Goal: Transaction & Acquisition: Purchase product/service

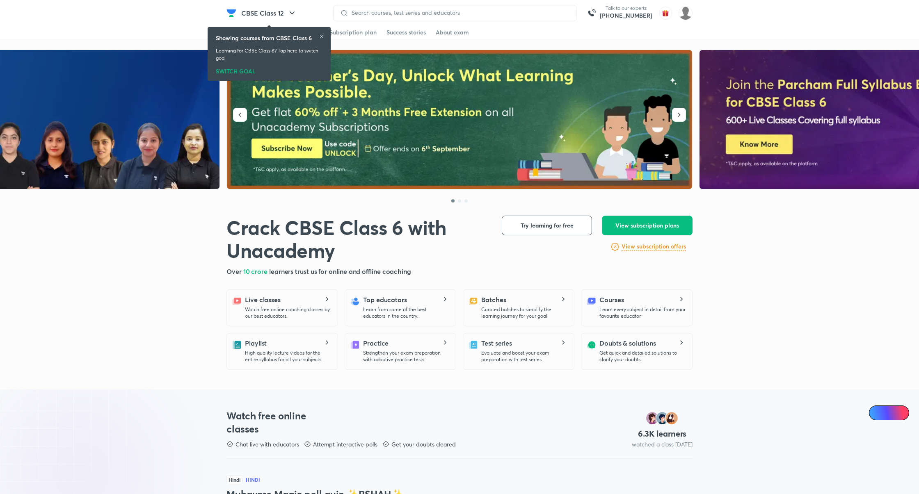
click at [324, 38] on icon at bounding box center [321, 36] width 5 height 5
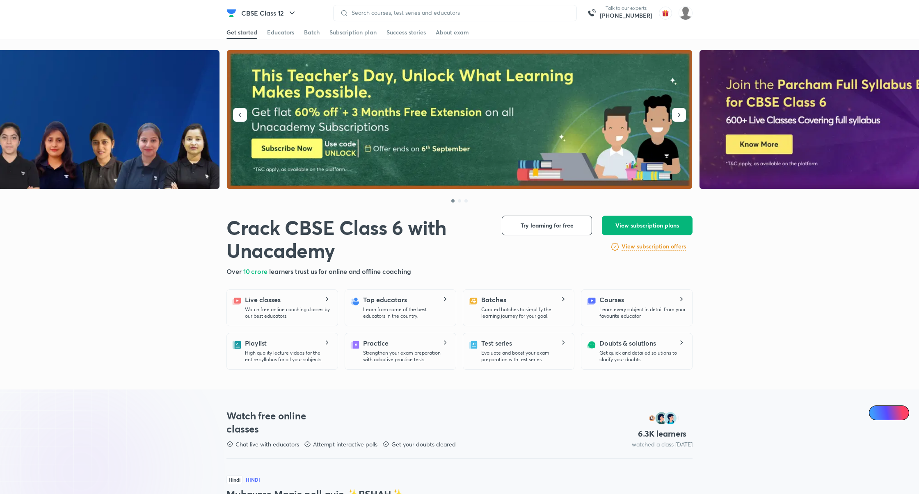
click at [664, 228] on span "View subscription plans" at bounding box center [647, 225] width 64 height 8
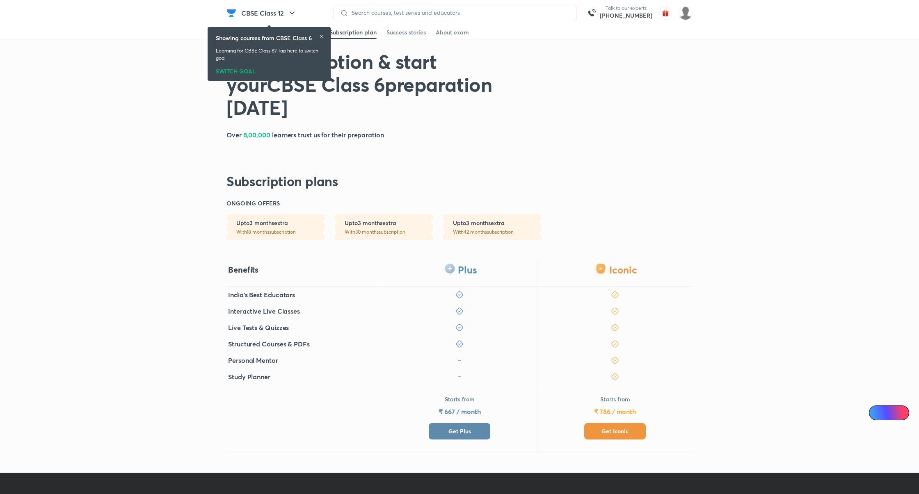
click at [468, 427] on button "Get Plus" at bounding box center [460, 431] width 62 height 16
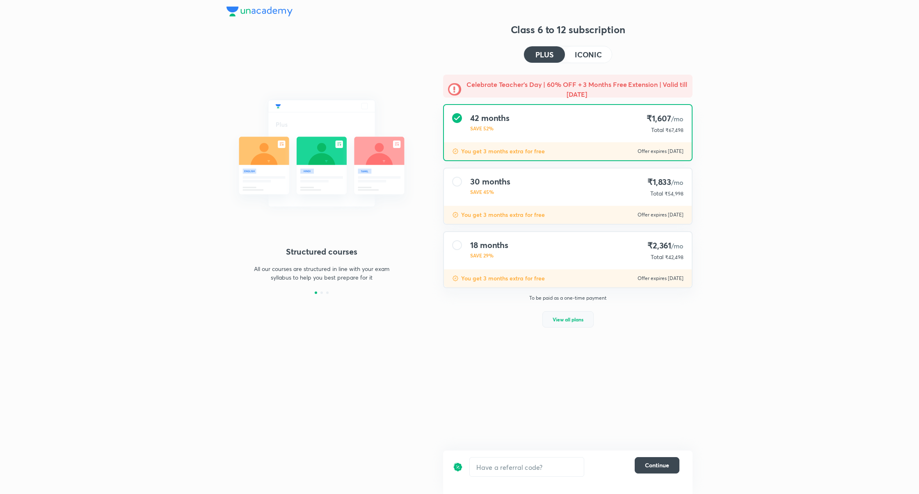
click at [575, 318] on span "View all plans" at bounding box center [567, 319] width 31 height 8
click at [572, 472] on input "text" at bounding box center [527, 467] width 114 height 19
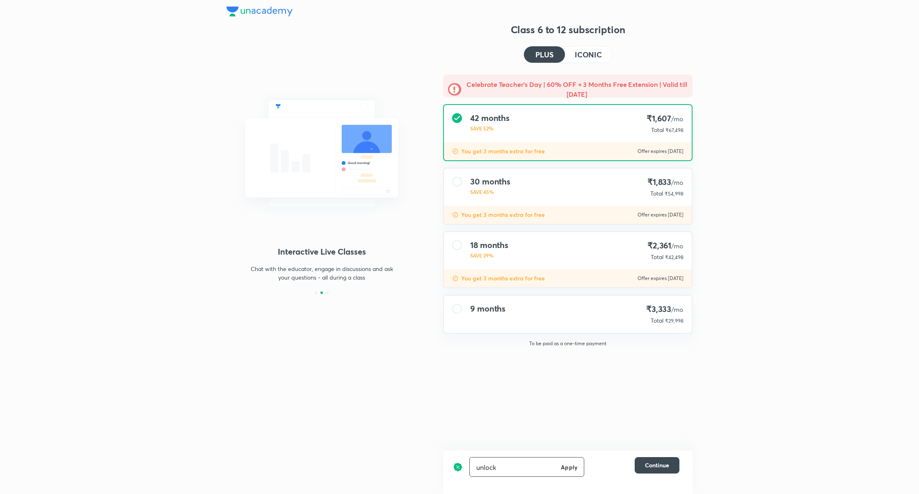
type input "unlock"
click at [594, 58] on h4 "ICONIC" at bounding box center [588, 54] width 27 height 7
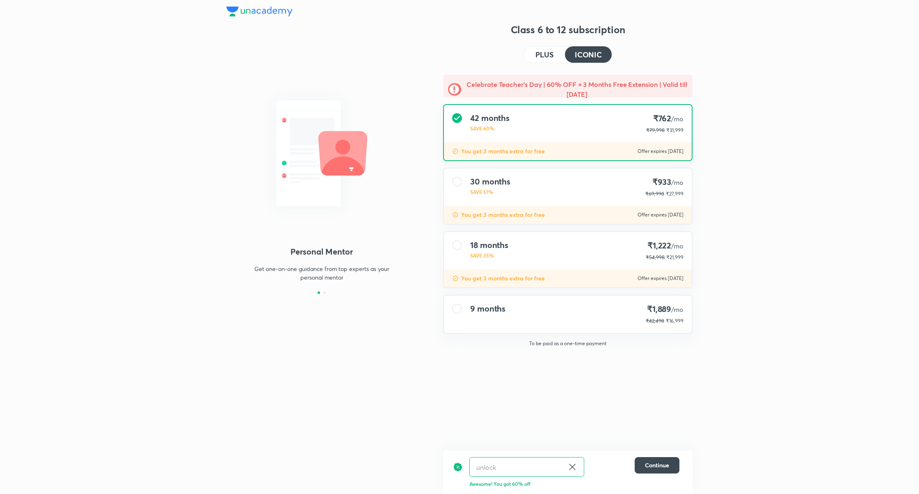
click at [545, 58] on h4 "PLUS" at bounding box center [544, 54] width 18 height 7
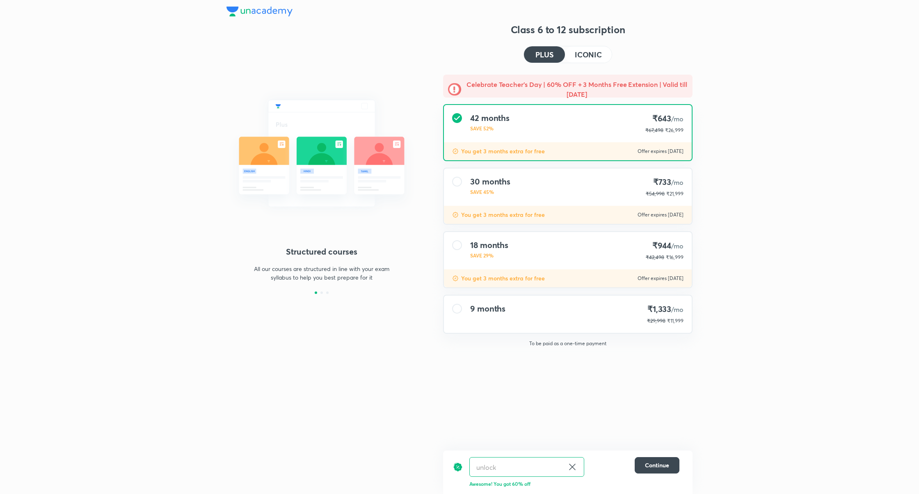
click at [594, 57] on h4 "ICONIC" at bounding box center [588, 54] width 27 height 7
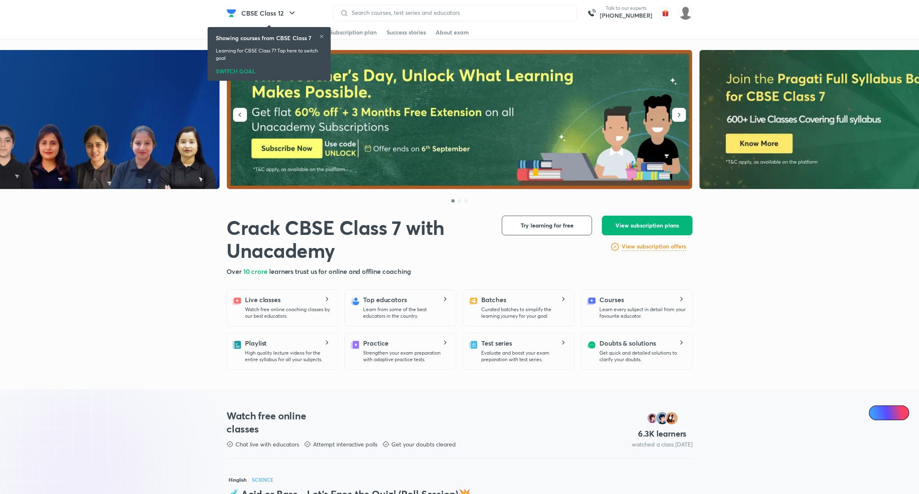
click at [647, 224] on span "View subscription plans" at bounding box center [647, 225] width 64 height 8
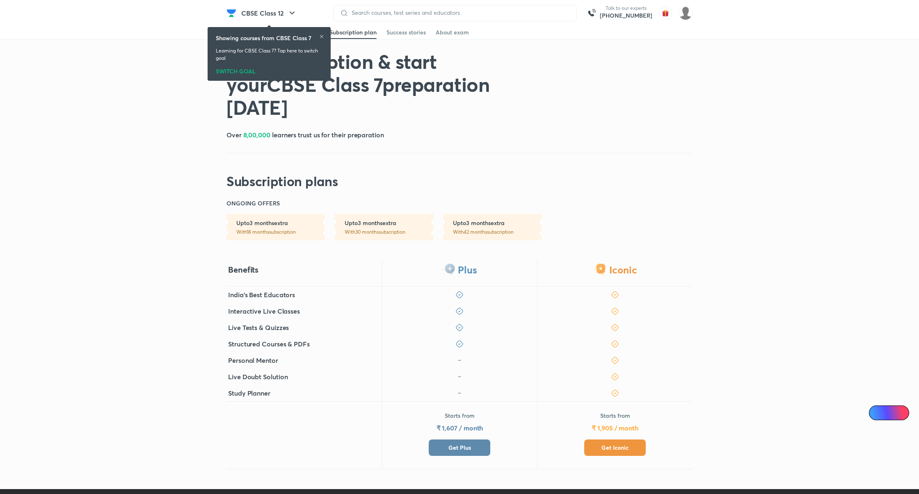
click at [478, 451] on button "Get Plus" at bounding box center [460, 448] width 62 height 16
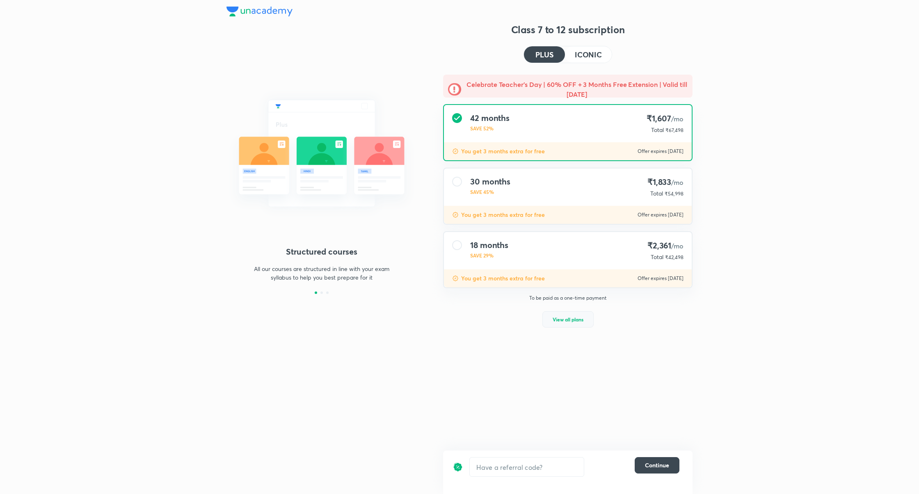
click at [563, 321] on span "View all plans" at bounding box center [567, 319] width 31 height 8
click at [577, 474] on input "text" at bounding box center [527, 467] width 114 height 19
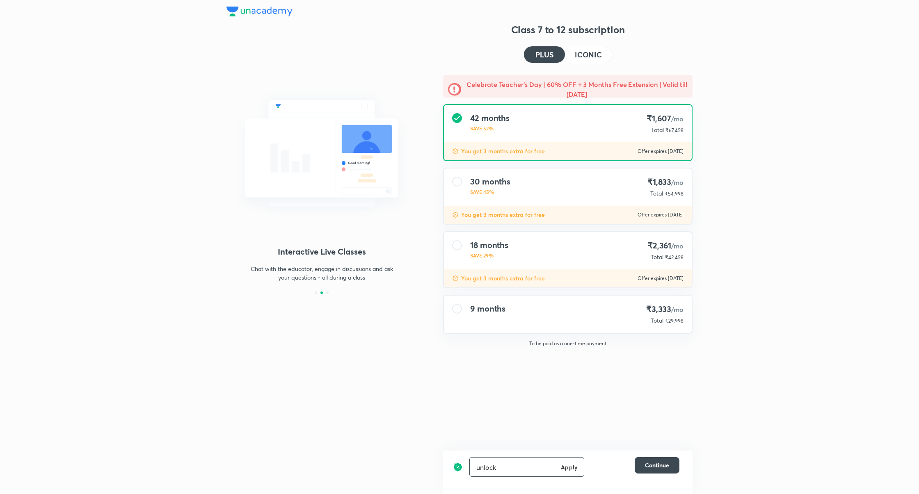
type input "unlock"
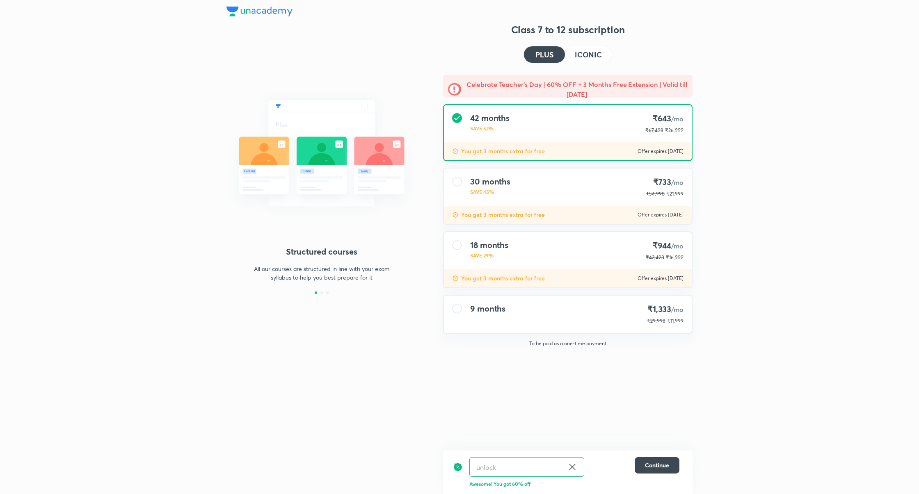
click at [594, 49] on button "ICONIC" at bounding box center [588, 54] width 47 height 16
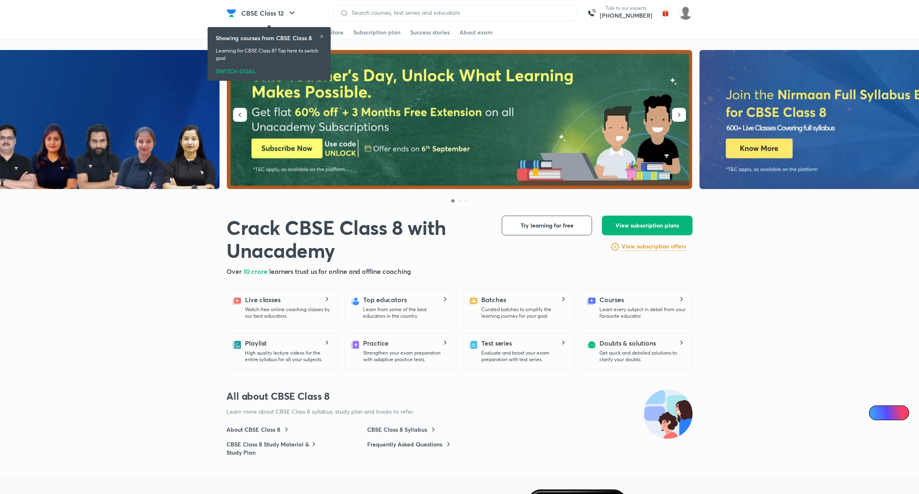
click at [641, 227] on span "View subscription plans" at bounding box center [647, 225] width 64 height 8
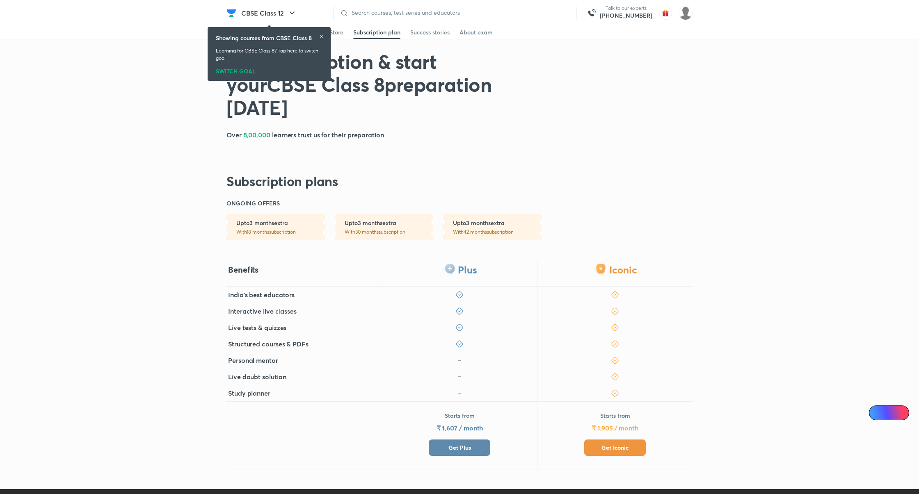
click at [474, 456] on button "Get Plus" at bounding box center [460, 448] width 62 height 16
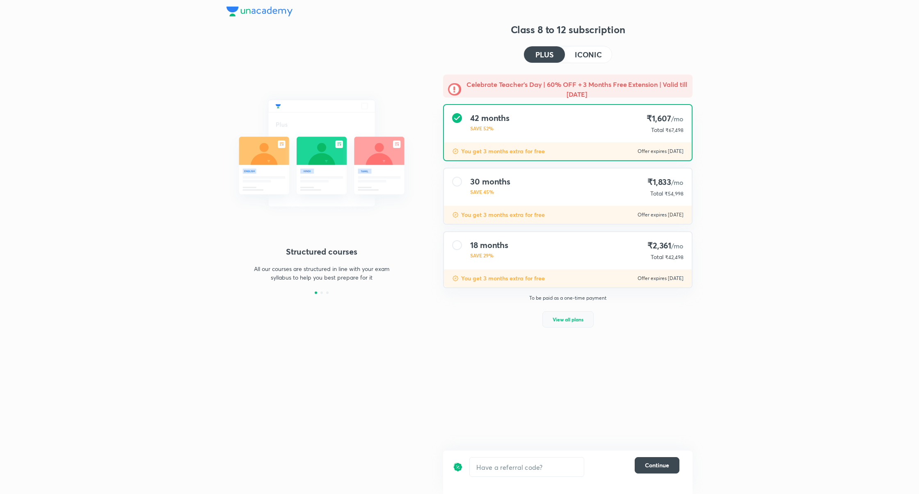
click at [576, 320] on span "View all plans" at bounding box center [567, 319] width 31 height 8
click at [557, 472] on input "text" at bounding box center [527, 467] width 114 height 19
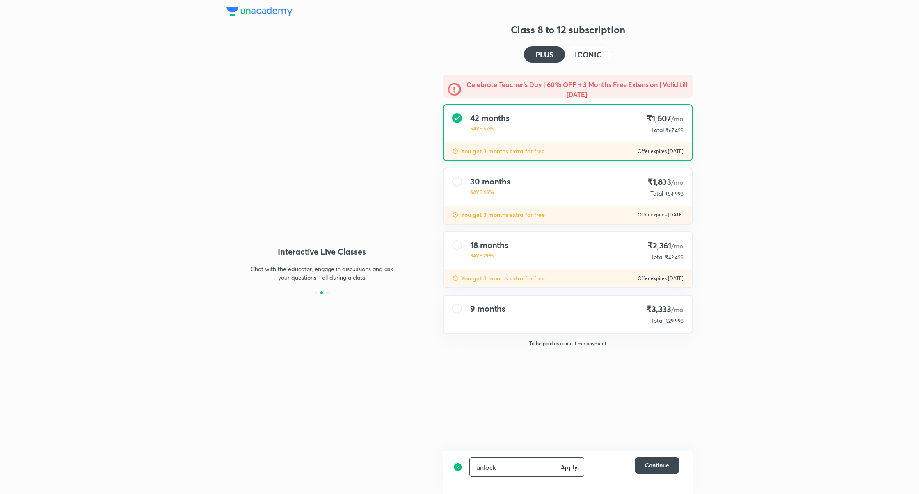
type input "unlock"
click at [579, 51] on h4 "ICONIC" at bounding box center [588, 54] width 27 height 7
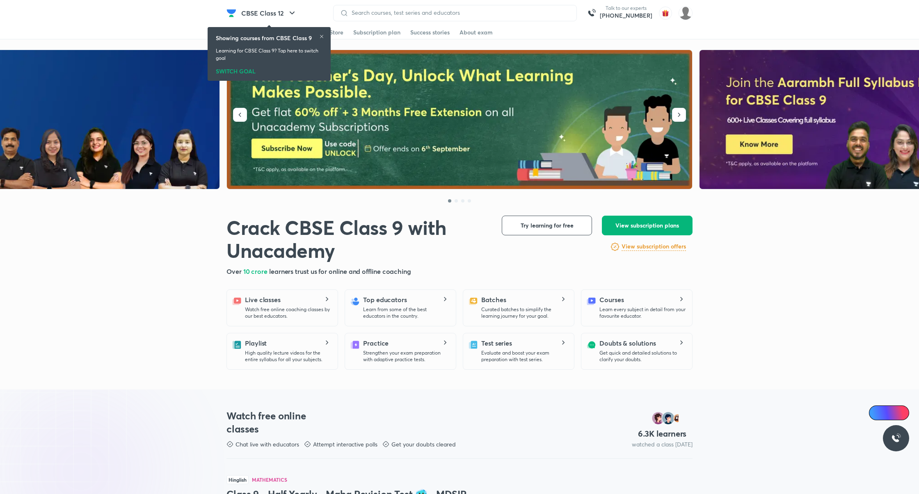
click at [634, 221] on span "View subscription plans" at bounding box center [647, 225] width 64 height 8
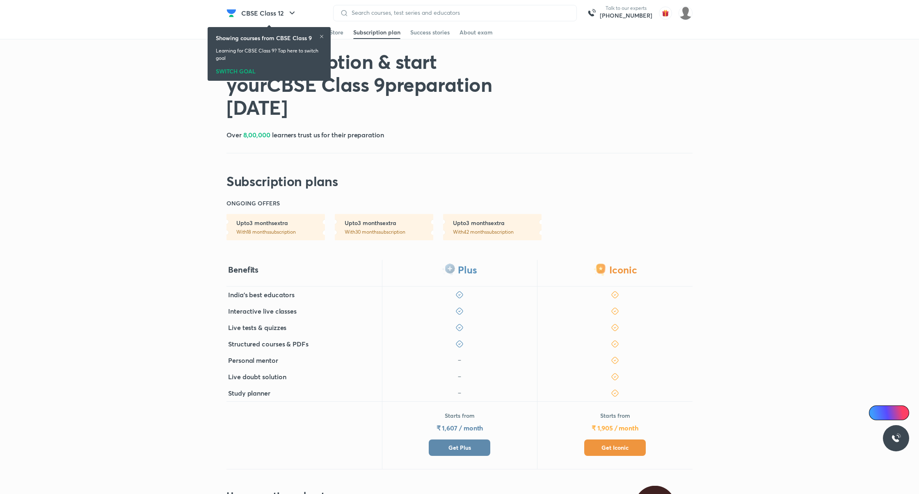
click at [460, 445] on span "Get Plus" at bounding box center [459, 448] width 23 height 8
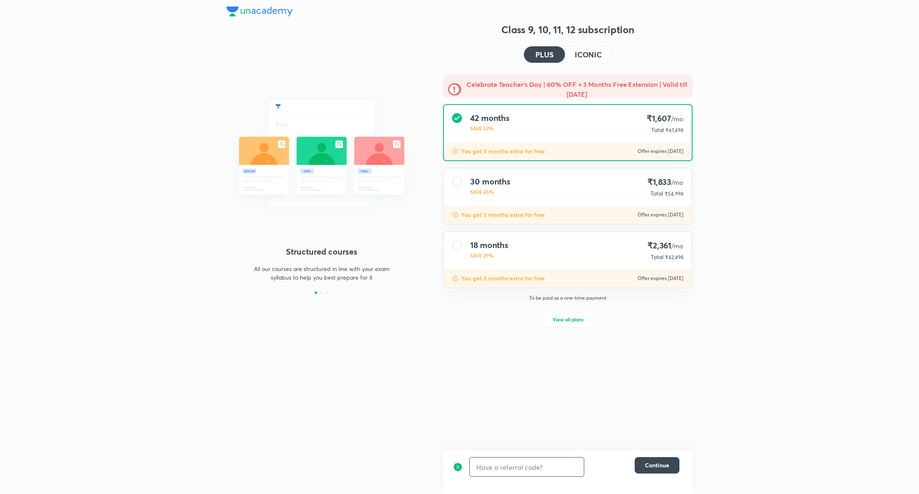
click at [515, 465] on input "text" at bounding box center [527, 467] width 114 height 19
type input "unlock"
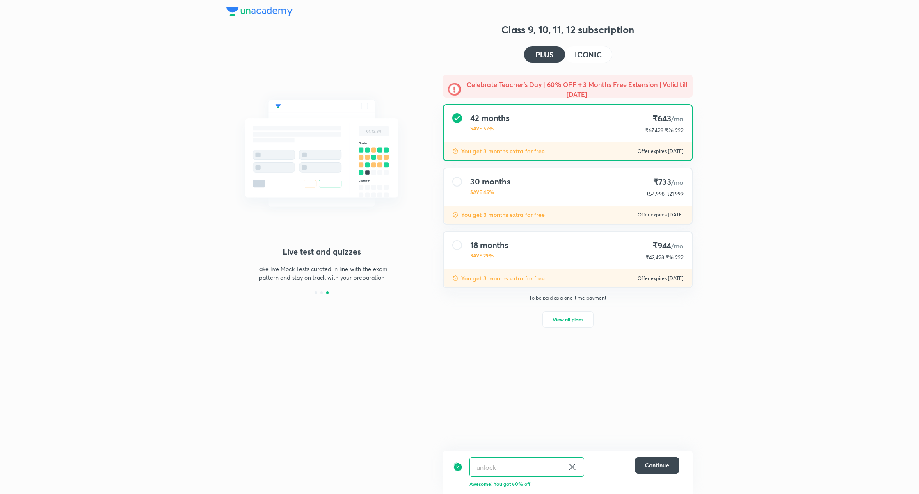
click at [590, 51] on h4 "ICONIC" at bounding box center [588, 54] width 27 height 7
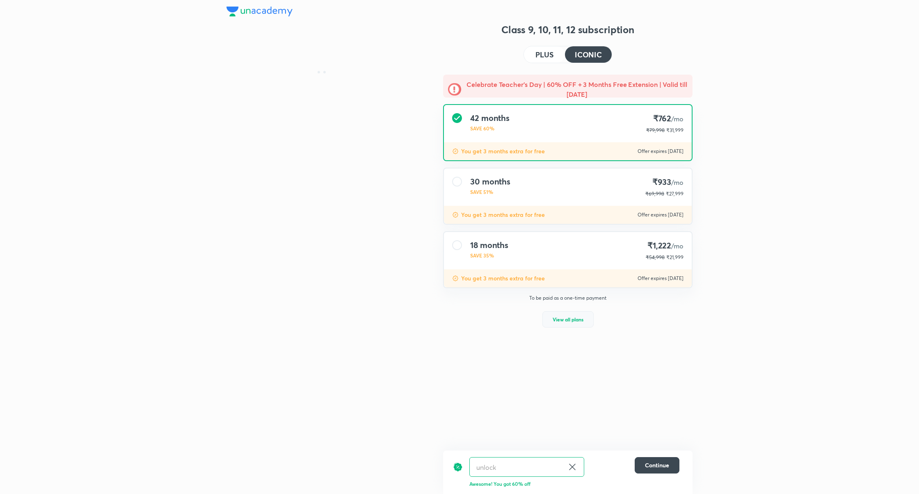
click at [577, 323] on span "View all plans" at bounding box center [567, 319] width 31 height 8
click at [552, 52] on h4 "PLUS" at bounding box center [544, 54] width 18 height 7
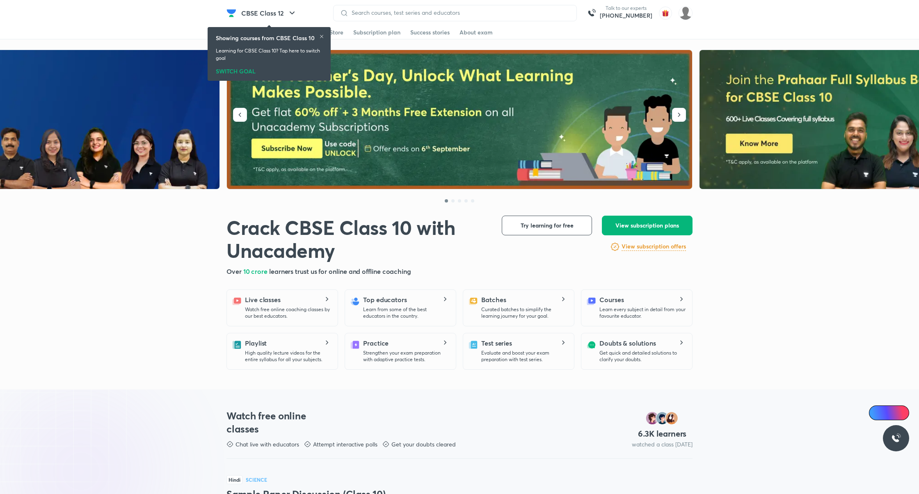
click at [677, 219] on button "View subscription plans" at bounding box center [647, 226] width 91 height 20
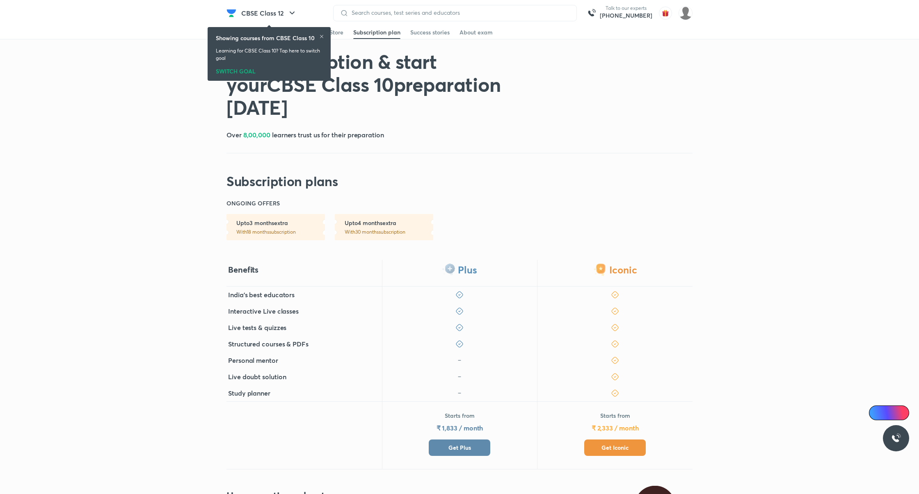
click at [480, 445] on button "Get Plus" at bounding box center [460, 448] width 62 height 16
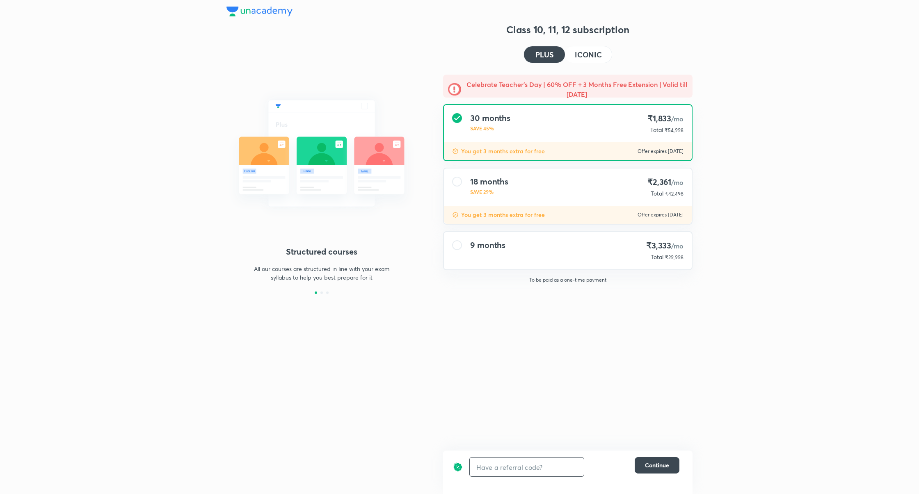
click at [567, 463] on input "text" at bounding box center [527, 467] width 114 height 19
type input "unlock"
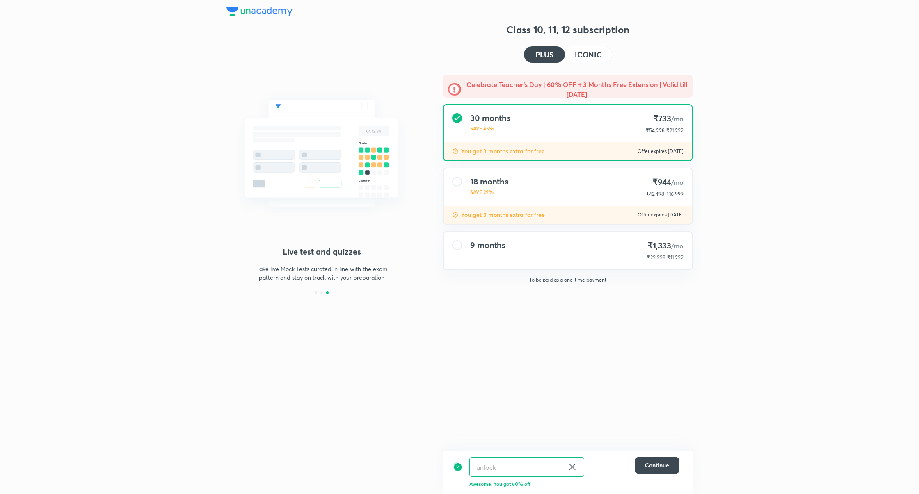
click at [589, 55] on h4 "ICONIC" at bounding box center [588, 54] width 27 height 7
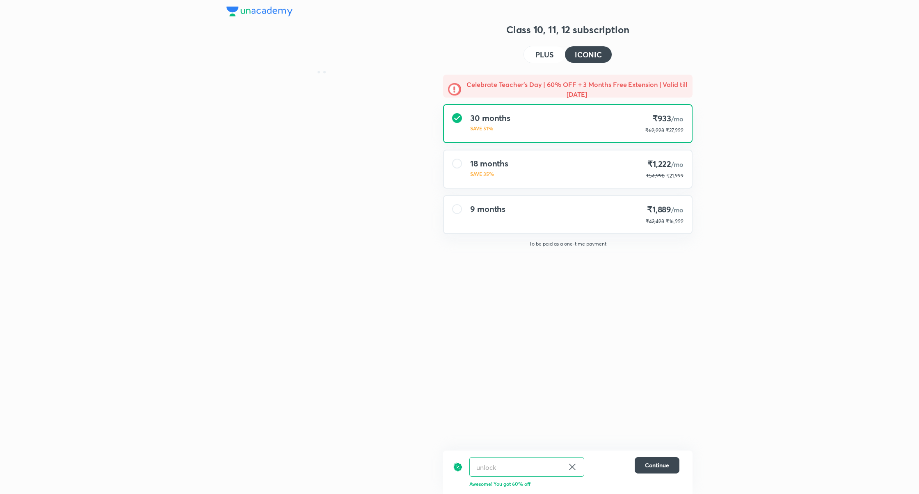
click at [548, 53] on h4 "PLUS" at bounding box center [544, 54] width 18 height 7
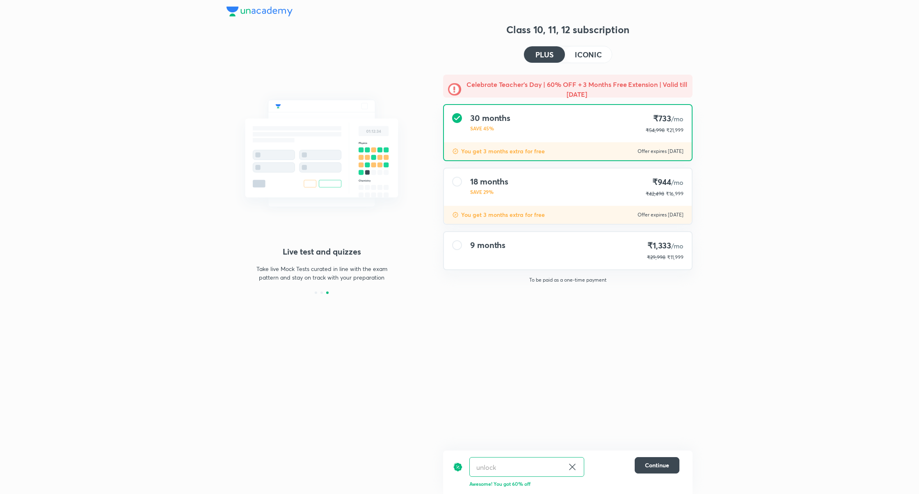
click at [586, 53] on h4 "ICONIC" at bounding box center [588, 54] width 27 height 7
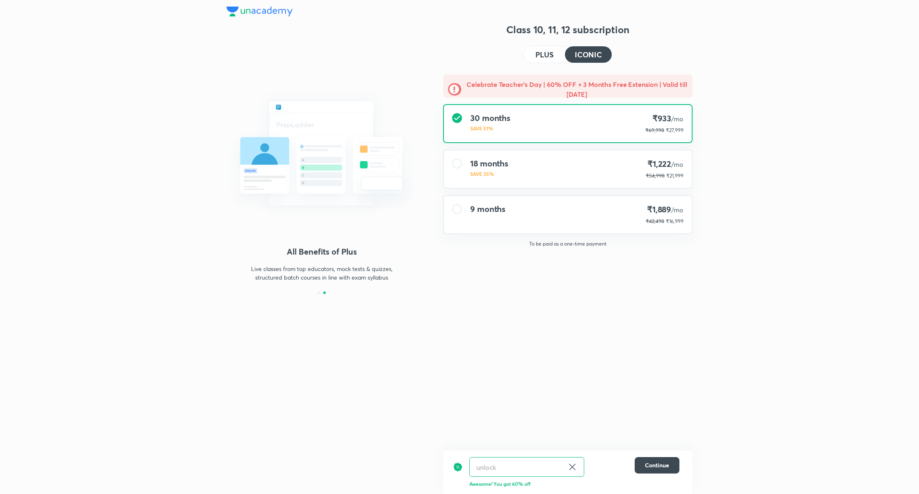
click at [548, 59] on button "PLUS" at bounding box center [544, 54] width 41 height 16
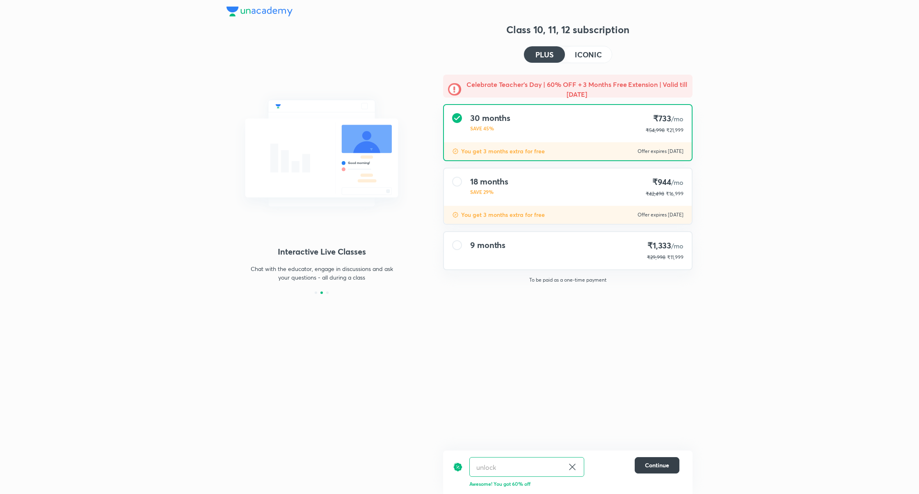
click at [657, 463] on span "Continue" at bounding box center [657, 465] width 24 height 8
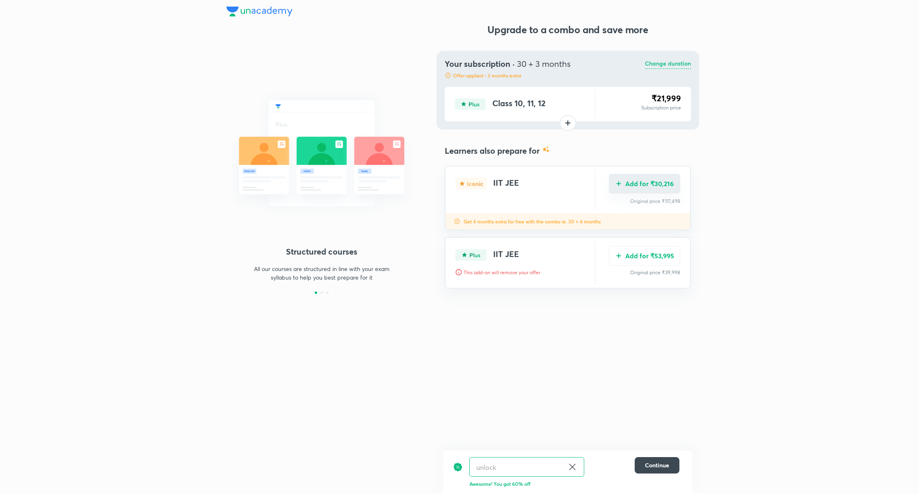
click at [654, 187] on button "Add for ₹30,216" at bounding box center [644, 184] width 71 height 20
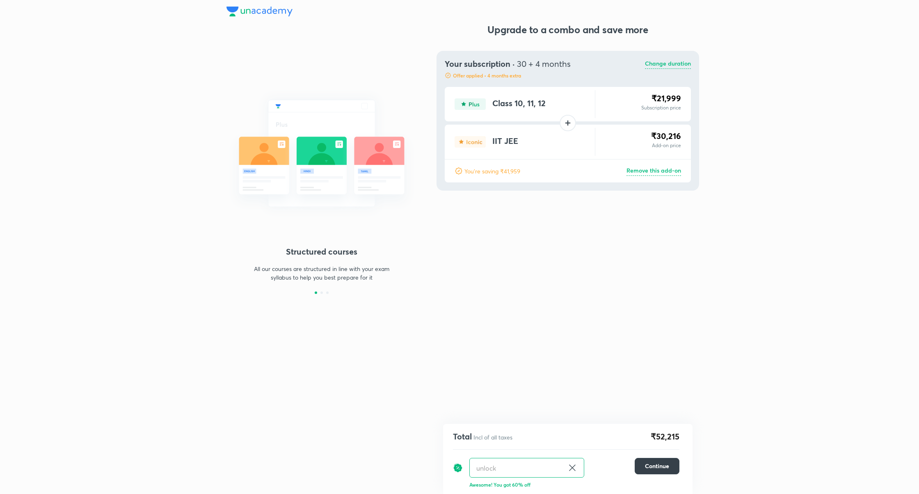
click at [654, 461] on button "Continue" at bounding box center [656, 466] width 45 height 16
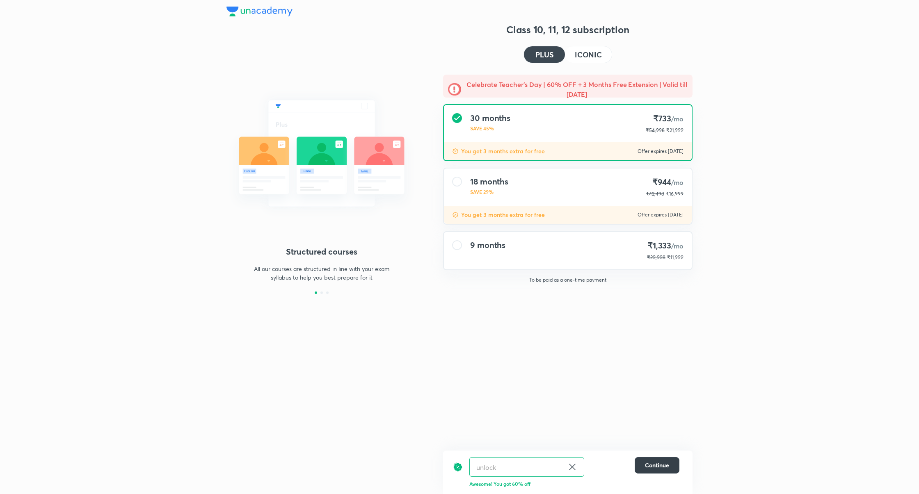
click at [660, 461] on button "Continue" at bounding box center [656, 465] width 45 height 16
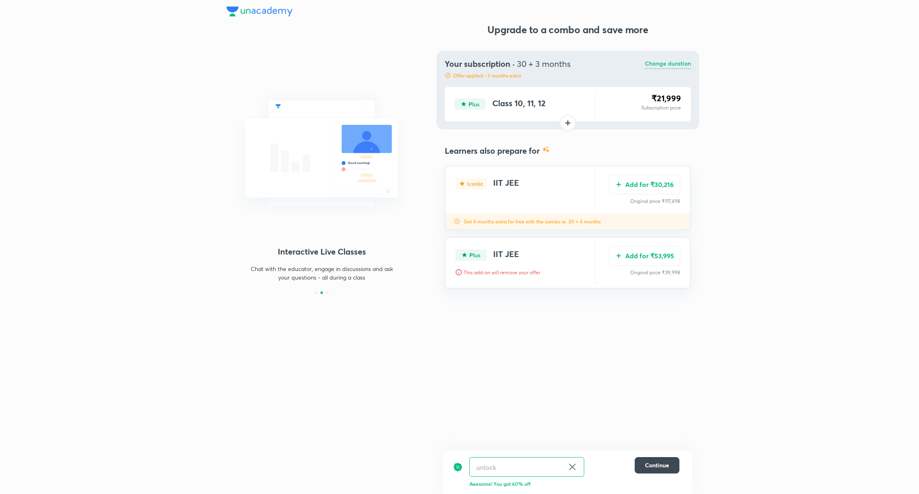
click at [572, 465] on icon at bounding box center [572, 467] width 10 height 10
click at [650, 258] on button "Add for ₹24,996" at bounding box center [644, 255] width 71 height 20
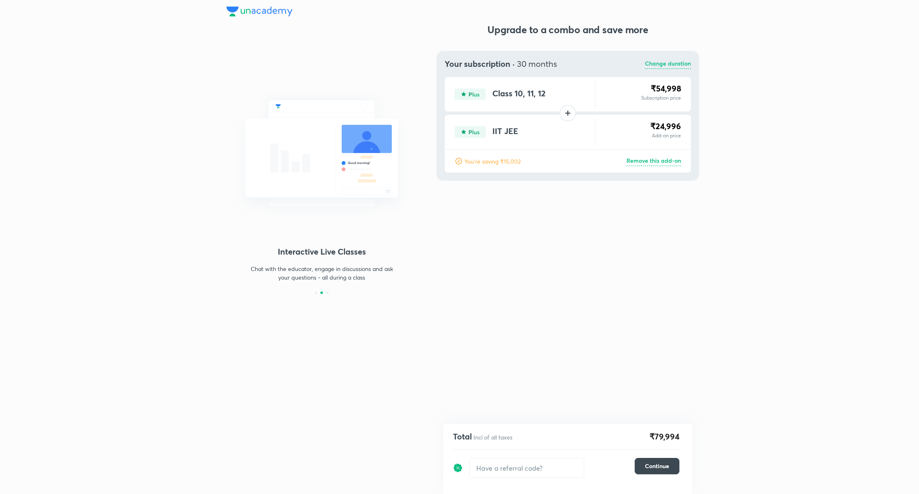
click at [669, 60] on p "Change duration" at bounding box center [668, 64] width 46 height 10
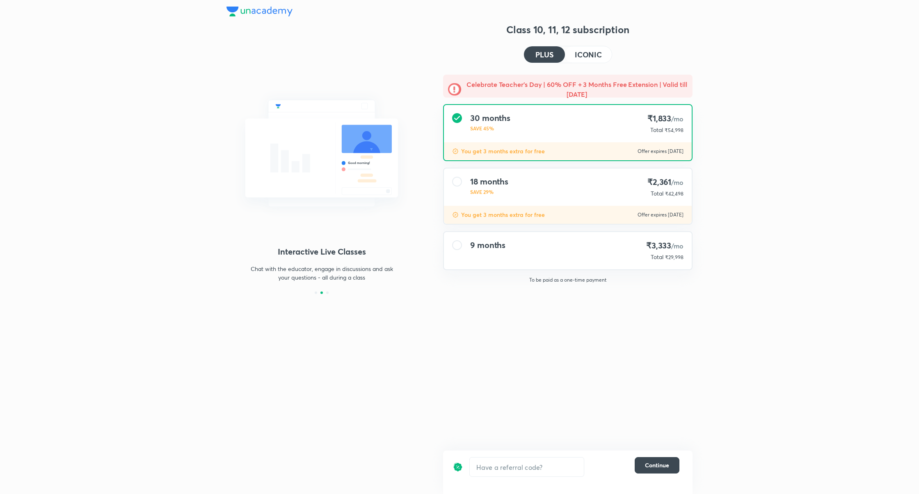
click at [585, 53] on h4 "ICONIC" at bounding box center [588, 54] width 27 height 7
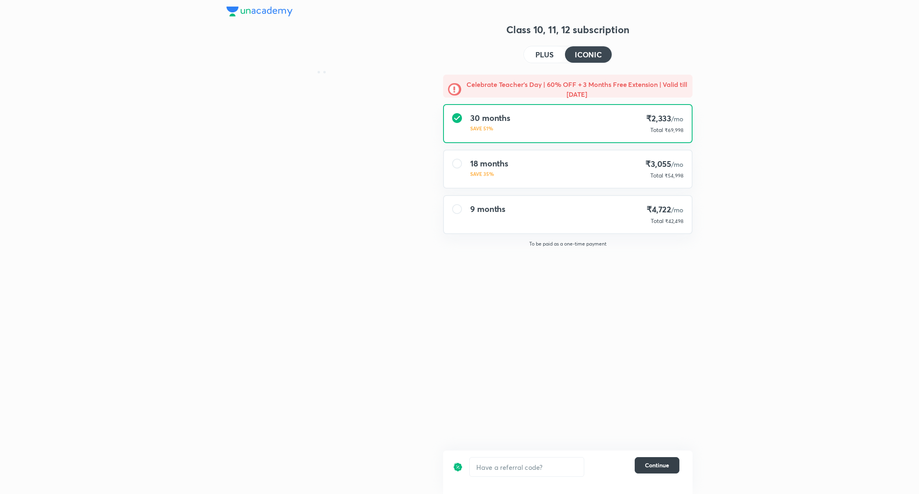
click at [660, 467] on span "Continue" at bounding box center [657, 465] width 24 height 8
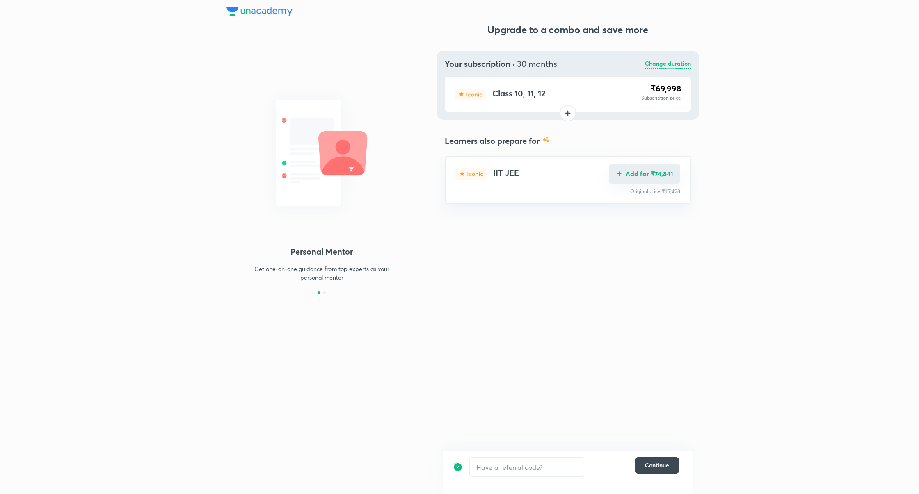
click at [655, 176] on button "Add for ₹74,841" at bounding box center [644, 174] width 71 height 20
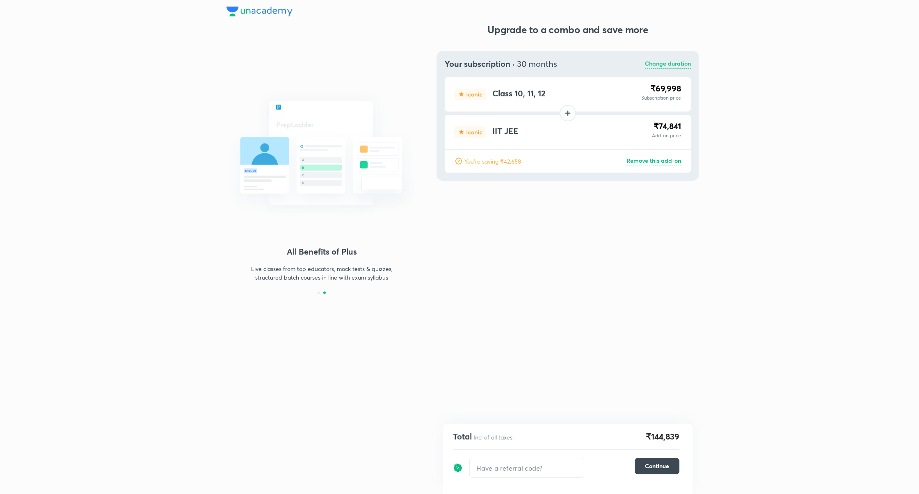
click at [672, 63] on p "Change duration" at bounding box center [668, 64] width 46 height 10
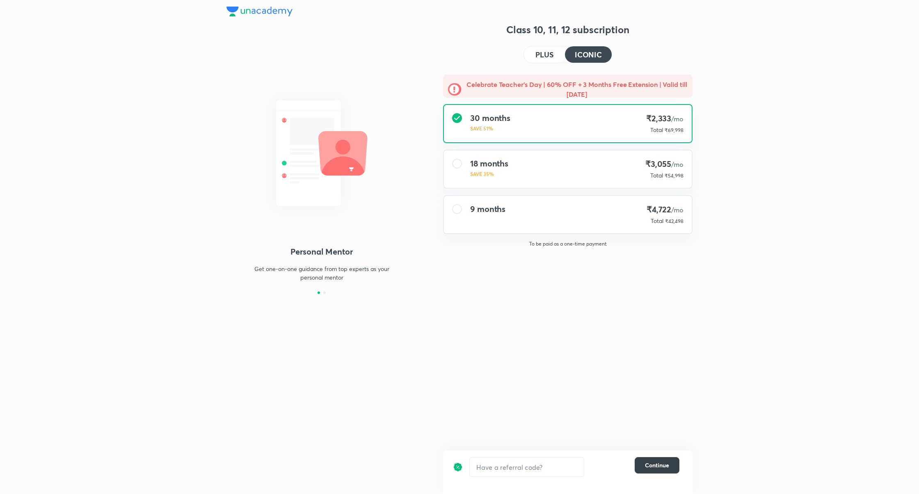
click at [664, 468] on span "Continue" at bounding box center [657, 465] width 24 height 8
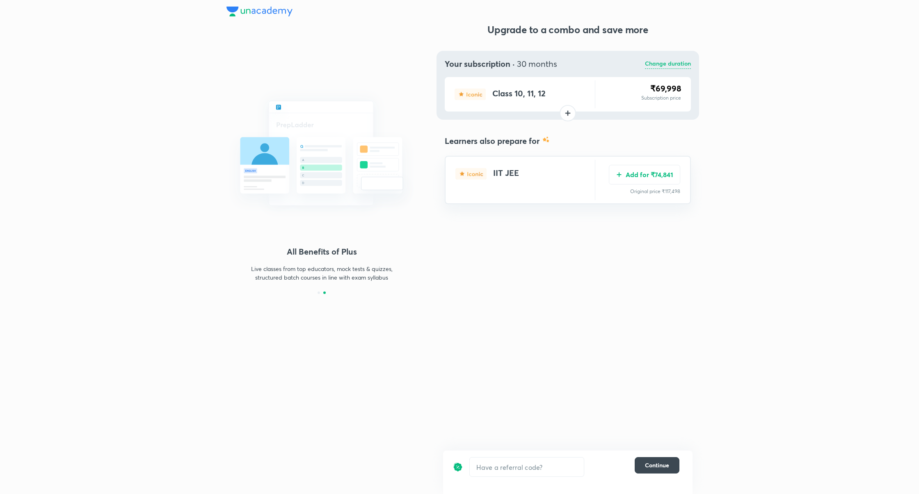
click at [657, 61] on p "Change duration" at bounding box center [668, 64] width 46 height 10
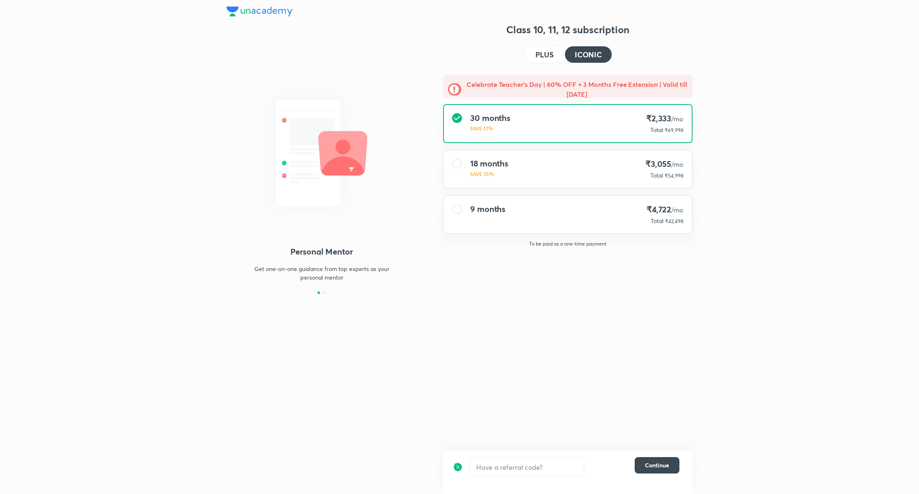
click at [556, 61] on button "PLUS" at bounding box center [544, 54] width 41 height 16
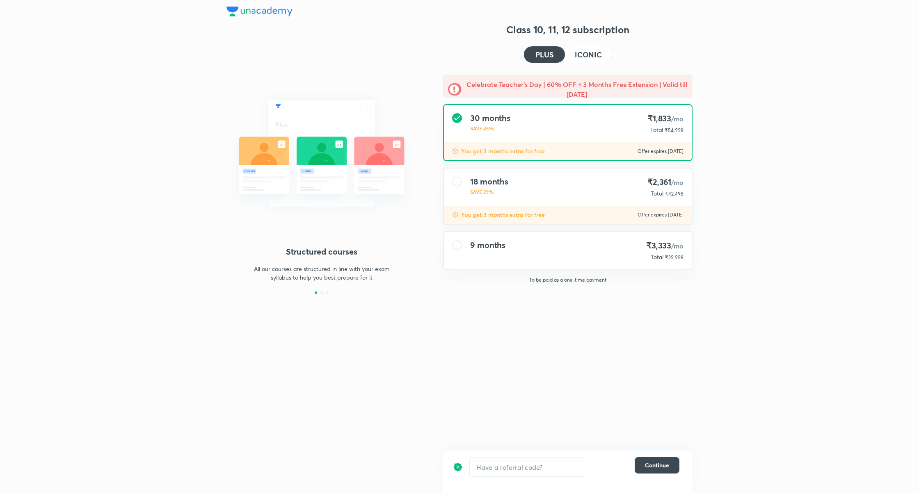
click at [563, 108] on div "30 months SAVE 45% ₹1,833 /mo Total ₹54,998" at bounding box center [568, 123] width 248 height 37
click at [653, 468] on span "Continue" at bounding box center [657, 465] width 24 height 8
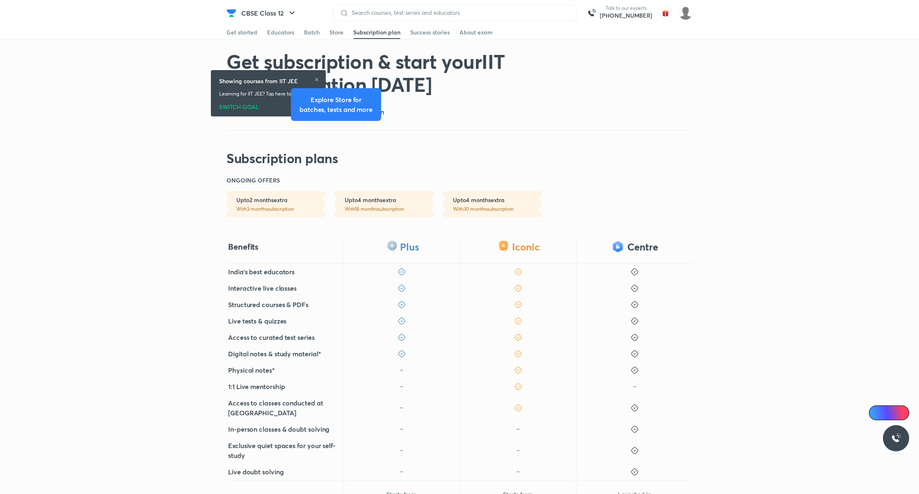
scroll to position [215, 0]
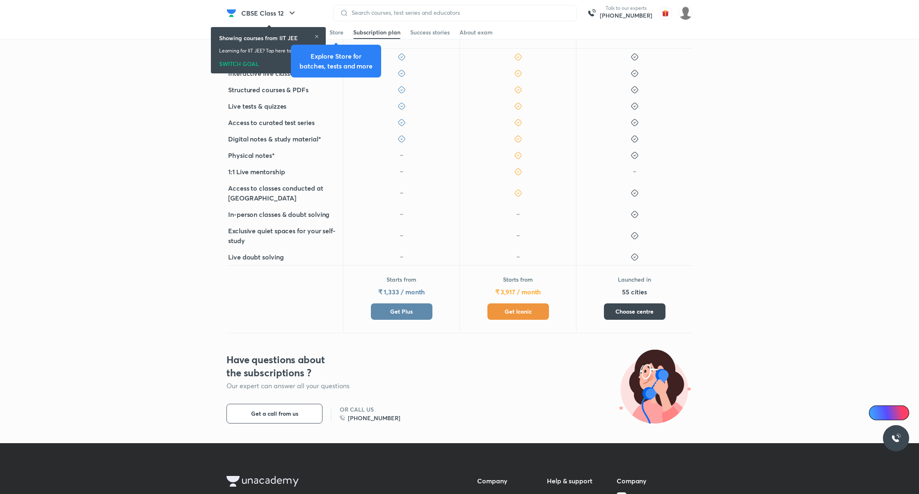
click at [401, 311] on span "Get Plus" at bounding box center [401, 312] width 23 height 8
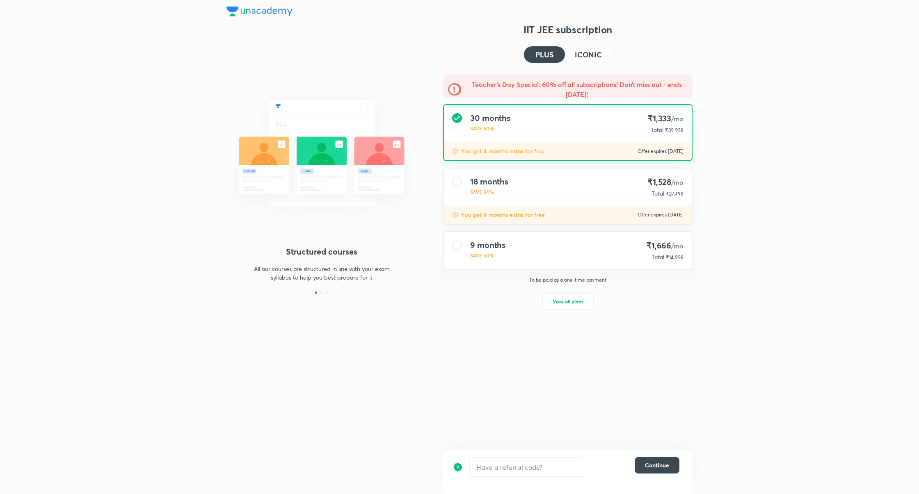
click at [582, 32] on h3 "IIT JEE subscription" at bounding box center [567, 29] width 249 height 13
click at [584, 52] on h4 "ICONIC" at bounding box center [588, 54] width 27 height 7
click at [544, 57] on h4 "PLUS" at bounding box center [544, 54] width 18 height 7
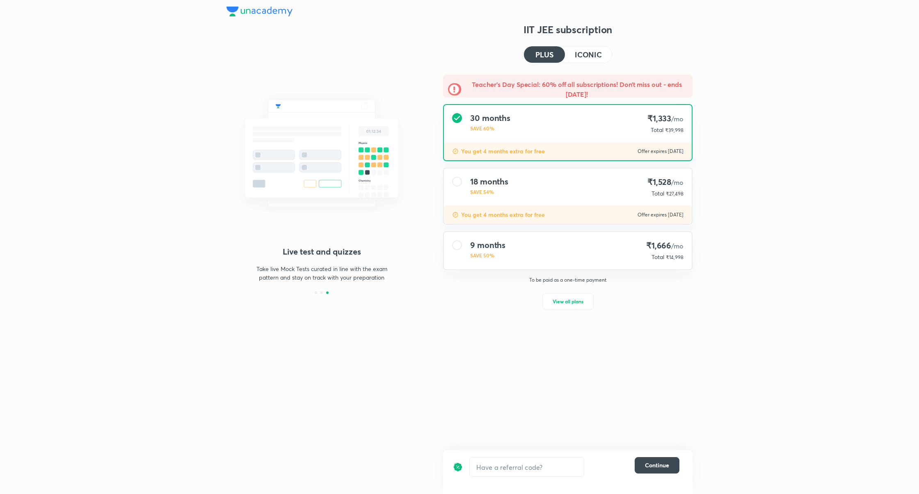
click at [573, 177] on div "18 months SAVE 54% ₹1,528 /mo Total ₹27,498" at bounding box center [568, 187] width 248 height 37
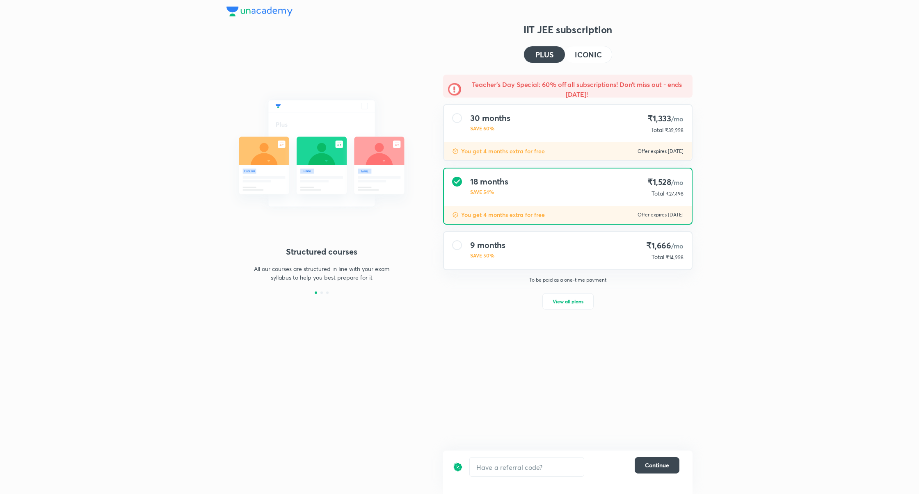
click at [582, 51] on h4 "ICONIC" at bounding box center [588, 54] width 27 height 7
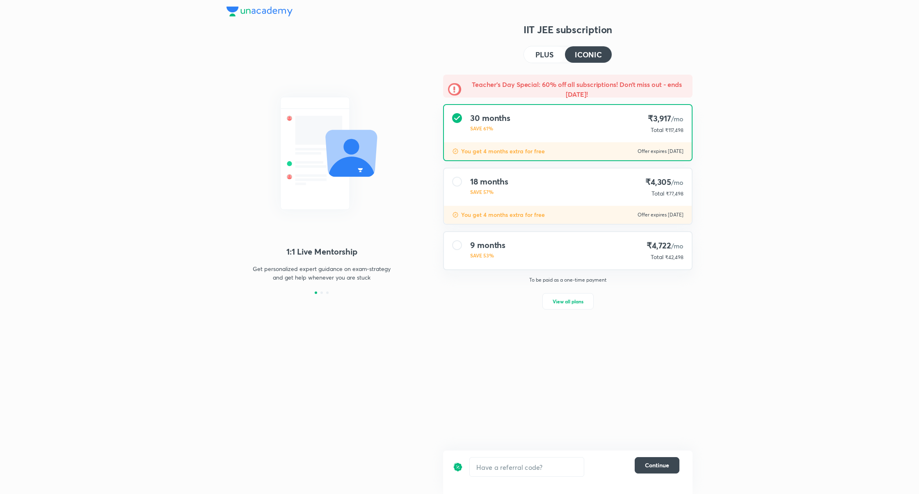
click at [227, 208] on img at bounding box center [321, 153] width 190 height 143
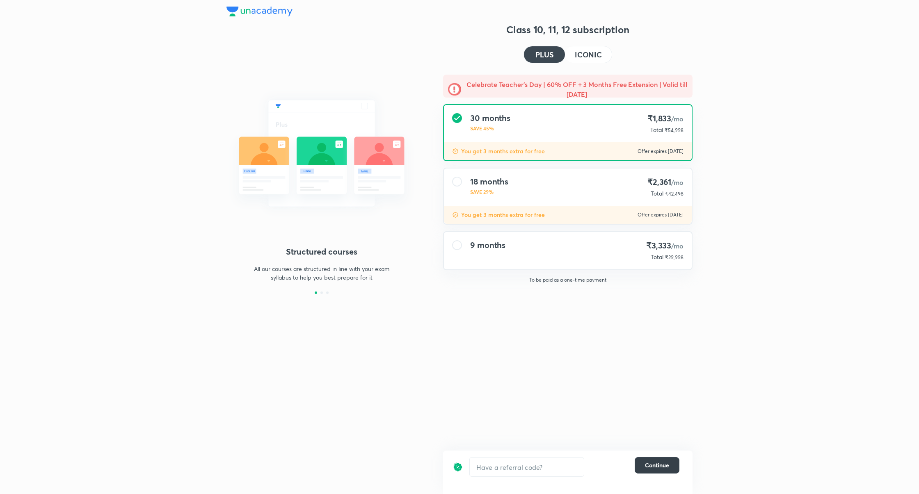
click at [665, 466] on span "Continue" at bounding box center [657, 465] width 24 height 8
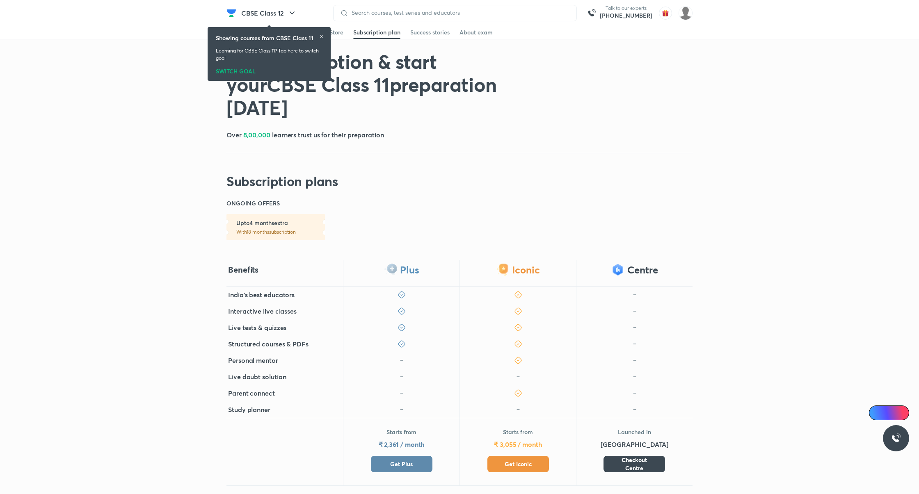
click at [404, 465] on span "Get Plus" at bounding box center [401, 464] width 23 height 8
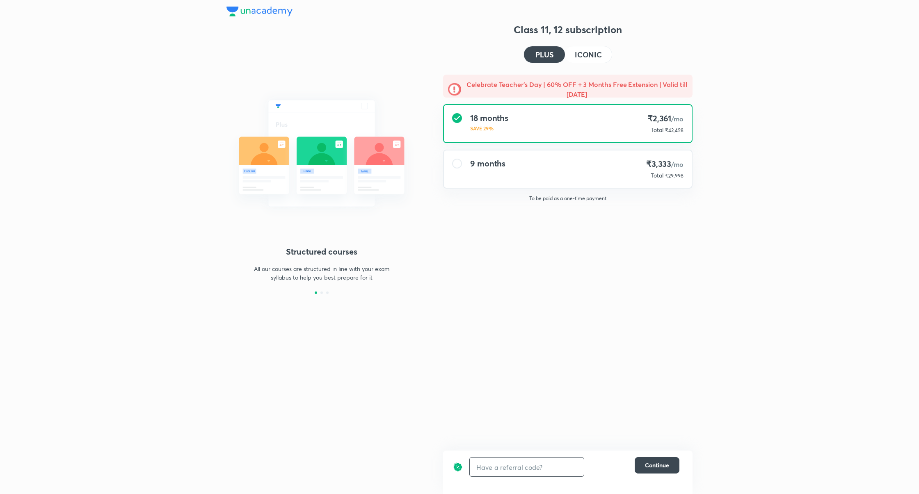
click at [524, 466] on input "text" at bounding box center [527, 467] width 114 height 19
type input "unlock"
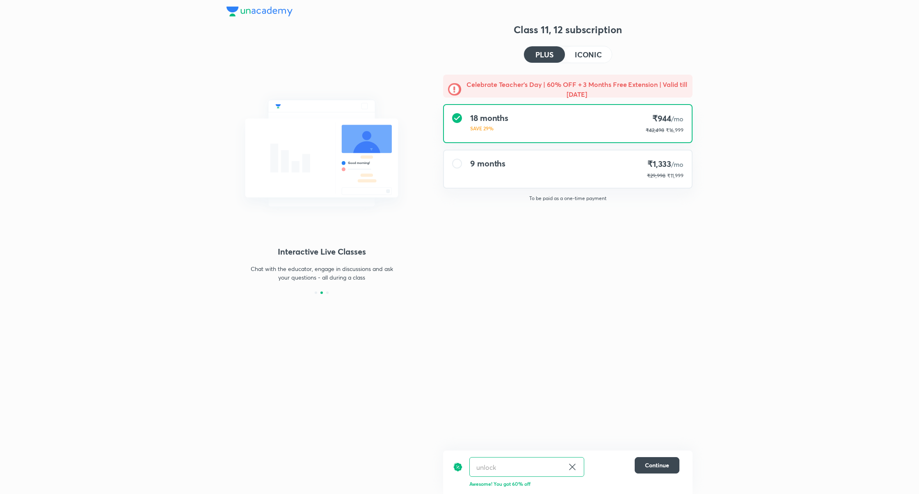
click at [593, 54] on h4 "ICONIC" at bounding box center [588, 54] width 27 height 7
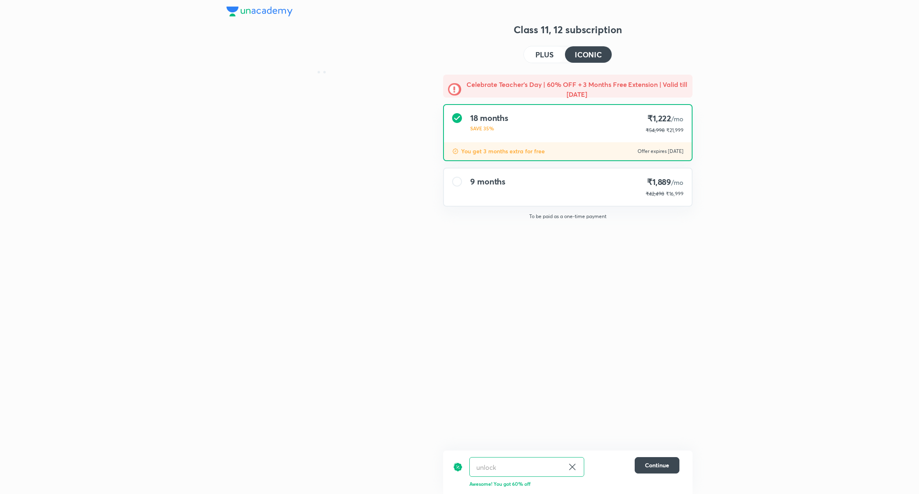
click at [547, 46] on button "PLUS" at bounding box center [544, 54] width 41 height 16
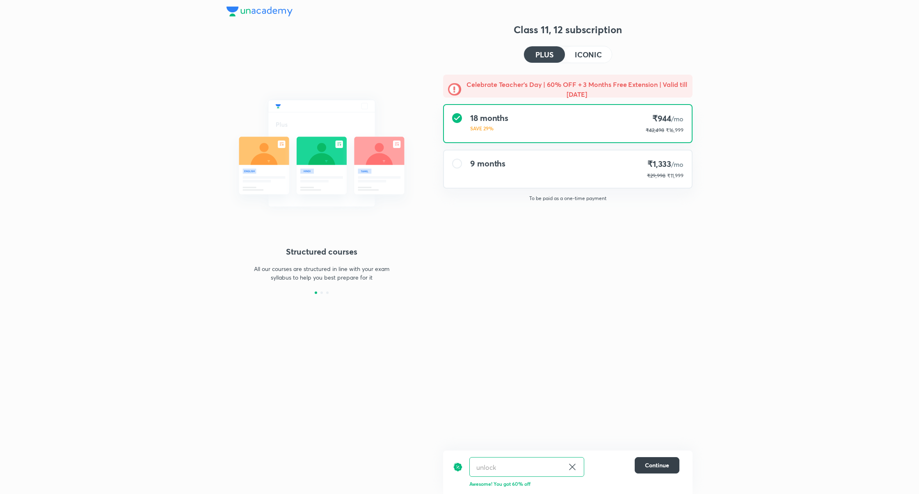
click at [659, 461] on button "Continue" at bounding box center [656, 465] width 45 height 16
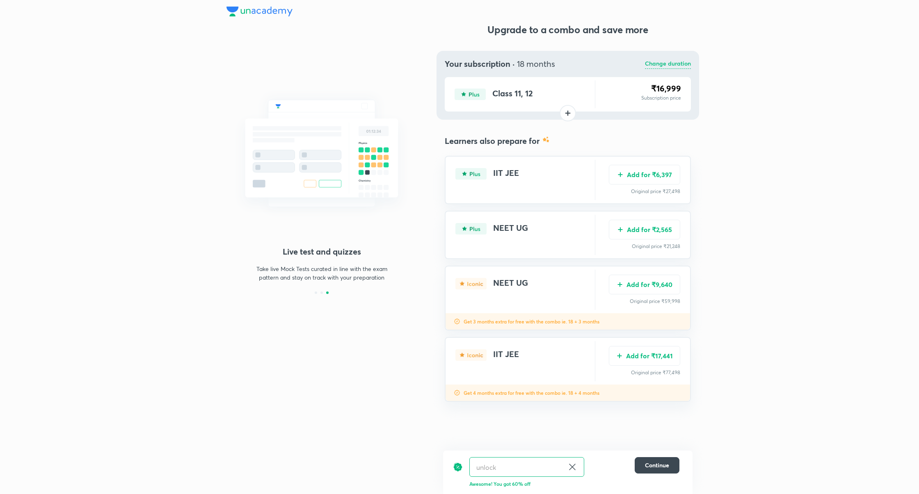
click at [570, 467] on icon at bounding box center [572, 467] width 10 height 10
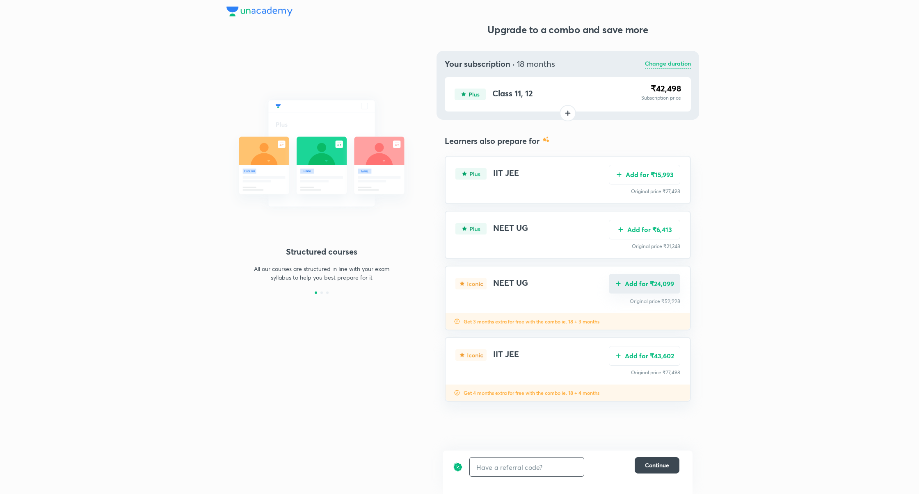
click at [656, 286] on button "Add for ₹24,099" at bounding box center [644, 284] width 71 height 20
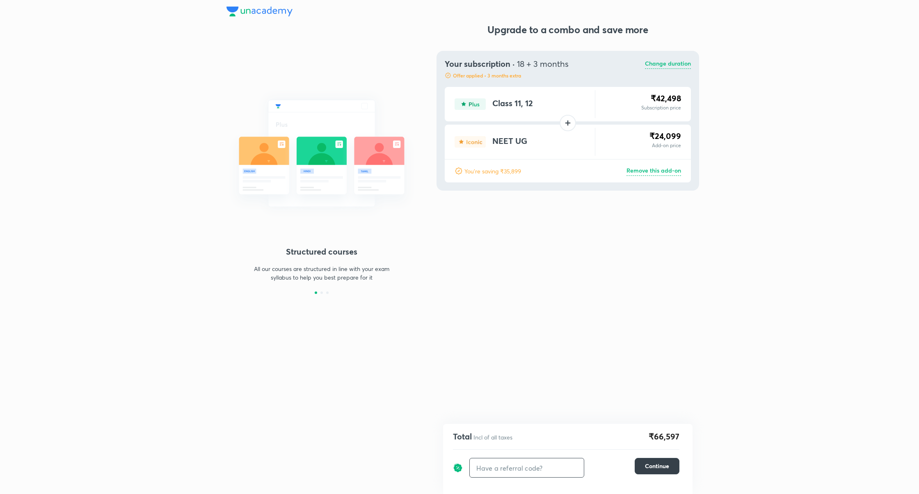
click at [658, 466] on span "Continue" at bounding box center [657, 466] width 24 height 8
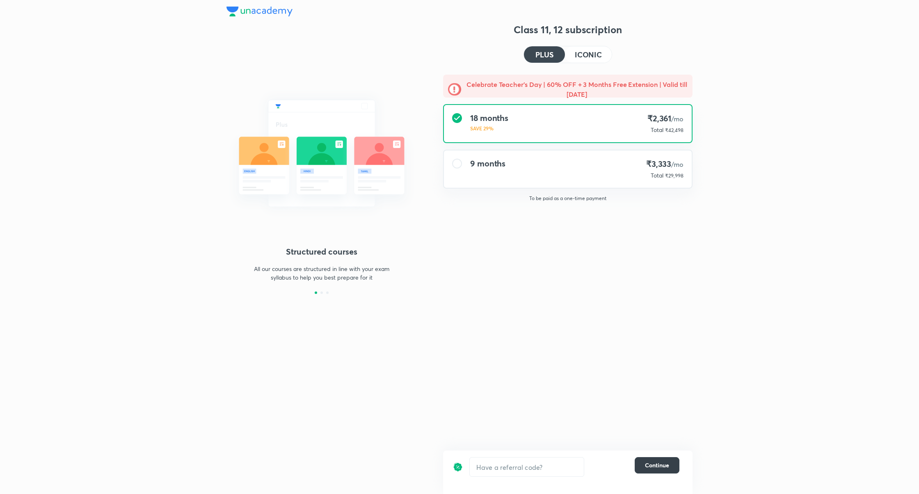
click at [661, 465] on span "Continue" at bounding box center [657, 465] width 24 height 8
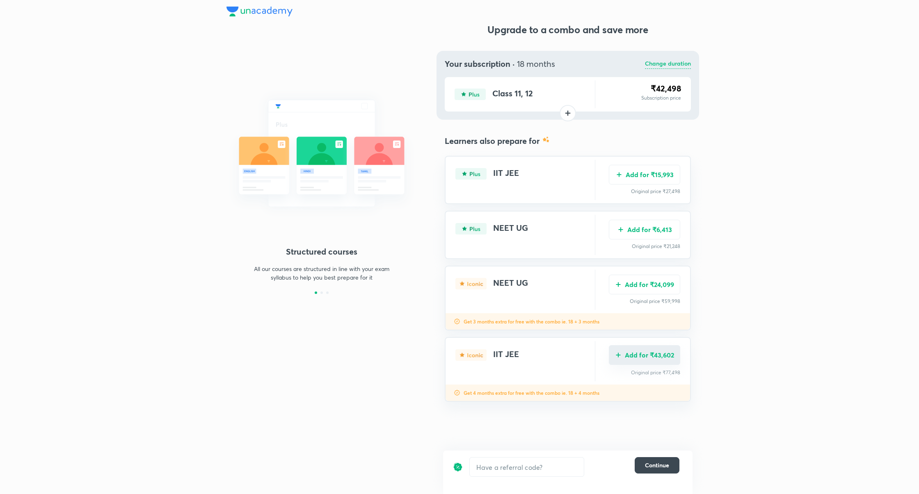
click at [659, 357] on button "Add for ₹43,602" at bounding box center [644, 355] width 71 height 20
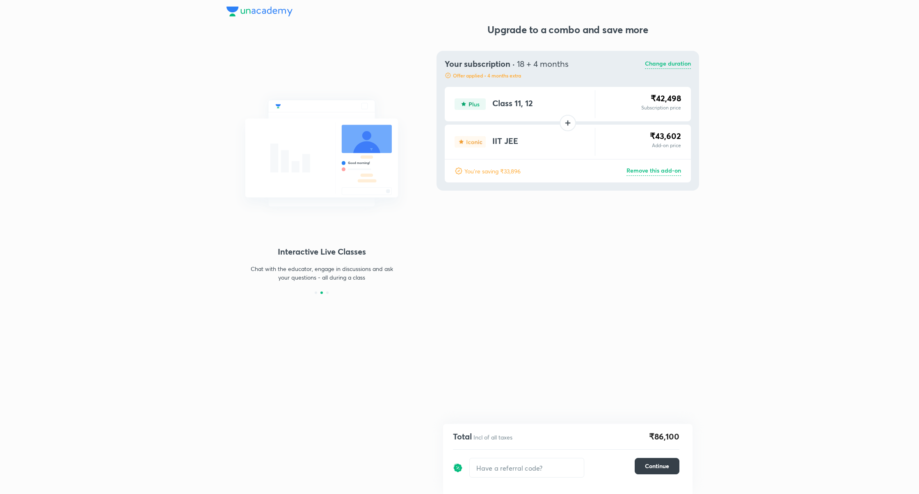
click at [664, 470] on span "Continue" at bounding box center [657, 466] width 24 height 8
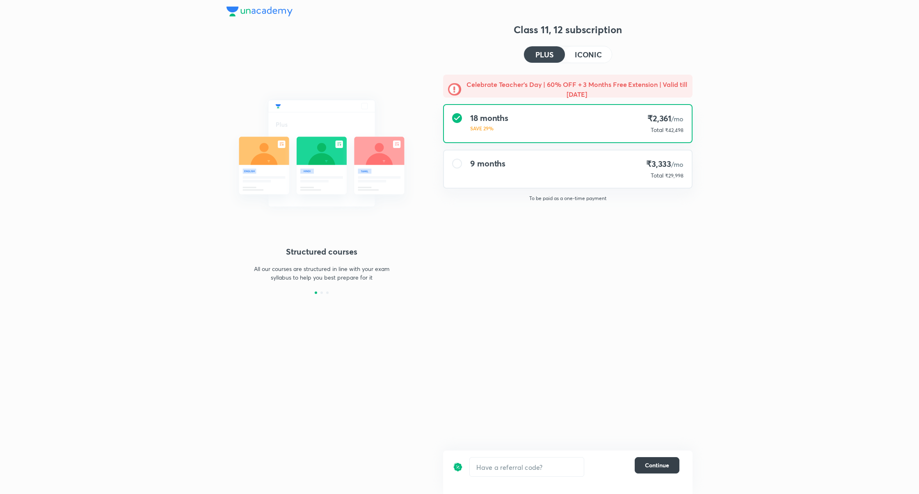
click at [660, 467] on span "Continue" at bounding box center [657, 465] width 24 height 8
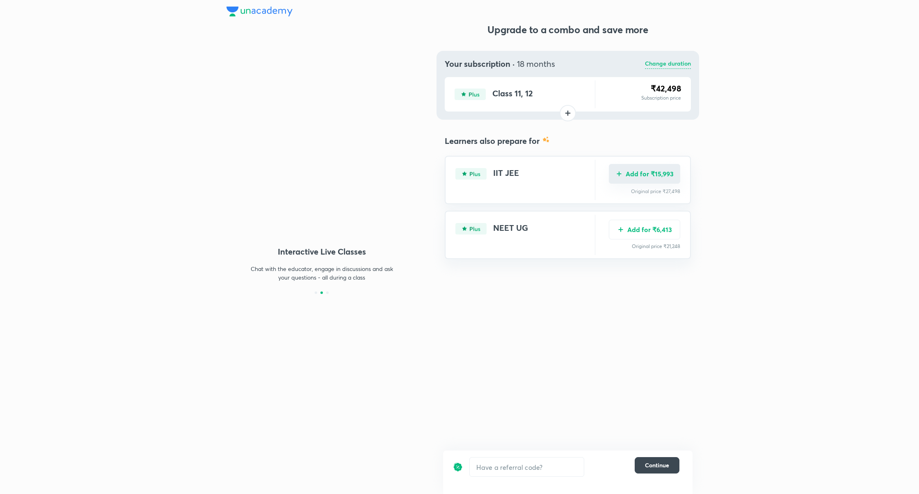
click at [652, 174] on button "Add for ₹15,993" at bounding box center [644, 174] width 71 height 20
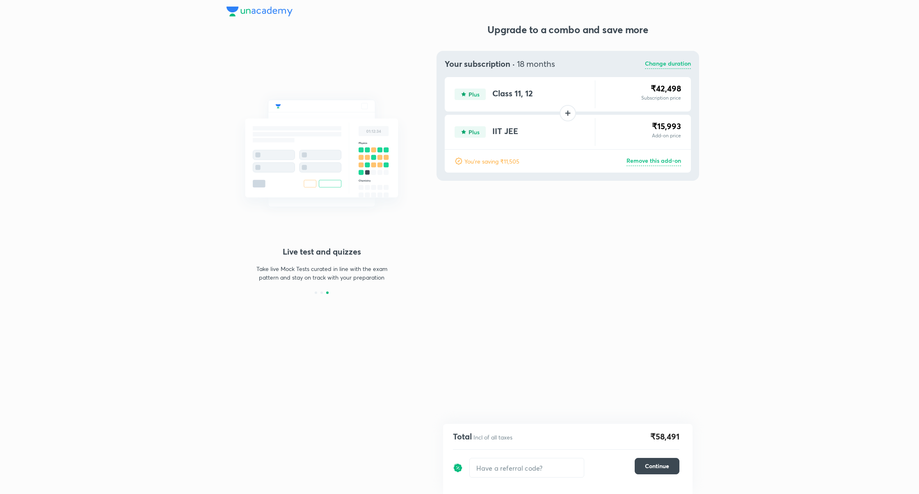
click at [666, 64] on p "Change duration" at bounding box center [668, 64] width 46 height 10
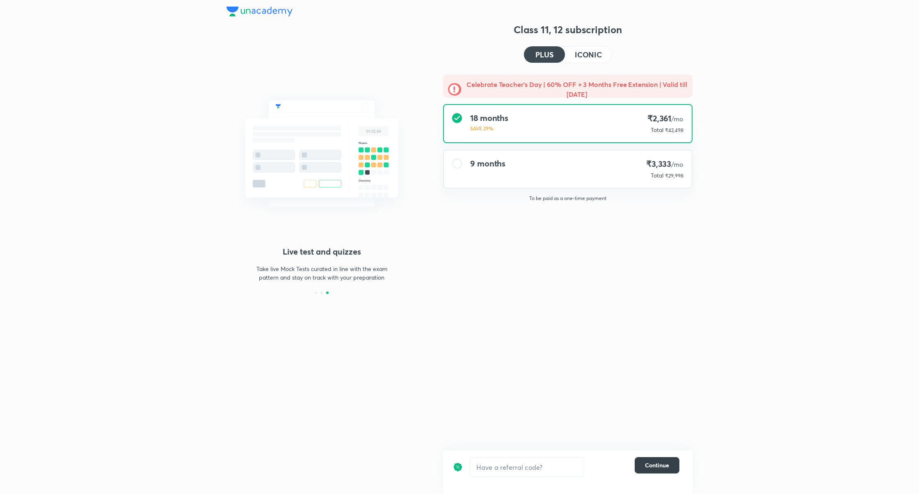
click at [654, 469] on span "Continue" at bounding box center [657, 465] width 24 height 8
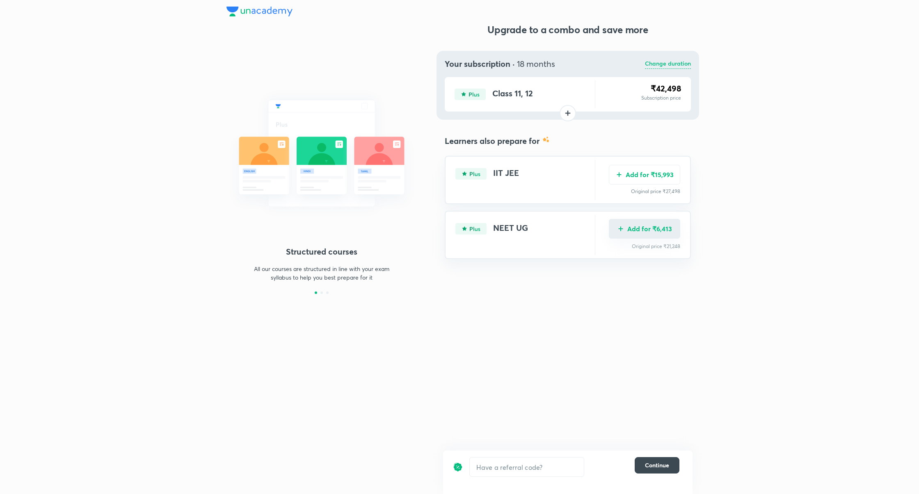
click at [661, 231] on button "Add for ₹6,413" at bounding box center [644, 229] width 71 height 20
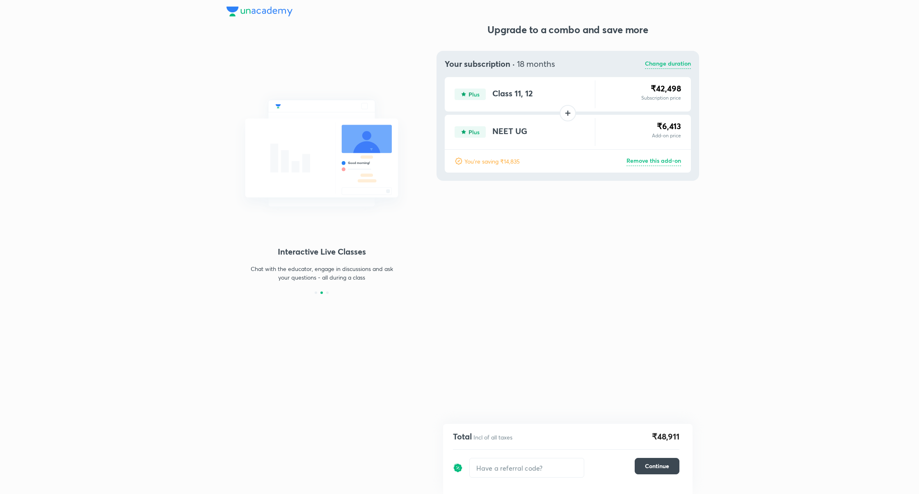
click at [659, 62] on p "Change duration" at bounding box center [668, 64] width 46 height 10
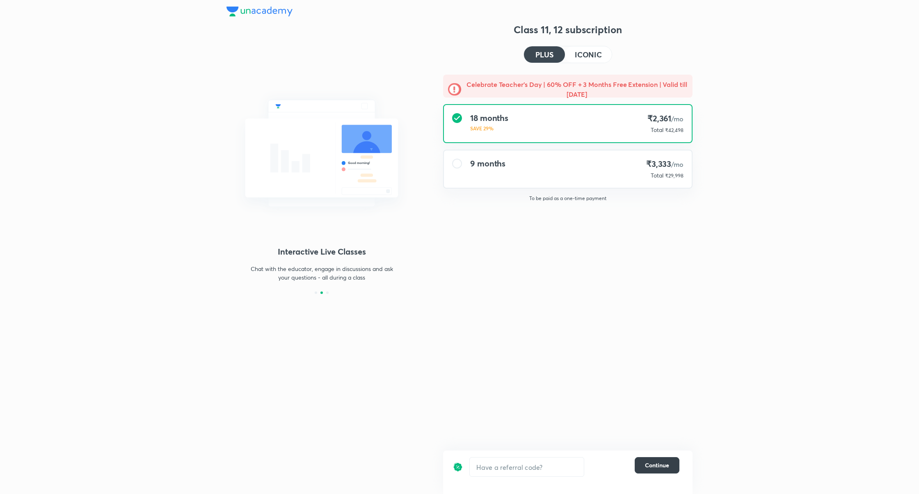
click at [662, 461] on span "Continue" at bounding box center [657, 465] width 24 height 8
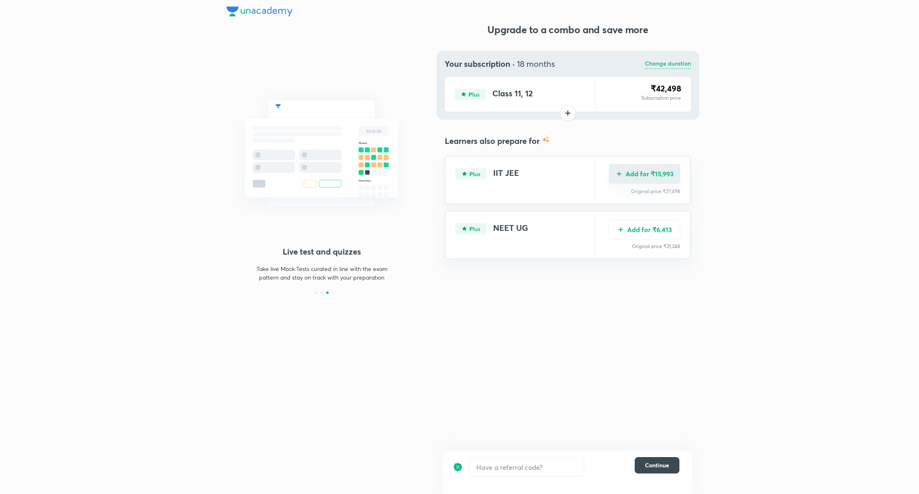
click at [649, 176] on button "Add for ₹15,993" at bounding box center [644, 174] width 71 height 20
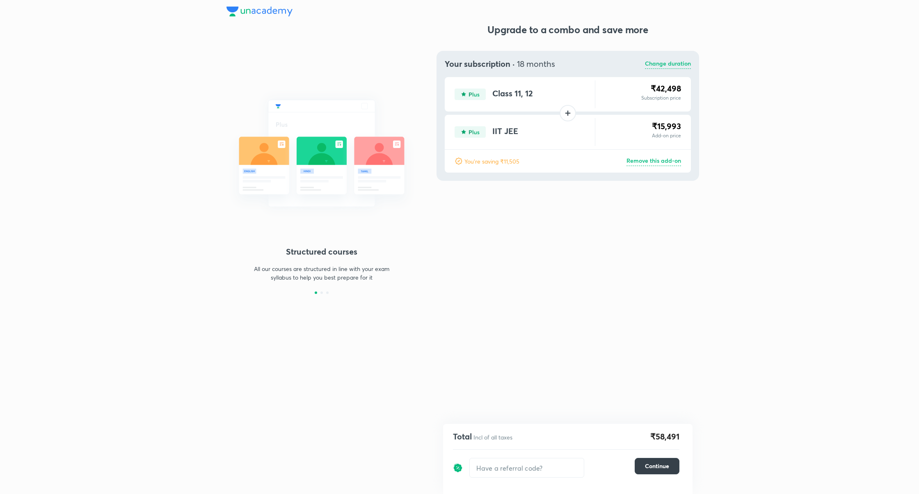
drag, startPoint x: 666, startPoint y: 470, endPoint x: 666, endPoint y: 475, distance: 5.3
click at [666, 470] on span "Continue" at bounding box center [657, 466] width 24 height 8
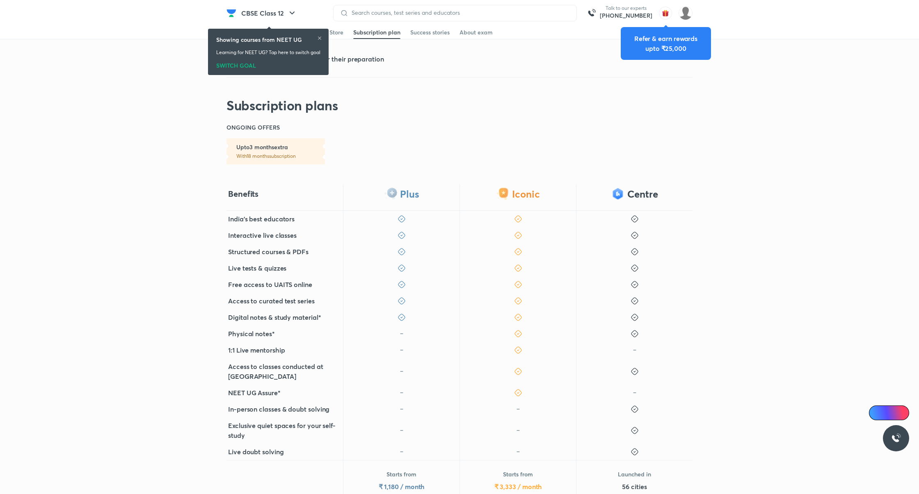
scroll to position [78, 0]
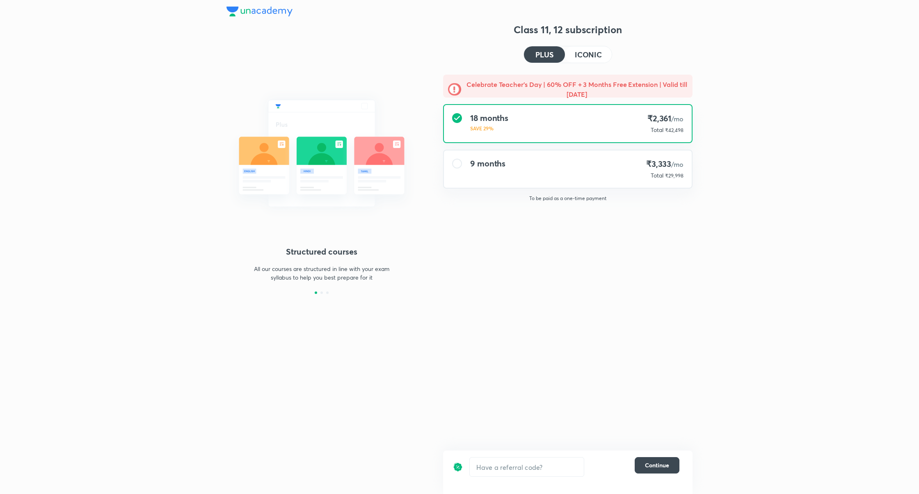
click at [625, 126] on div "18 months SAVE 29% ₹2,361 /mo Total ₹42,498" at bounding box center [568, 123] width 248 height 37
click at [667, 462] on span "Continue" at bounding box center [657, 465] width 24 height 8
click at [658, 466] on span "Continue" at bounding box center [657, 465] width 24 height 8
click at [670, 465] on button "Continue" at bounding box center [656, 465] width 45 height 16
click at [661, 471] on button "Continue" at bounding box center [656, 465] width 45 height 16
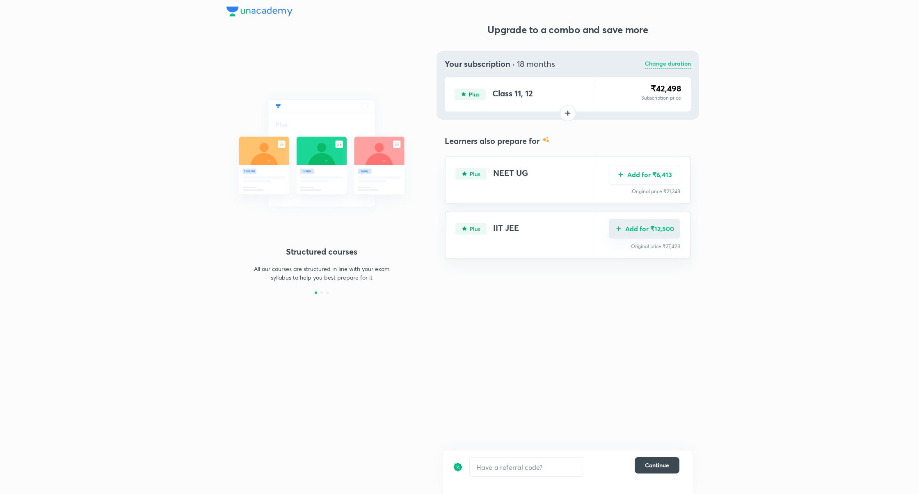
click at [664, 230] on button "Add for ₹12,500" at bounding box center [644, 229] width 71 height 20
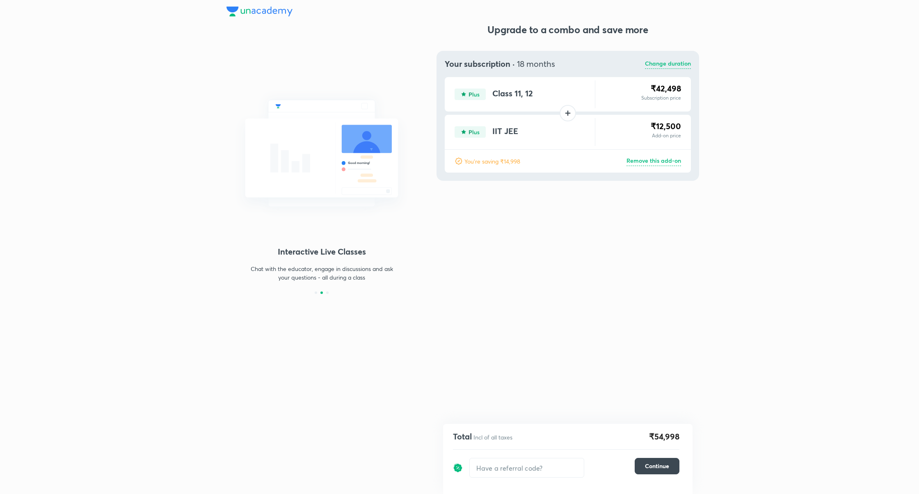
click at [667, 65] on p "Change duration" at bounding box center [668, 64] width 46 height 10
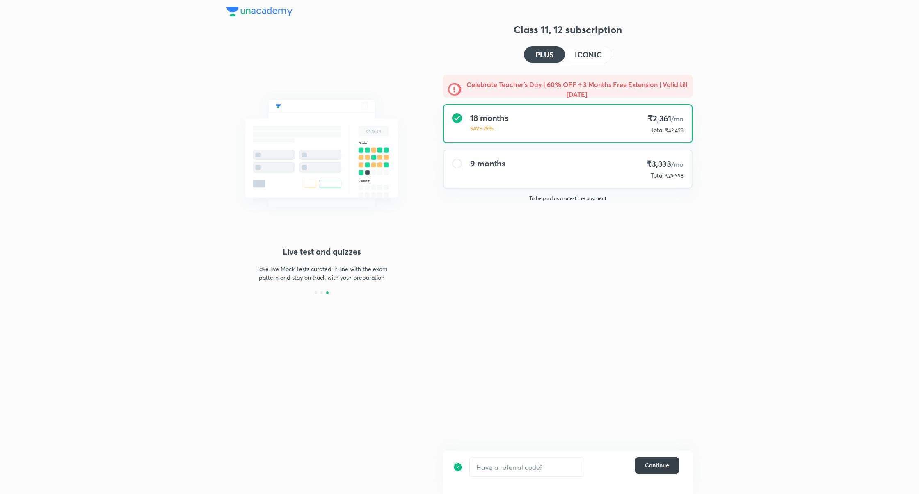
click at [658, 466] on span "Continue" at bounding box center [657, 465] width 24 height 8
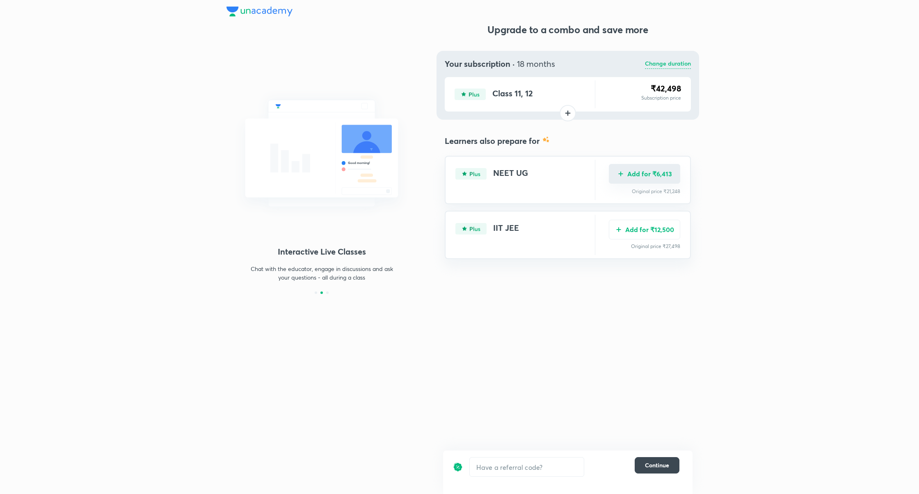
click at [649, 176] on button "Add for ₹6,413" at bounding box center [644, 174] width 71 height 20
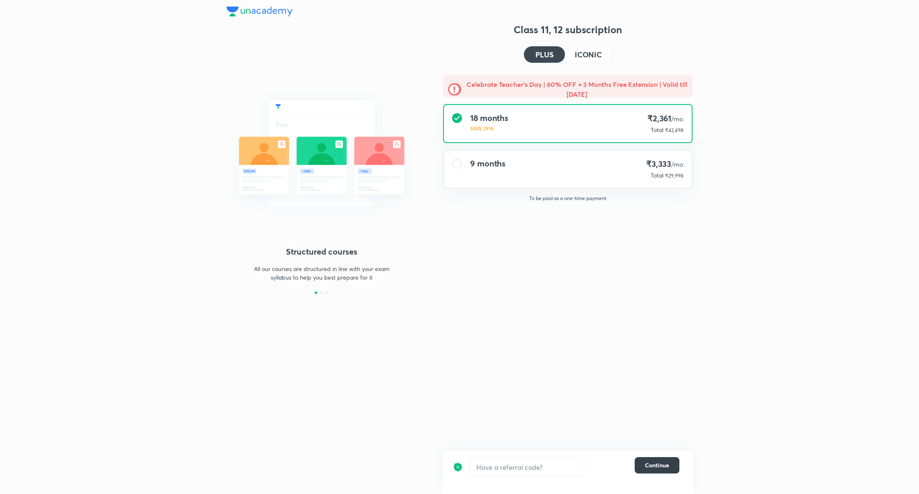
click at [655, 466] on span "Continue" at bounding box center [657, 465] width 24 height 8
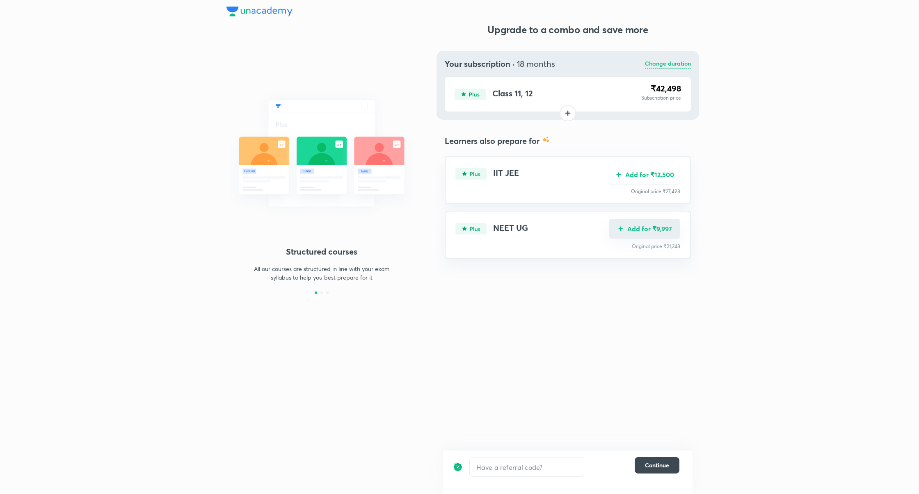
click at [664, 229] on button "Add for ₹9,997" at bounding box center [644, 229] width 71 height 20
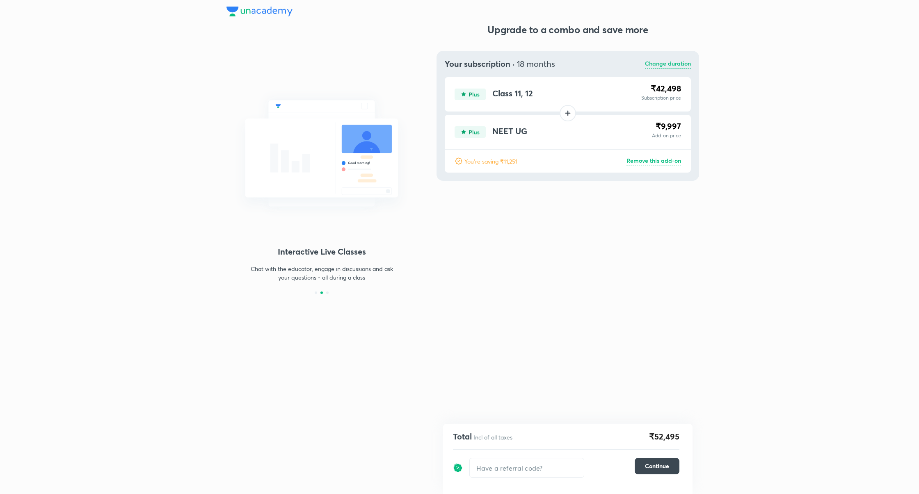
click at [669, 62] on p "Change duration" at bounding box center [668, 64] width 46 height 10
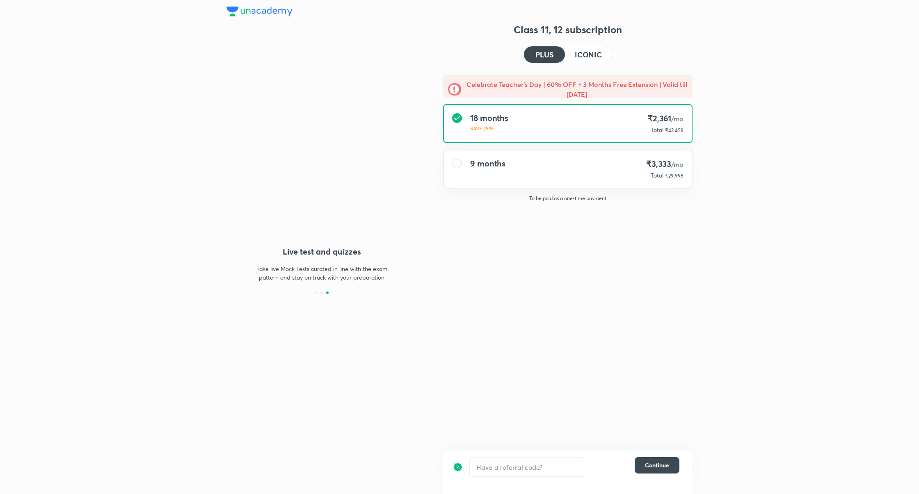
click at [621, 157] on div "9 months ₹3,333 /mo Total ₹29,998" at bounding box center [568, 169] width 248 height 37
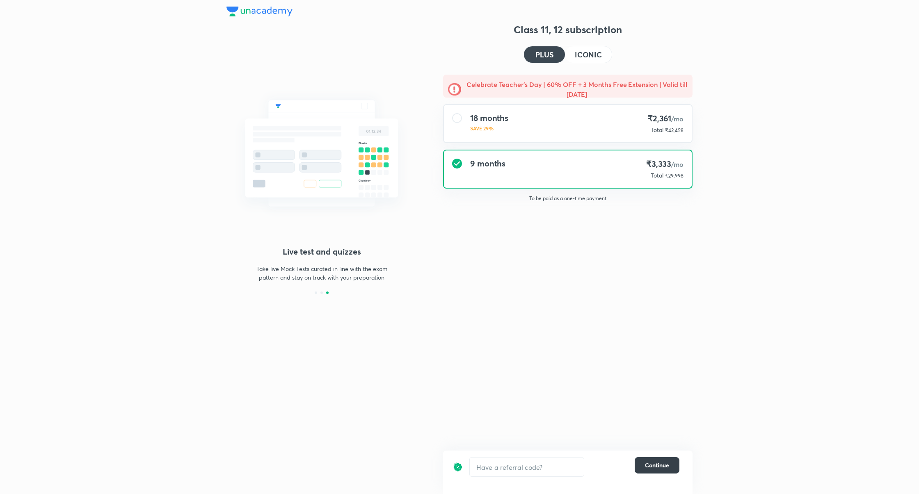
click at [659, 464] on span "Continue" at bounding box center [657, 465] width 24 height 8
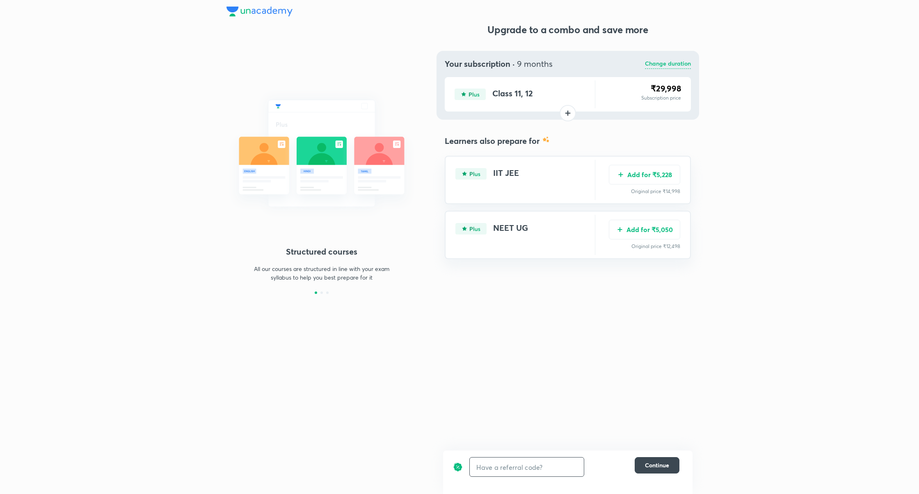
click at [497, 472] on input "text" at bounding box center [527, 467] width 114 height 19
type input "unlock"
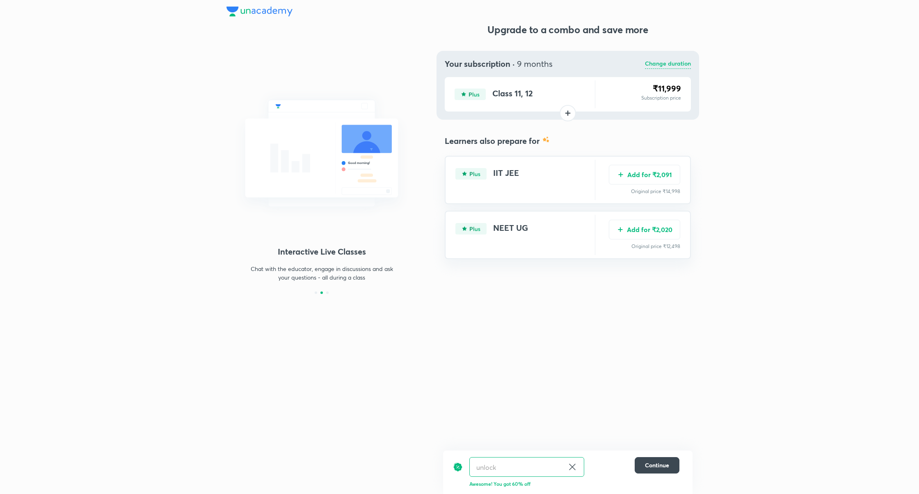
click at [574, 468] on icon at bounding box center [572, 467] width 10 height 10
click at [660, 178] on button "Add for ₹5,228" at bounding box center [644, 174] width 71 height 20
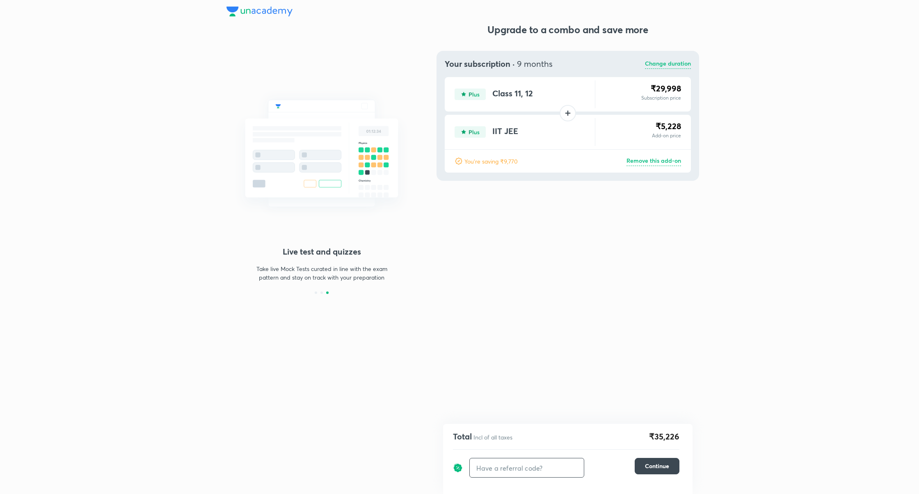
click at [674, 63] on p "Change duration" at bounding box center [668, 64] width 46 height 10
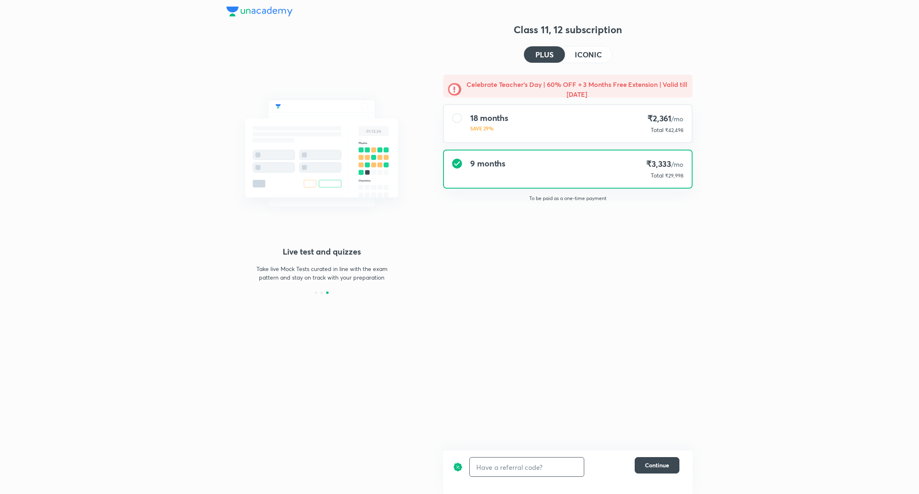
click at [618, 160] on div "9 months ₹3,333 /mo Total ₹29,998" at bounding box center [568, 169] width 248 height 37
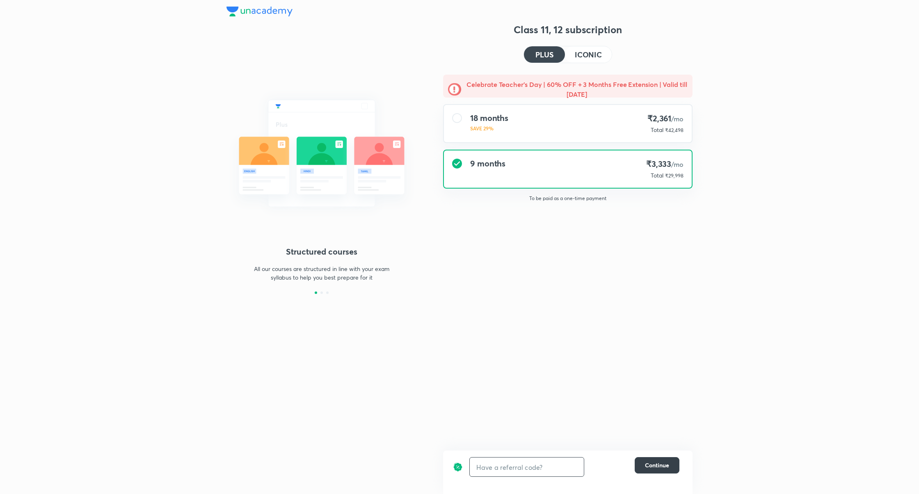
click at [655, 467] on span "Continue" at bounding box center [657, 465] width 24 height 8
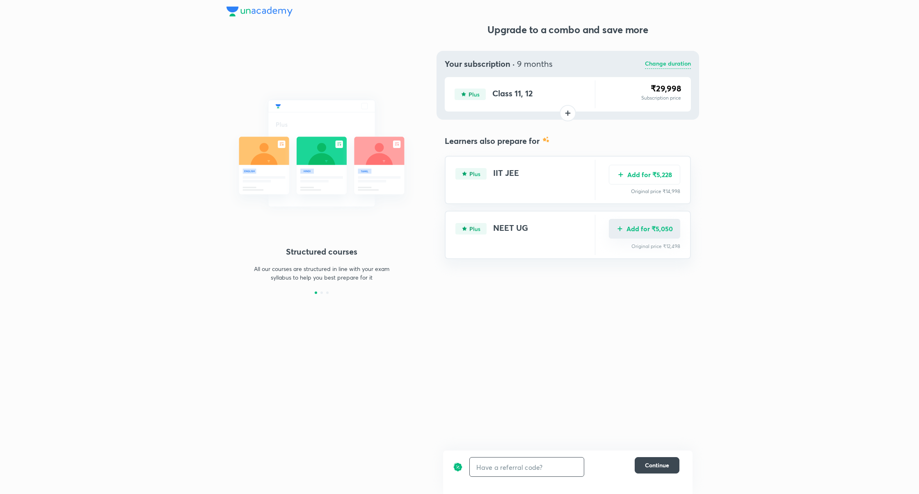
click at [660, 233] on button "Add for ₹5,050" at bounding box center [644, 229] width 71 height 20
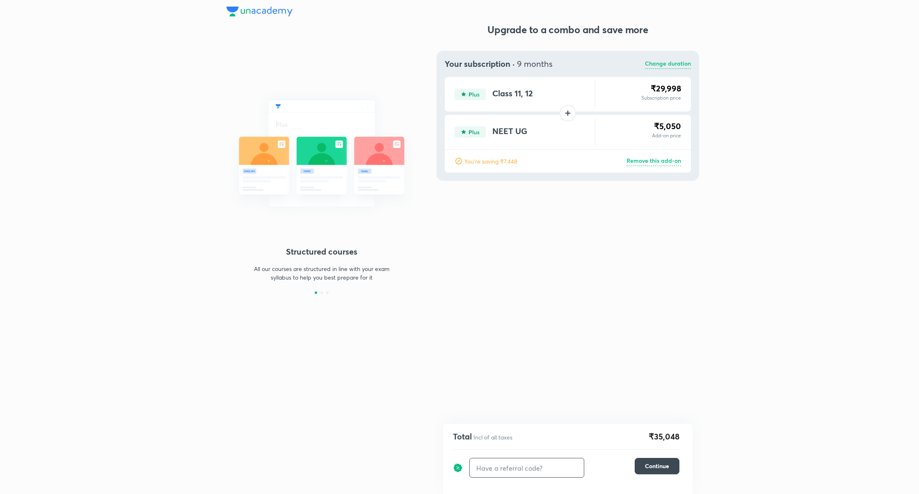
click at [675, 64] on p "Change duration" at bounding box center [668, 64] width 46 height 10
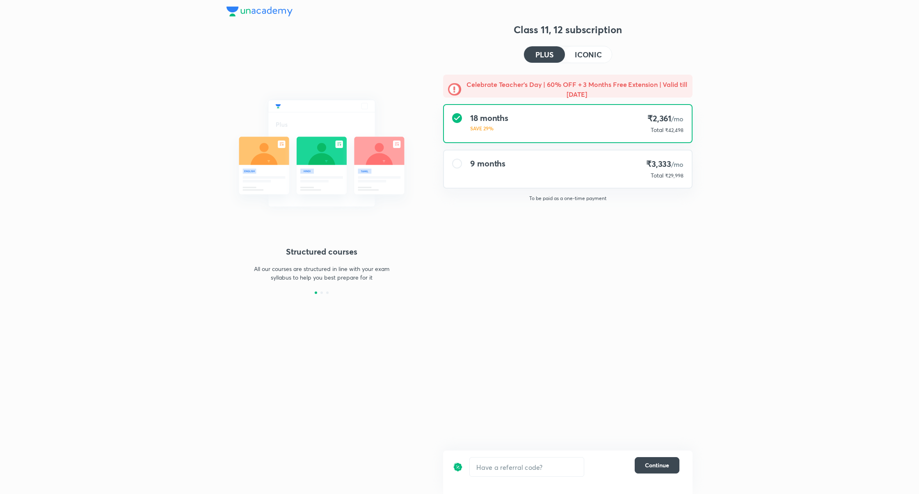
click at [634, 180] on div "9 months ₹3,333 /mo Total ₹29,998" at bounding box center [568, 169] width 248 height 37
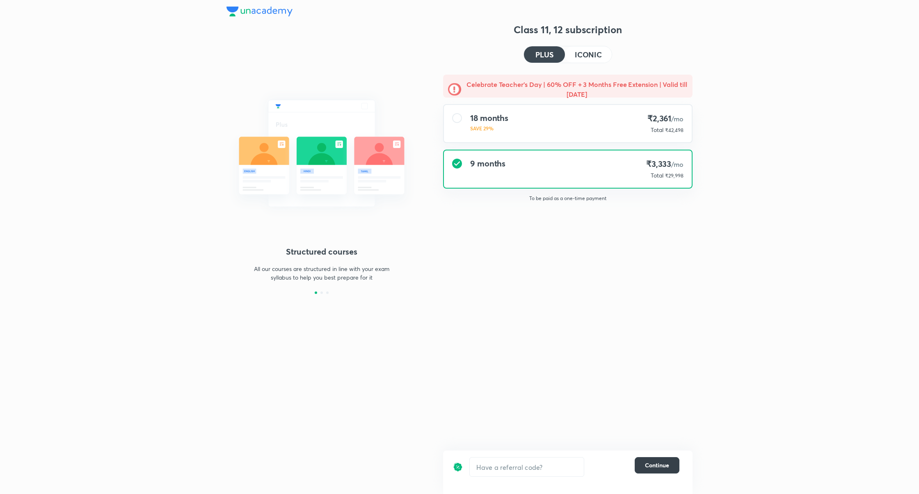
click at [661, 464] on span "Continue" at bounding box center [657, 465] width 24 height 8
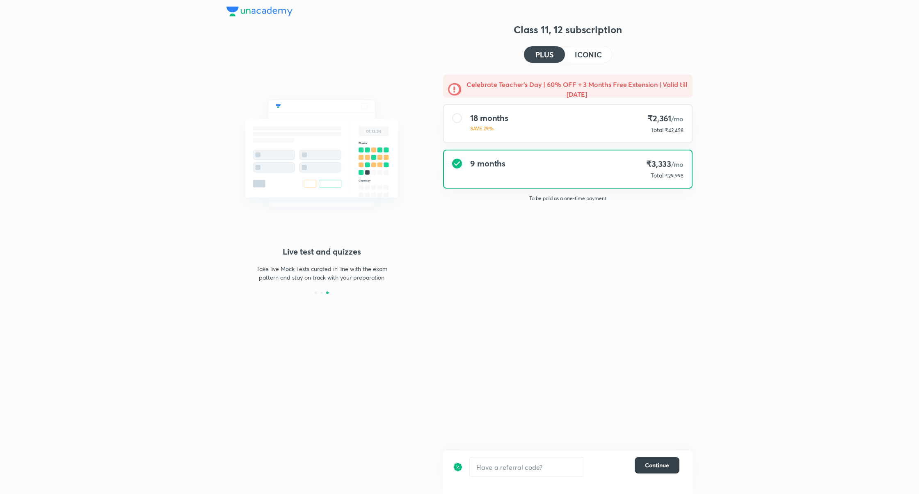
click at [667, 464] on span "Continue" at bounding box center [657, 465] width 24 height 8
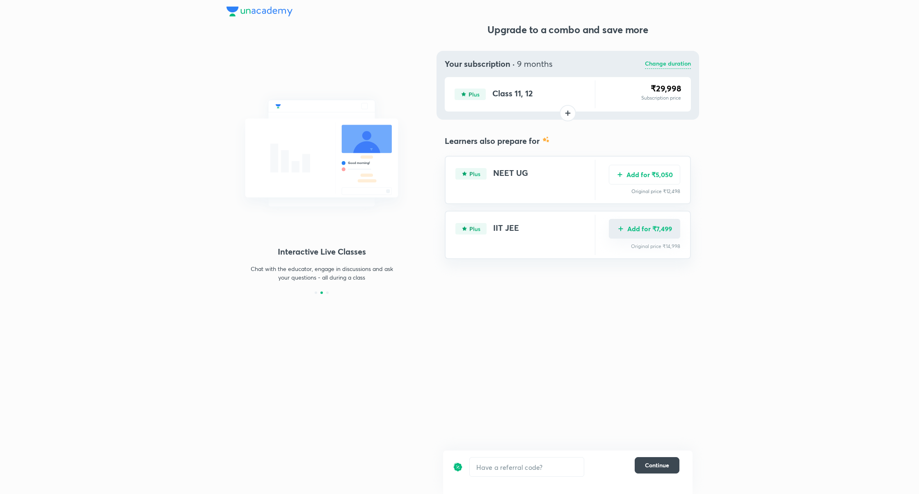
click at [646, 227] on button "Add for ₹7,499" at bounding box center [644, 229] width 71 height 20
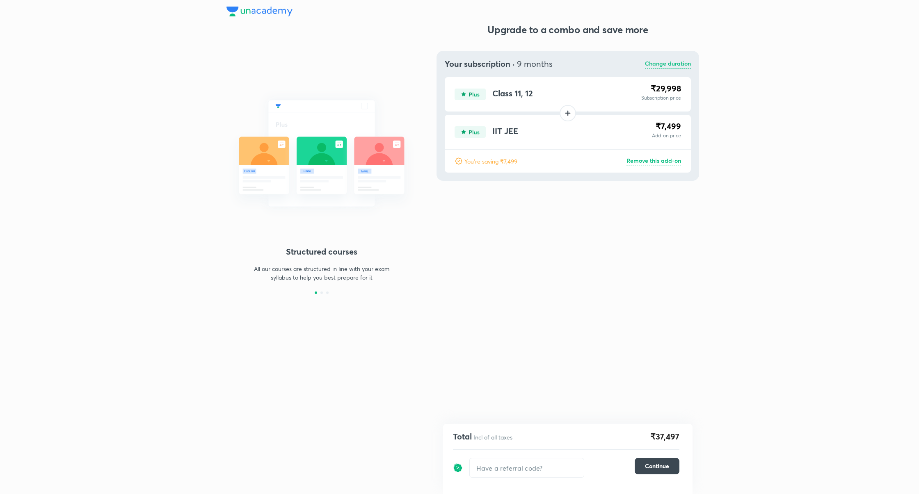
click at [671, 67] on p "Change duration" at bounding box center [668, 64] width 46 height 10
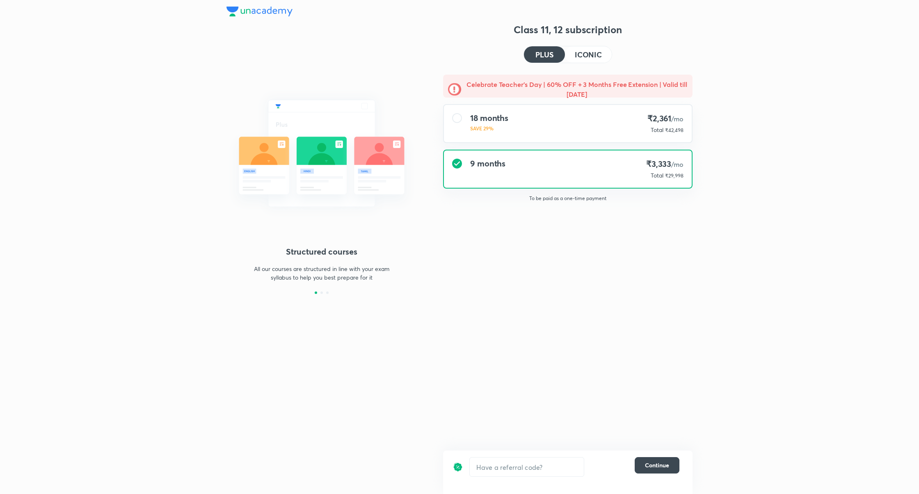
click at [590, 60] on button "ICONIC" at bounding box center [588, 54] width 47 height 16
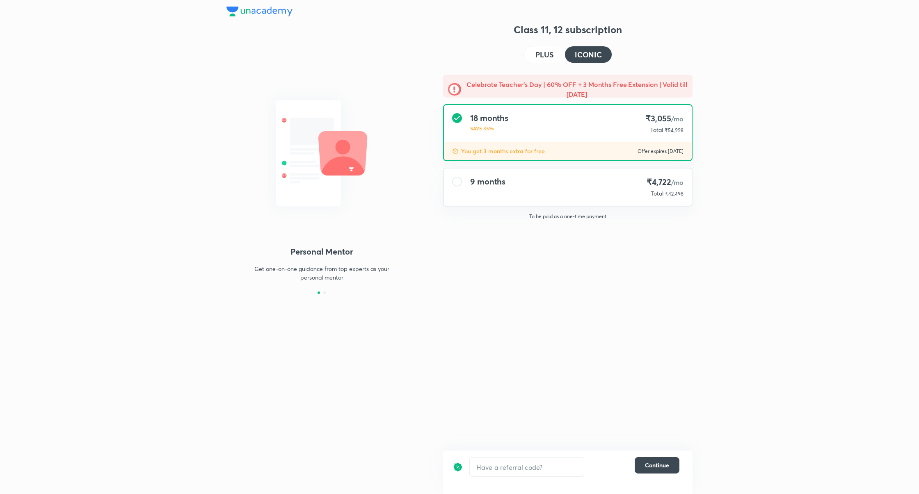
click at [662, 476] on div "​ Continue" at bounding box center [566, 467] width 226 height 20
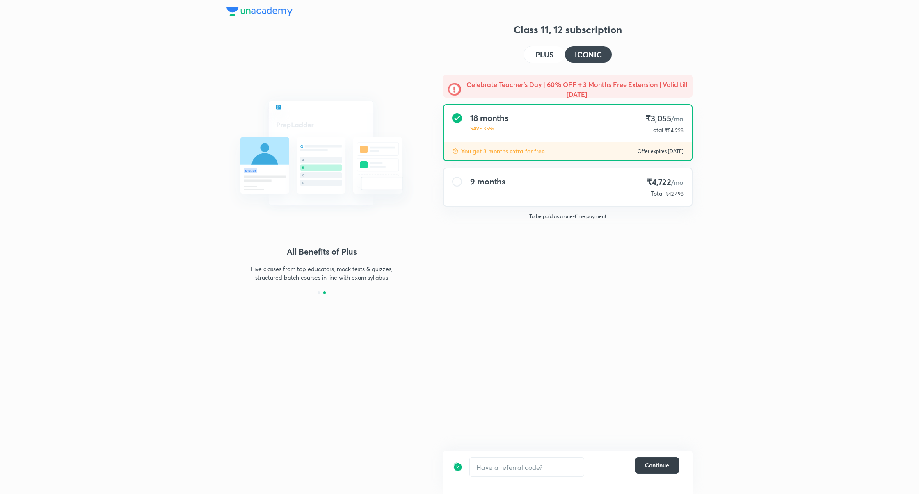
click at [656, 465] on span "Continue" at bounding box center [657, 465] width 24 height 8
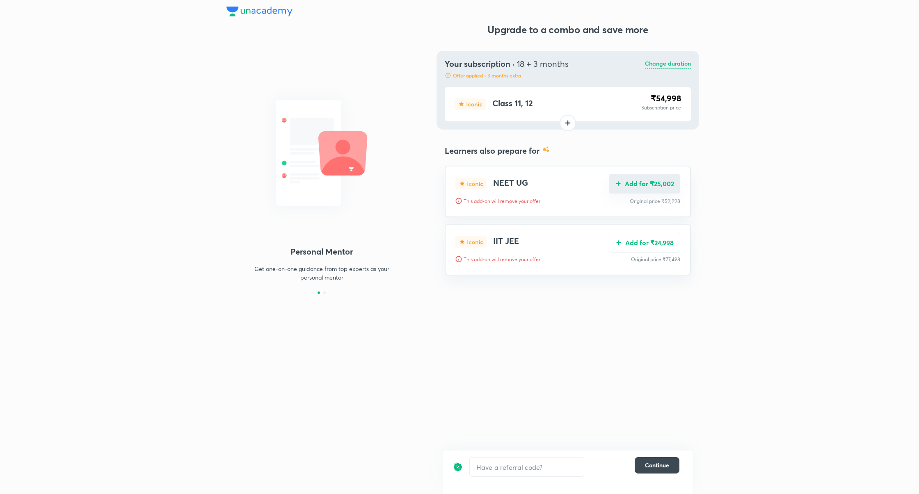
click at [650, 189] on button "Add for ₹25,002" at bounding box center [644, 184] width 71 height 20
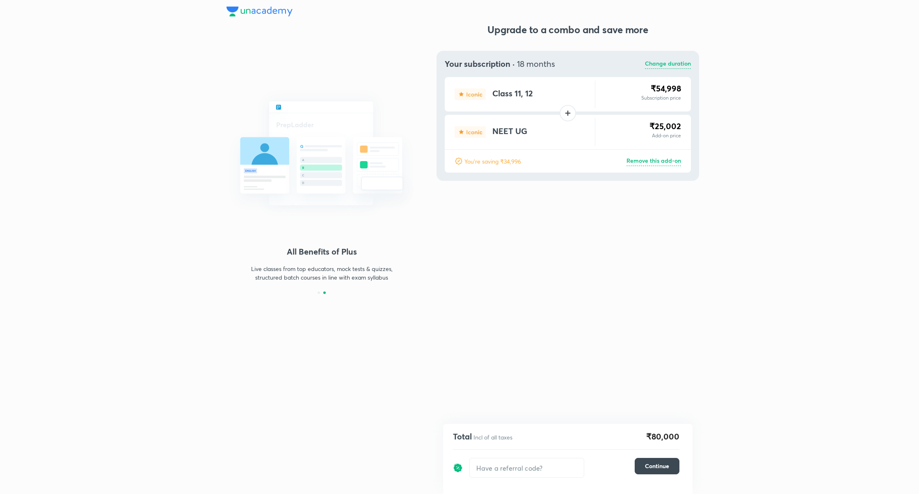
click at [655, 64] on p "Change duration" at bounding box center [668, 64] width 46 height 10
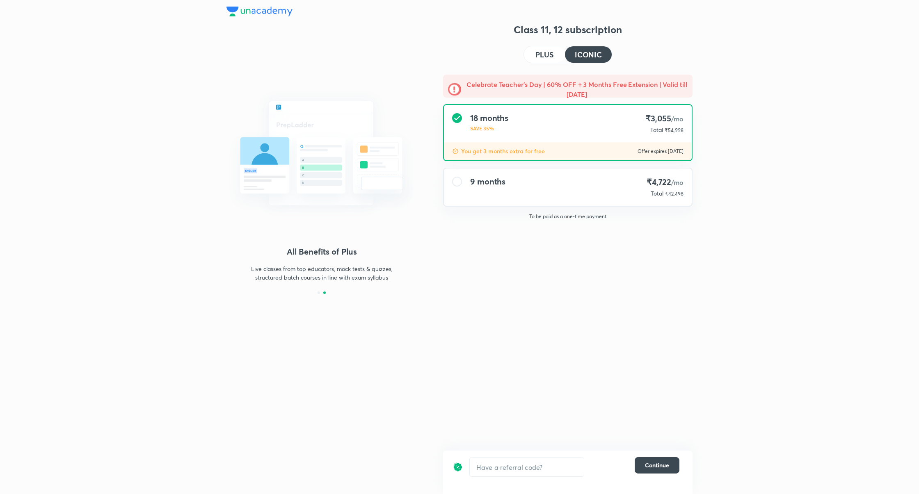
click at [642, 183] on div "9 months ₹4,722 /mo Total ₹42,498" at bounding box center [568, 187] width 248 height 37
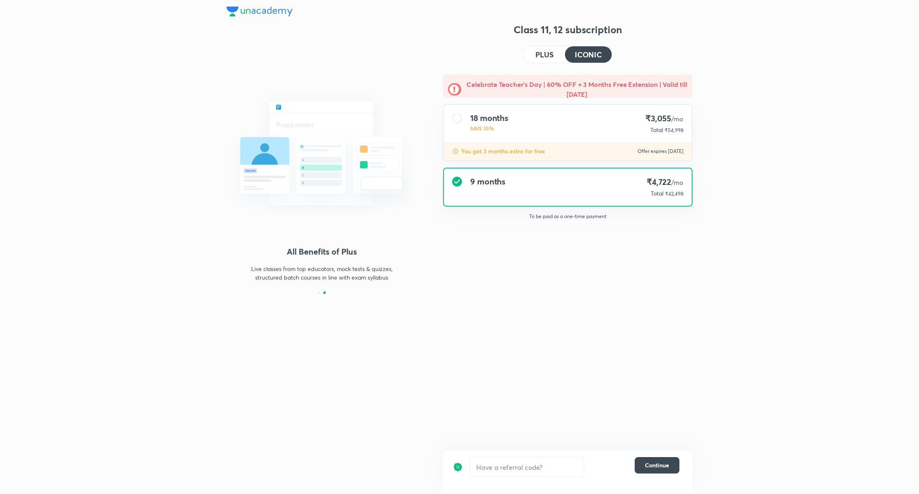
click at [647, 126] on div "Total ₹54,998" at bounding box center [664, 130] width 38 height 8
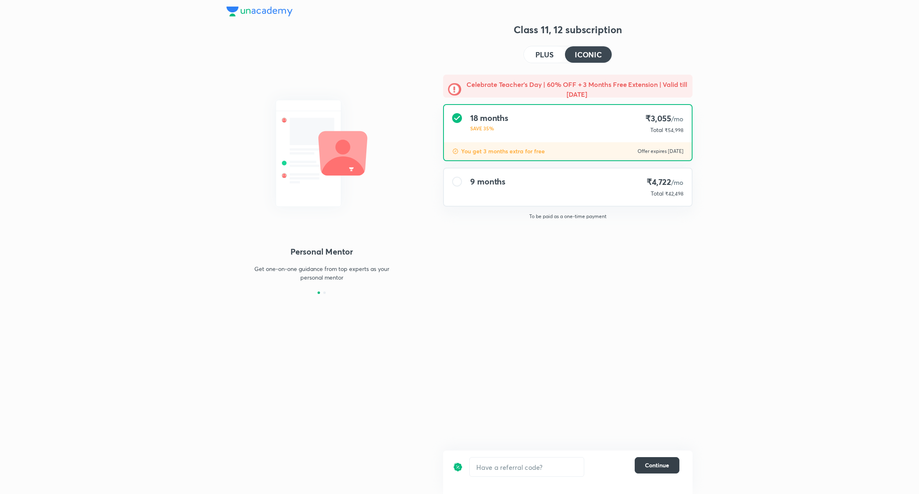
click at [649, 462] on span "Continue" at bounding box center [657, 465] width 24 height 8
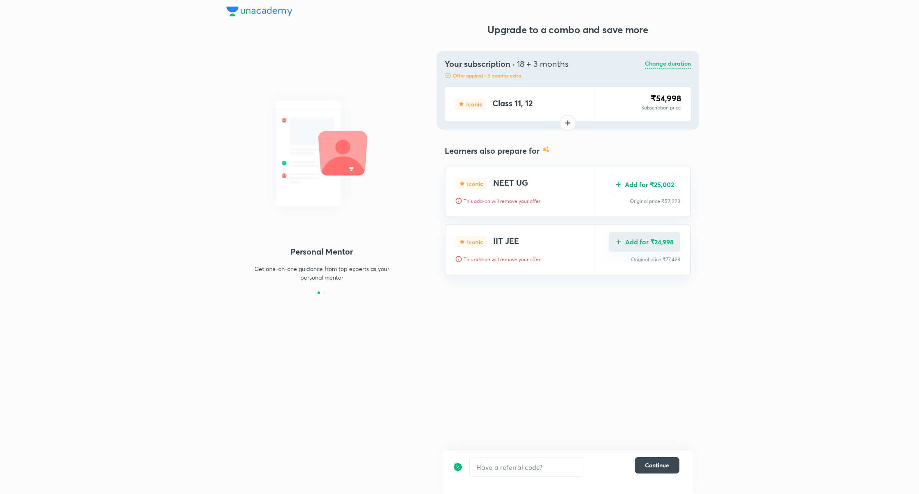
click at [662, 244] on button "Add for ₹24,998" at bounding box center [644, 242] width 71 height 20
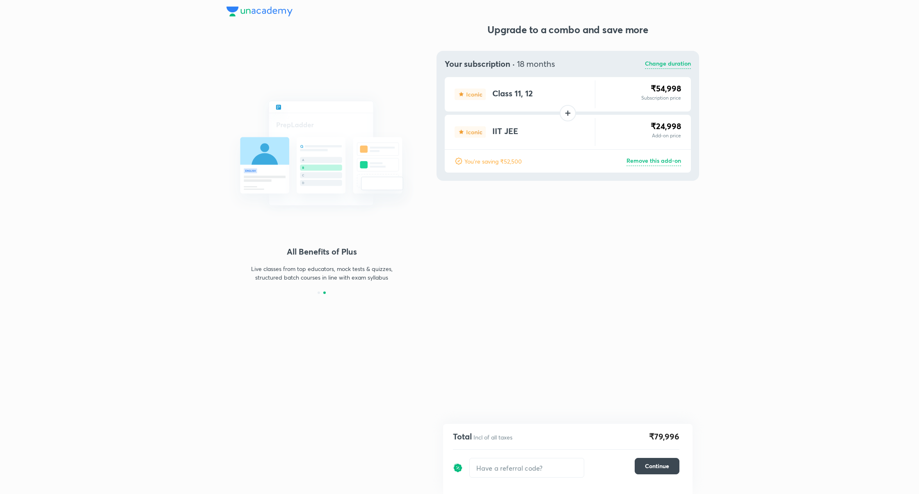
click at [653, 62] on p "Change duration" at bounding box center [668, 64] width 46 height 10
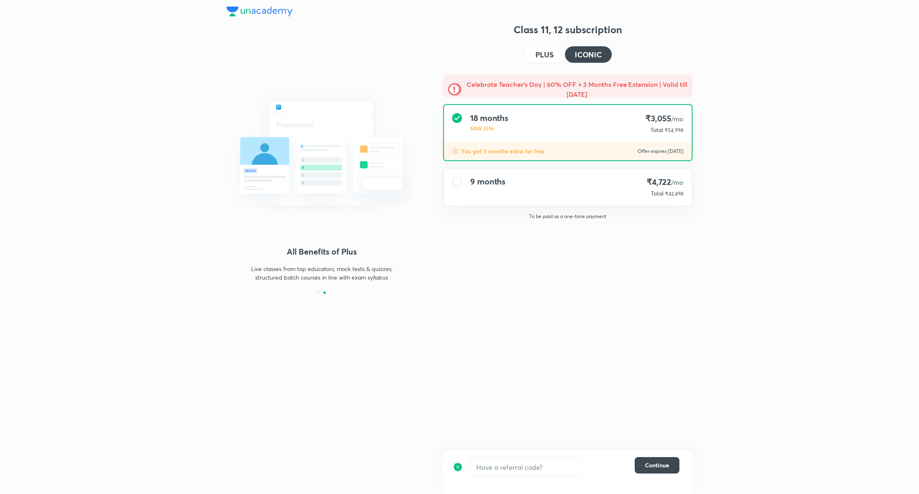
click at [605, 183] on div "9 months ₹4,722 /mo Total ₹42,498" at bounding box center [568, 187] width 248 height 37
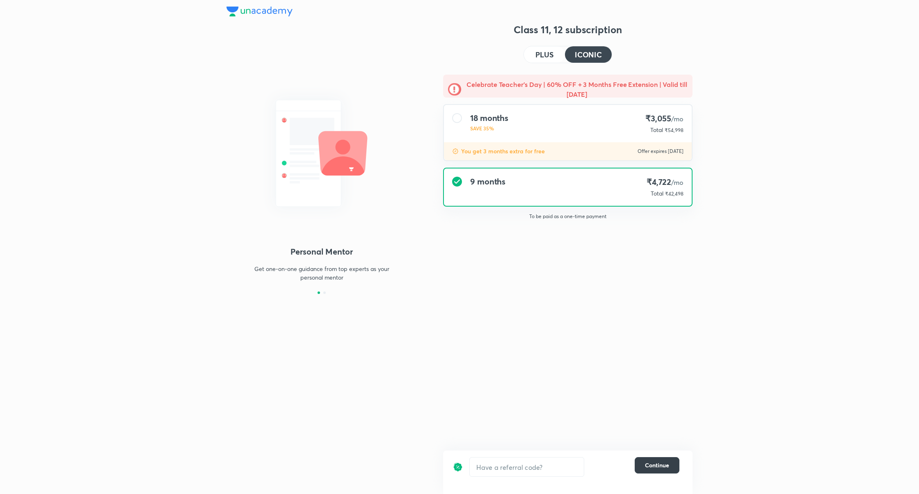
click at [653, 469] on span "Continue" at bounding box center [657, 465] width 24 height 8
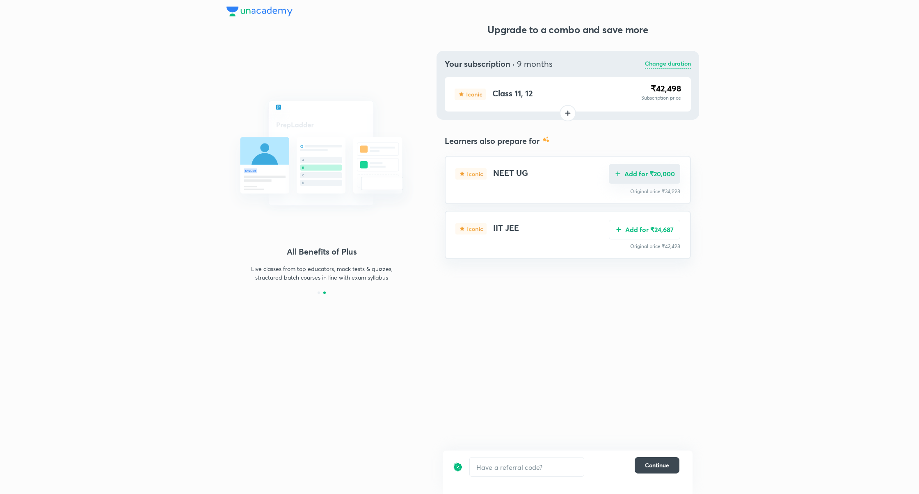
click at [649, 177] on button "Add for ₹20,000" at bounding box center [644, 174] width 71 height 20
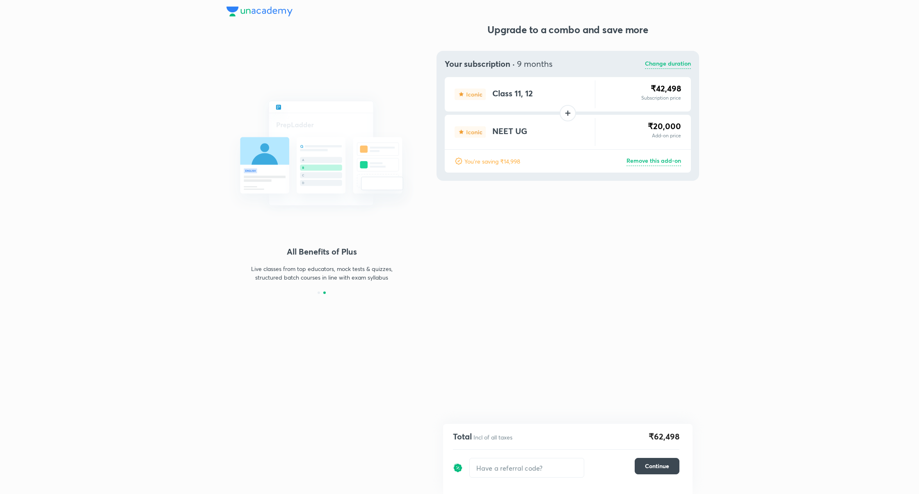
click at [666, 164] on p "Remove this add-on" at bounding box center [653, 161] width 55 height 10
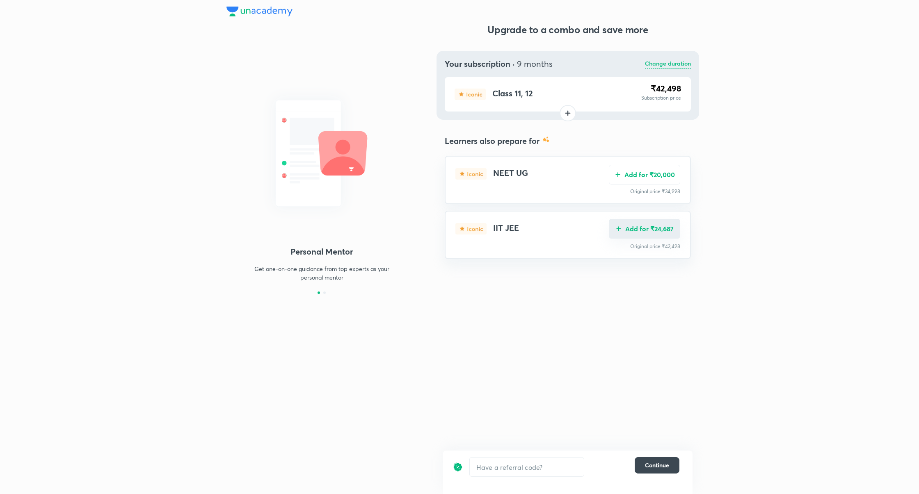
click at [657, 233] on button "Add for ₹24,687" at bounding box center [644, 229] width 71 height 20
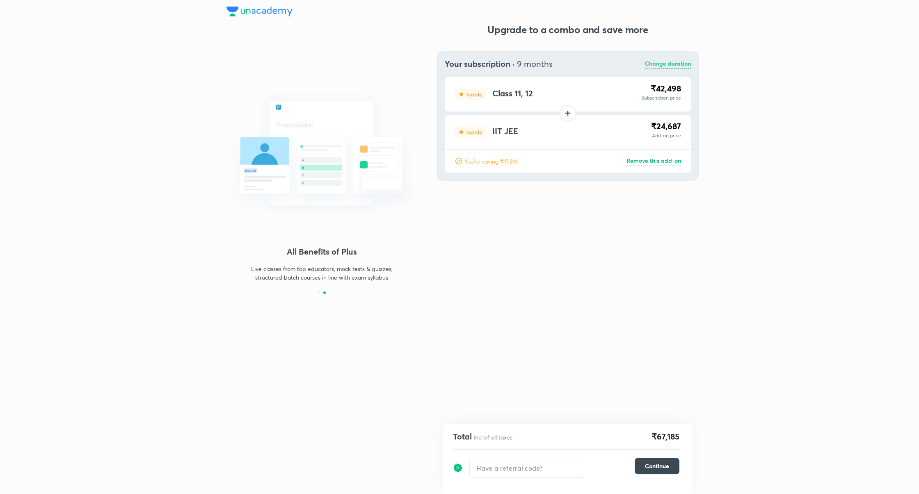
click at [670, 162] on p "Remove this add-on" at bounding box center [653, 161] width 55 height 10
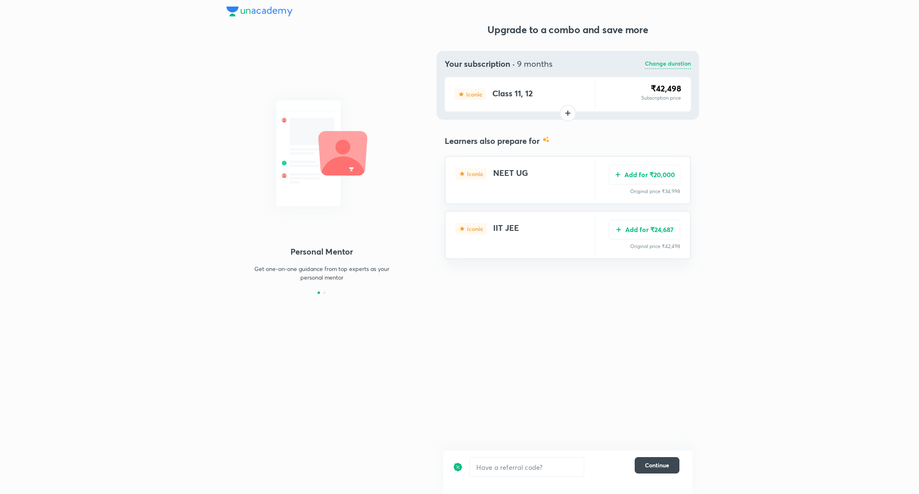
click at [668, 56] on div "Your subscription · 9 months Change duration Class 11, 12 ₹42,498 Subscription …" at bounding box center [567, 85] width 262 height 69
click at [661, 63] on p "Change duration" at bounding box center [668, 64] width 46 height 10
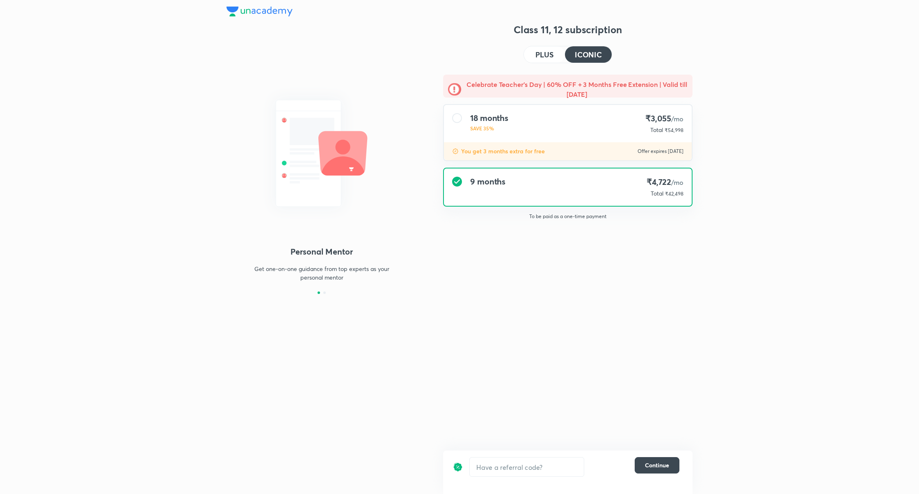
click at [545, 56] on h4 "PLUS" at bounding box center [544, 54] width 18 height 7
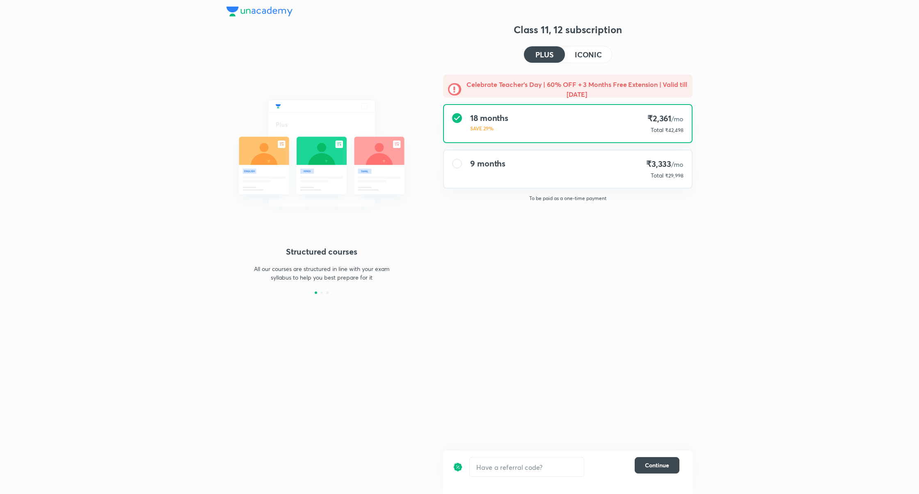
click at [568, 159] on div "9 months ₹3,333 /mo Total ₹29,998" at bounding box center [568, 169] width 248 height 37
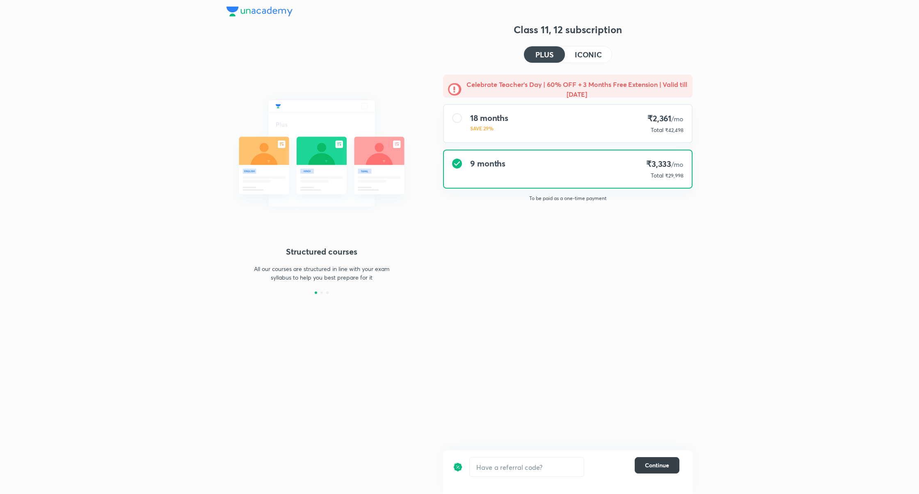
click at [658, 460] on button "Continue" at bounding box center [656, 465] width 45 height 16
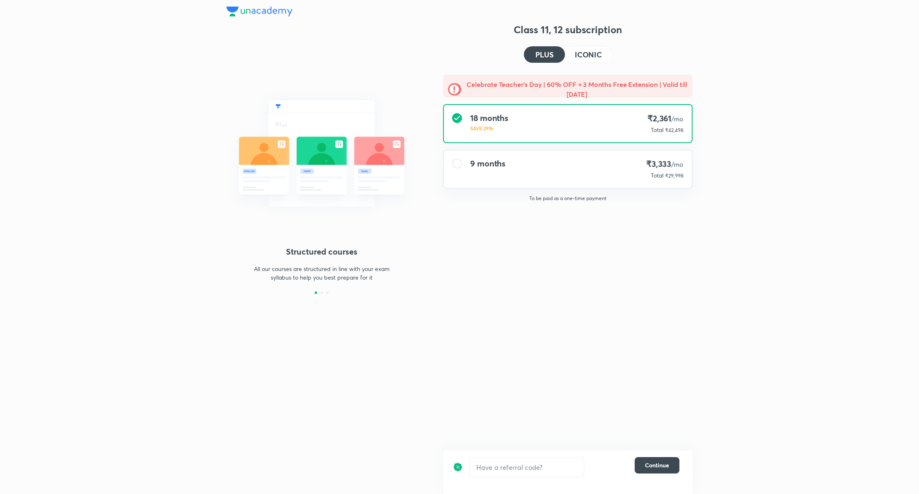
click at [607, 172] on div "9 months ₹3,333 /mo Total ₹29,998" at bounding box center [568, 169] width 248 height 37
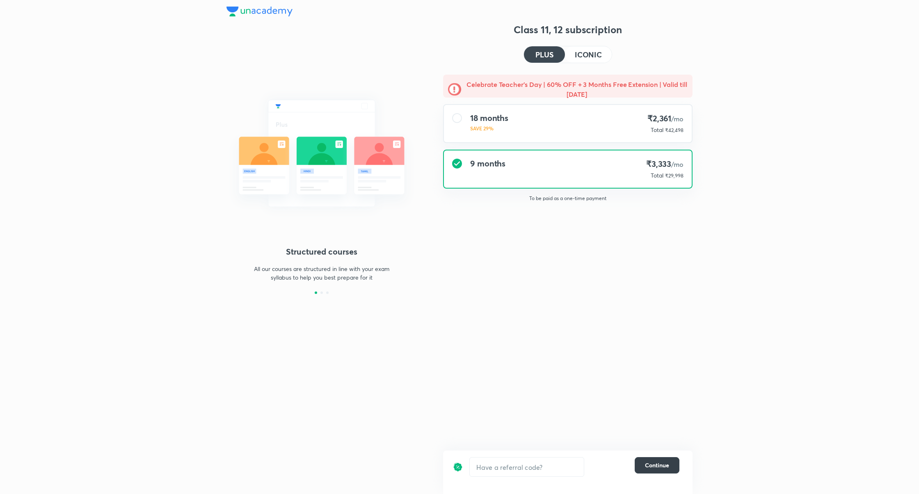
click at [658, 460] on button "Continue" at bounding box center [656, 465] width 45 height 16
click at [659, 466] on span "Continue" at bounding box center [657, 465] width 24 height 8
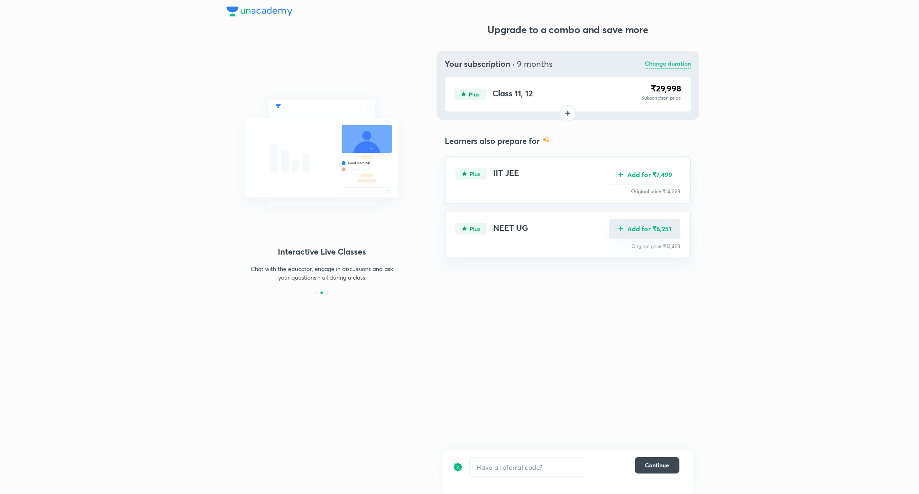
click at [646, 233] on button "Add for ₹6,251" at bounding box center [644, 229] width 71 height 20
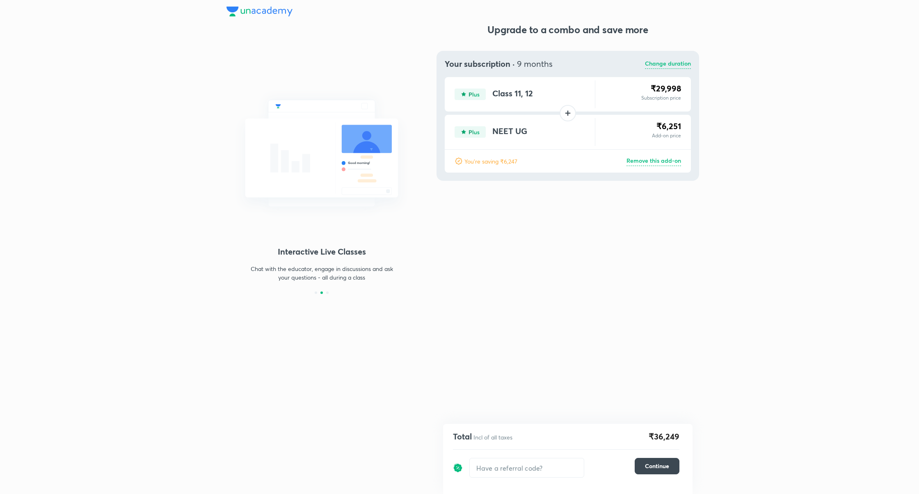
click at [657, 66] on p "Change duration" at bounding box center [668, 64] width 46 height 10
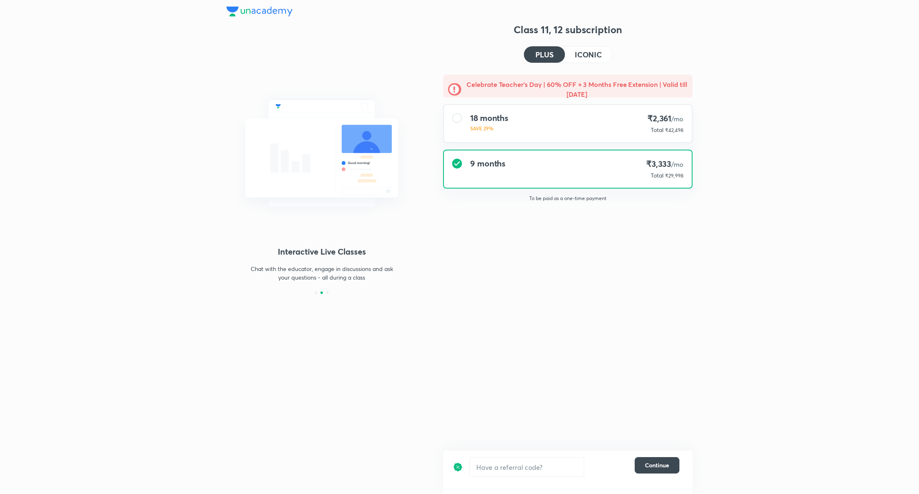
click at [588, 58] on h4 "ICONIC" at bounding box center [588, 54] width 27 height 7
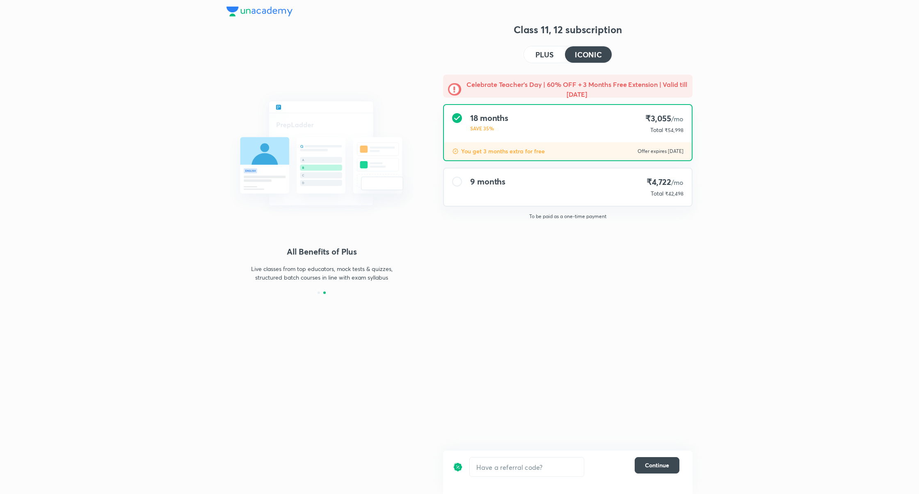
click at [600, 196] on div "9 months ₹4,722 /mo Total ₹42,498" at bounding box center [568, 187] width 248 height 37
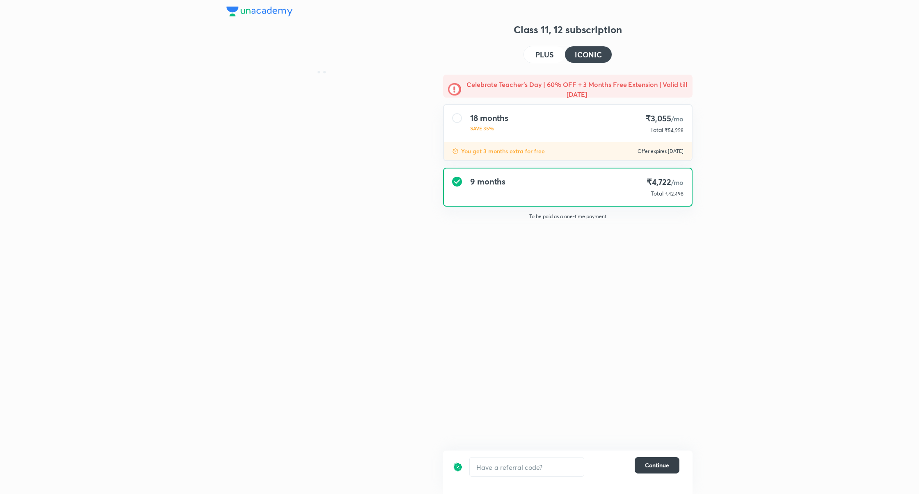
click at [662, 466] on span "Continue" at bounding box center [657, 465] width 24 height 8
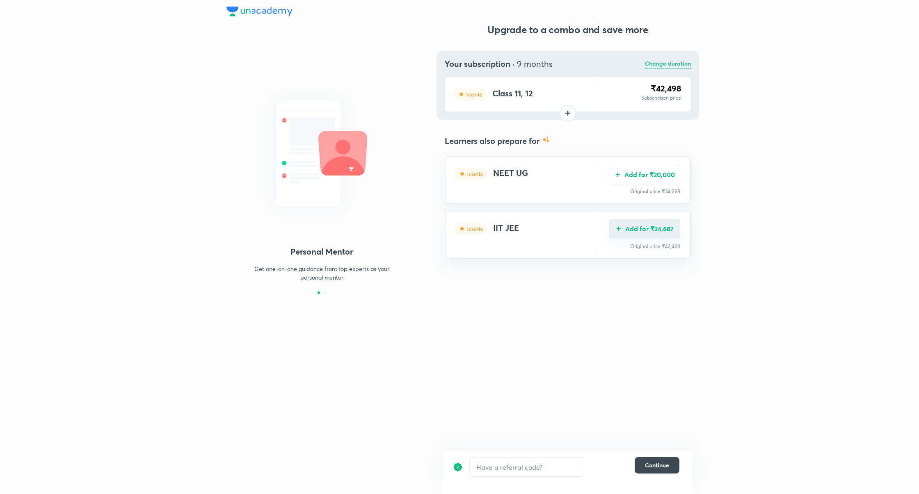
click at [655, 229] on button "Add for ₹24,687" at bounding box center [644, 229] width 71 height 20
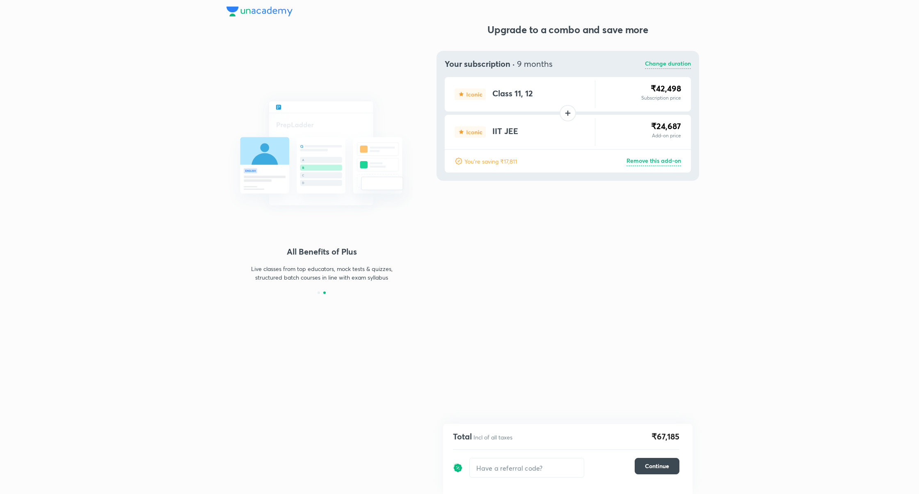
click at [658, 161] on p "Remove this add-on" at bounding box center [653, 161] width 55 height 10
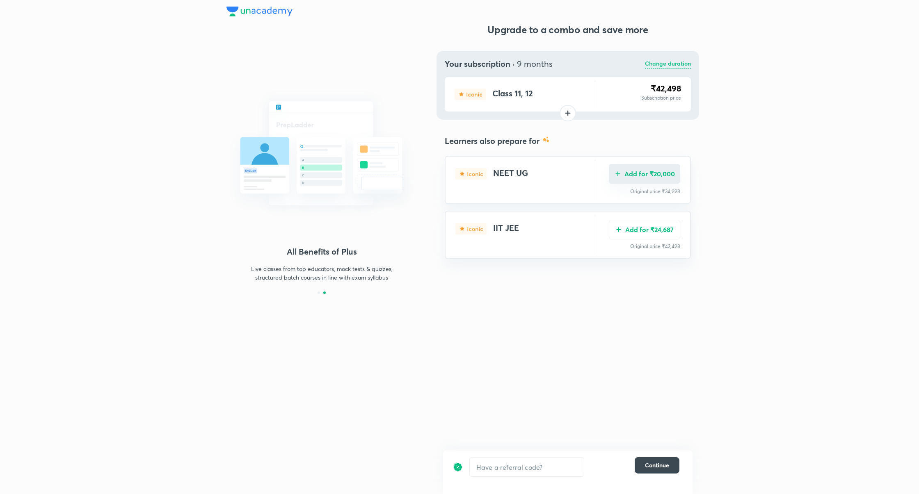
click at [656, 173] on button "Add for ₹20,000" at bounding box center [644, 174] width 71 height 20
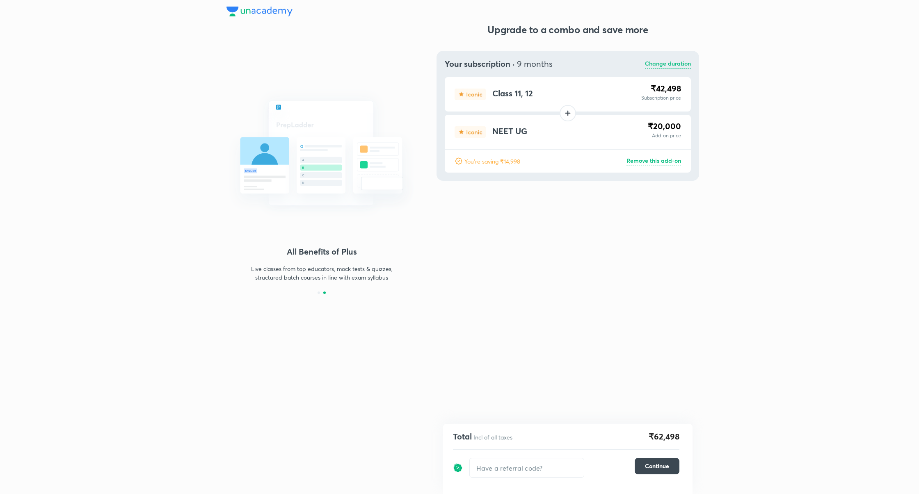
drag, startPoint x: 666, startPoint y: 161, endPoint x: 636, endPoint y: 208, distance: 55.3
click at [665, 161] on p "Remove this add-on" at bounding box center [653, 161] width 55 height 10
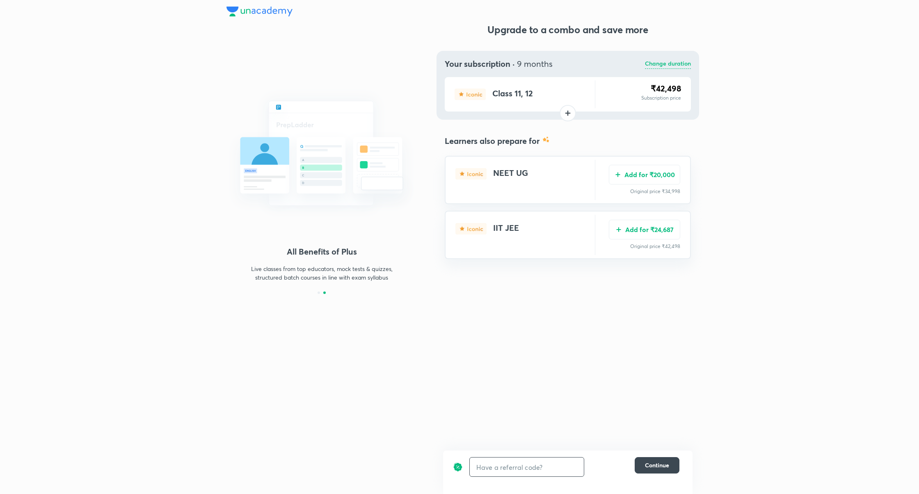
click at [501, 472] on input "text" at bounding box center [527, 467] width 114 height 19
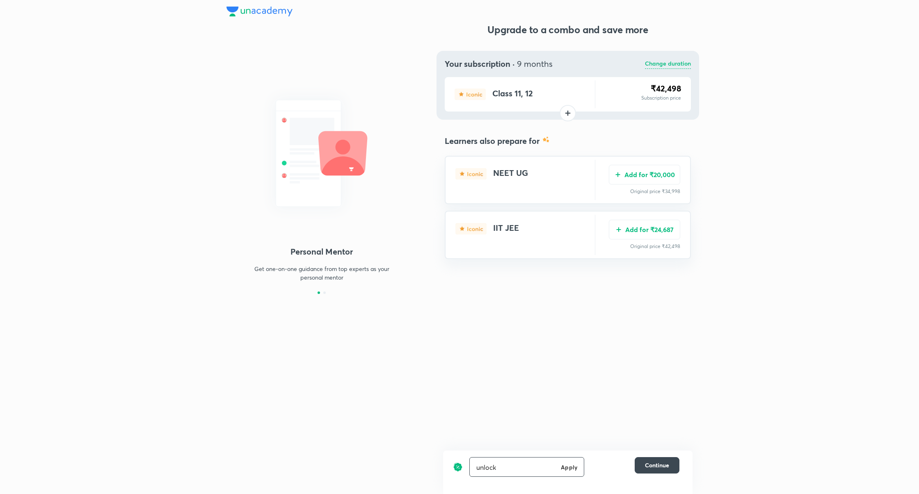
type input "unlock"
click at [573, 467] on icon at bounding box center [572, 467] width 6 height 6
click at [650, 228] on button "Add for ₹24,687" at bounding box center [644, 229] width 71 height 20
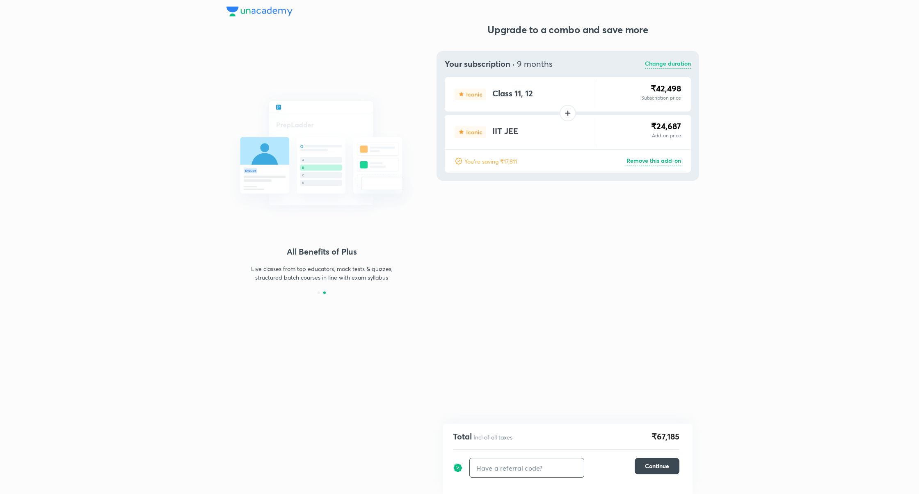
click at [539, 472] on input "text" at bounding box center [527, 468] width 114 height 19
type input "unlock"
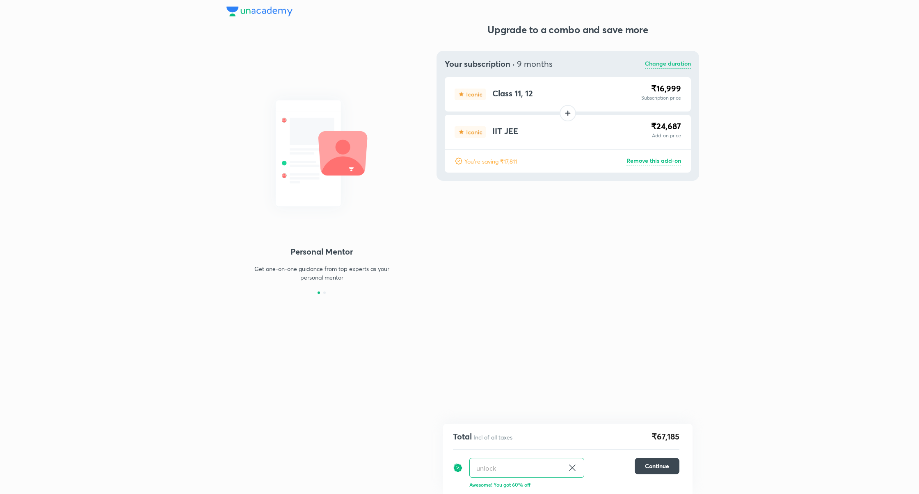
click at [573, 468] on icon at bounding box center [572, 468] width 6 height 6
click at [662, 166] on p "Remove this add-on" at bounding box center [653, 161] width 55 height 10
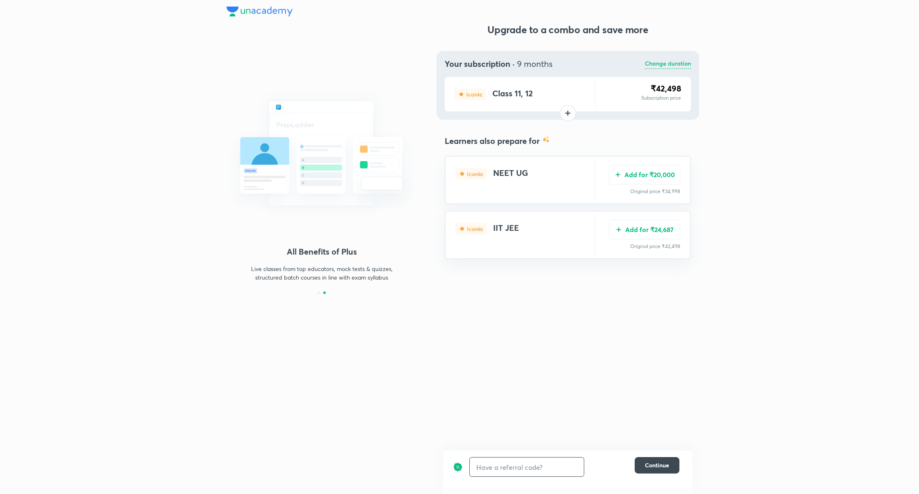
click at [671, 61] on p "Change duration" at bounding box center [668, 64] width 46 height 10
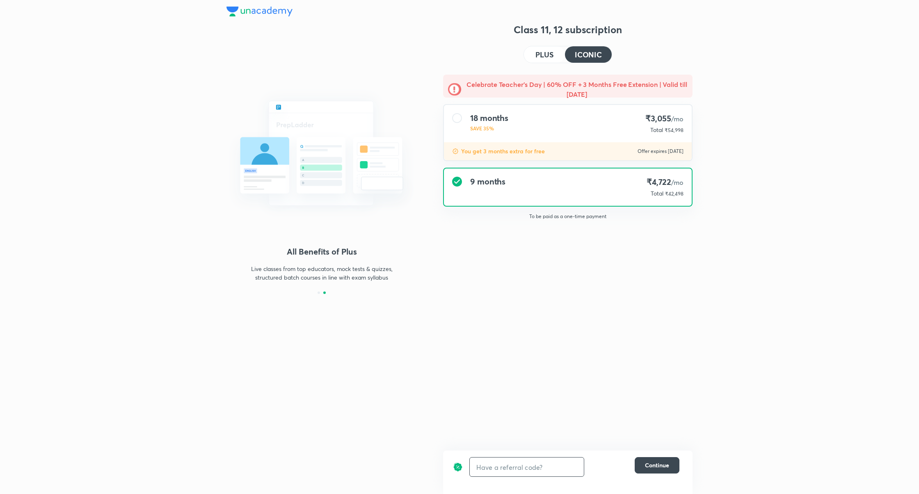
click at [622, 194] on div "9 months ₹4,722 /mo Total ₹42,498" at bounding box center [568, 187] width 248 height 37
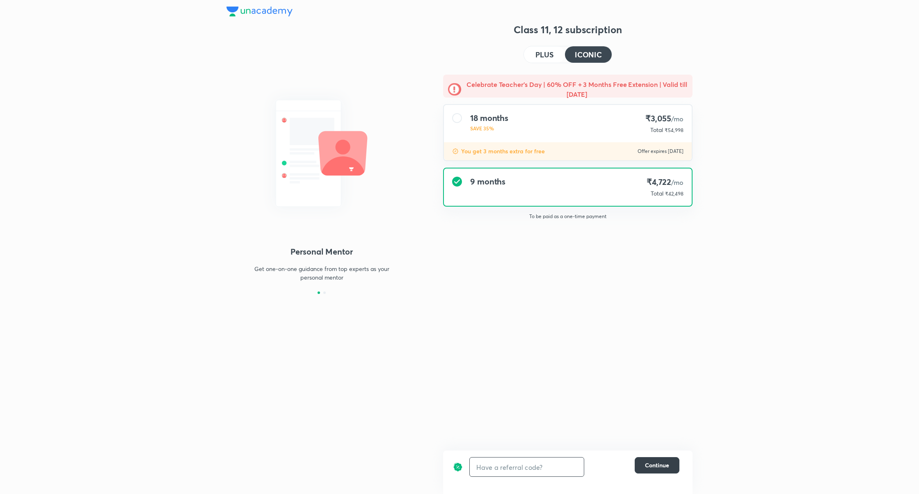
click at [661, 467] on span "Continue" at bounding box center [657, 465] width 24 height 8
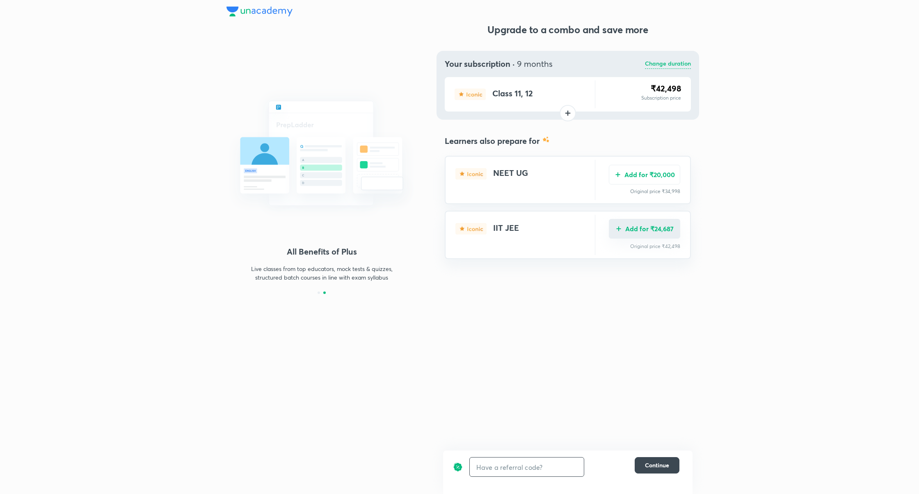
click at [639, 229] on button "Add for ₹24,687" at bounding box center [644, 229] width 71 height 20
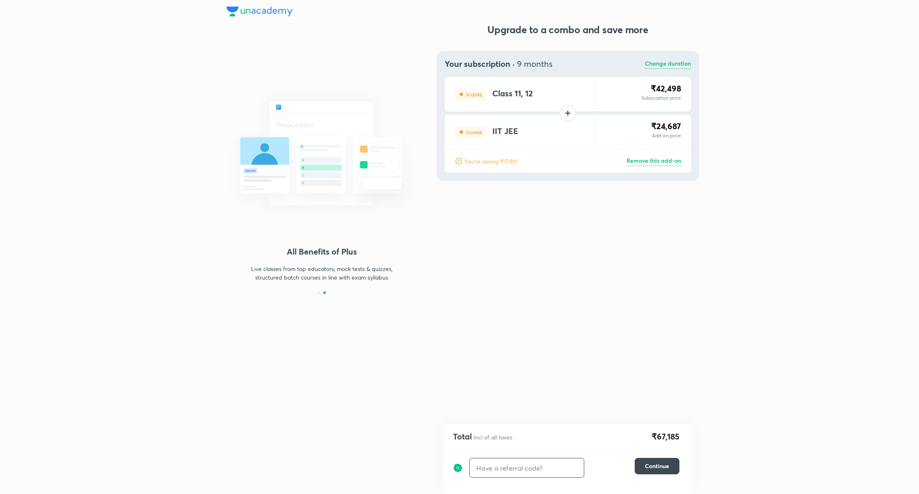
click at [509, 463] on input "text" at bounding box center [527, 468] width 114 height 19
type input "unlock"
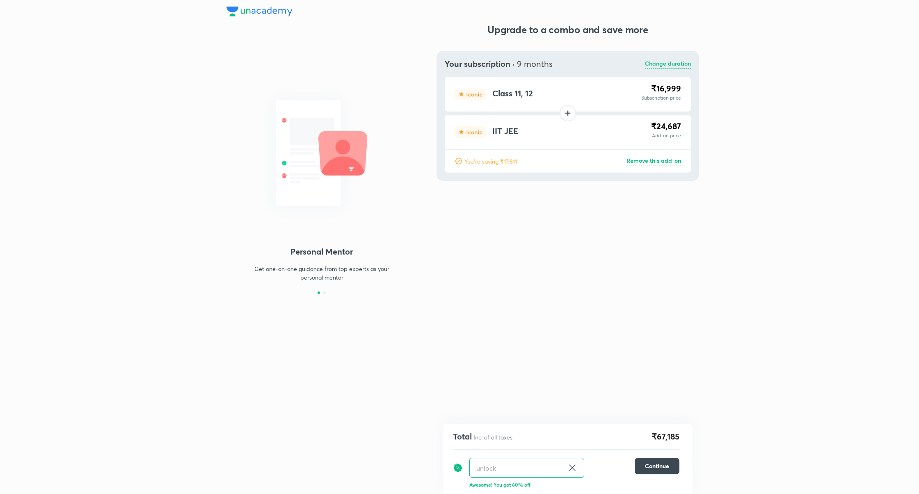
click at [571, 469] on icon at bounding box center [572, 468] width 6 height 6
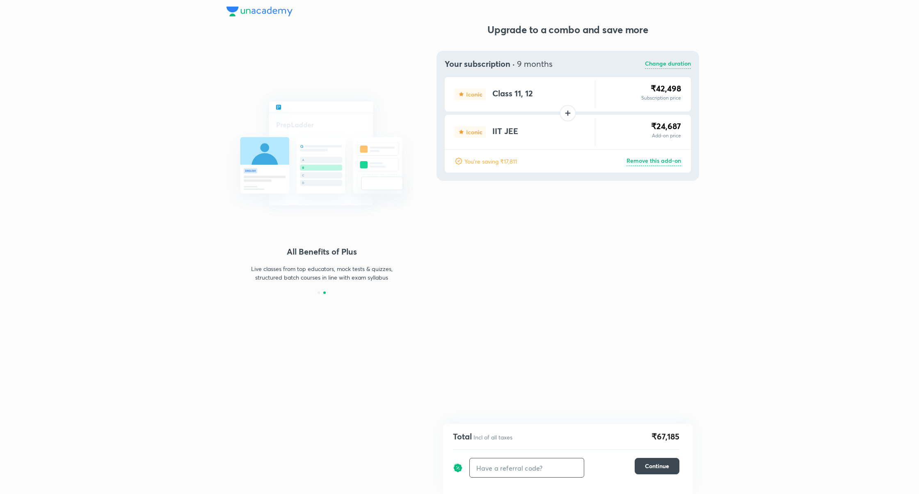
click at [671, 64] on p "Change duration" at bounding box center [668, 64] width 46 height 10
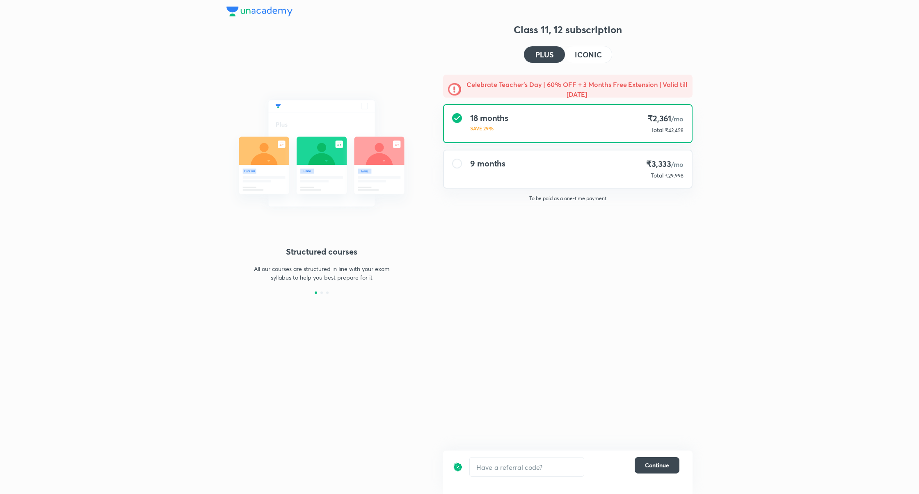
click at [591, 54] on h4 "ICONIC" at bounding box center [588, 54] width 27 height 7
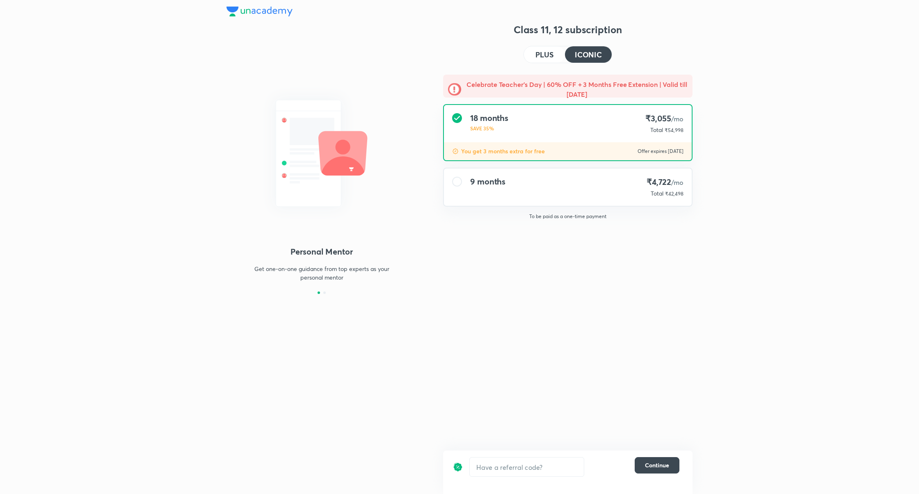
click at [609, 192] on div "9 months ₹4,722 /mo Total ₹42,498" at bounding box center [568, 187] width 248 height 37
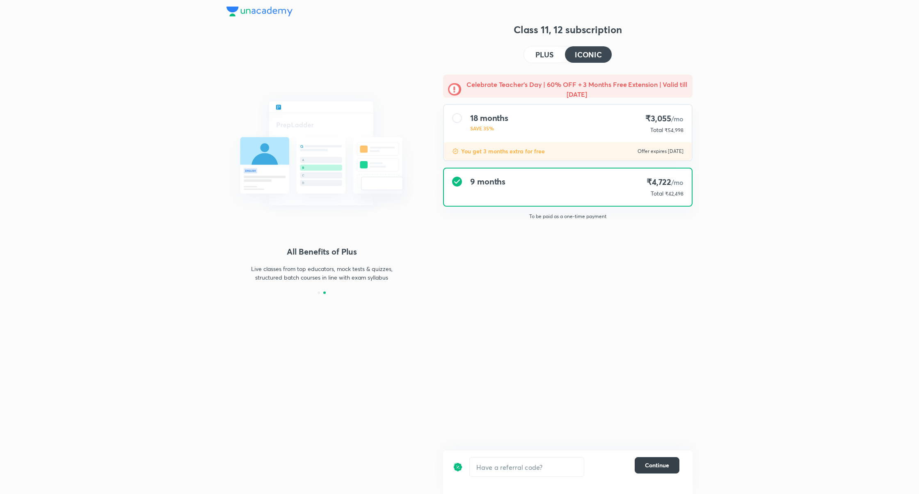
click at [659, 466] on span "Continue" at bounding box center [657, 465] width 24 height 8
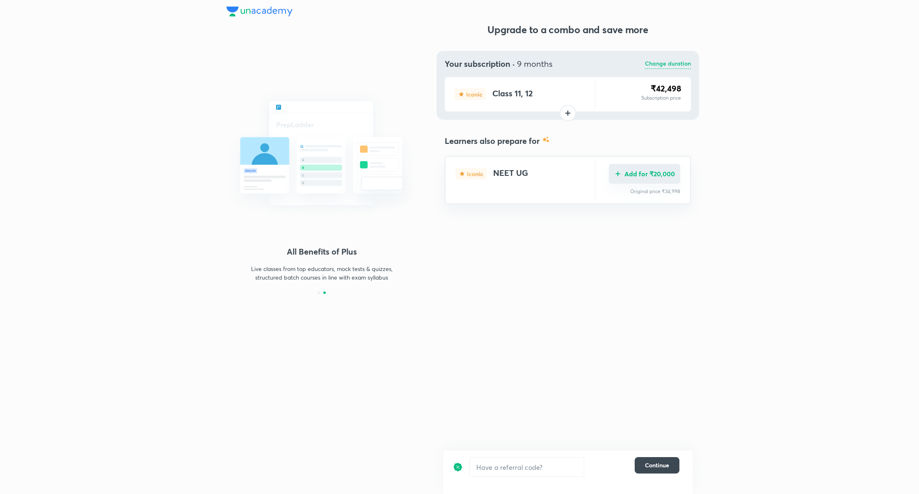
click at [663, 175] on button "Add for ₹20,000" at bounding box center [644, 174] width 71 height 20
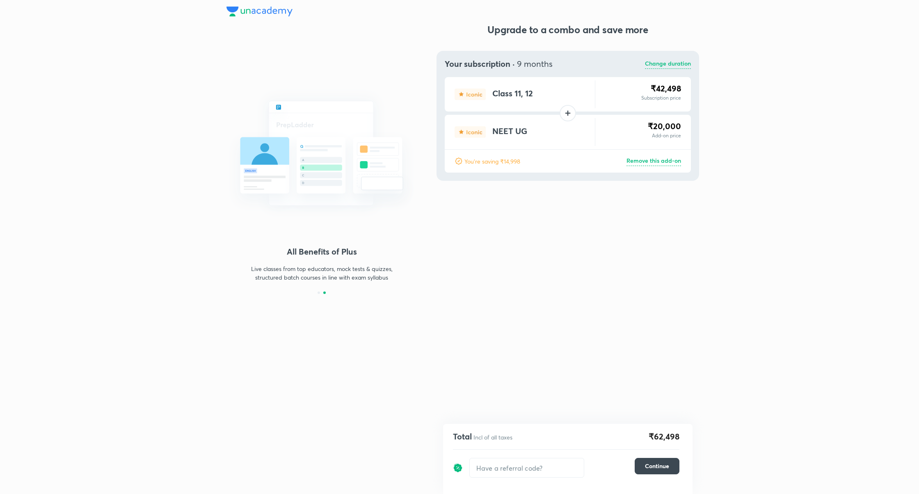
click at [664, 62] on p "Change duration" at bounding box center [668, 64] width 46 height 10
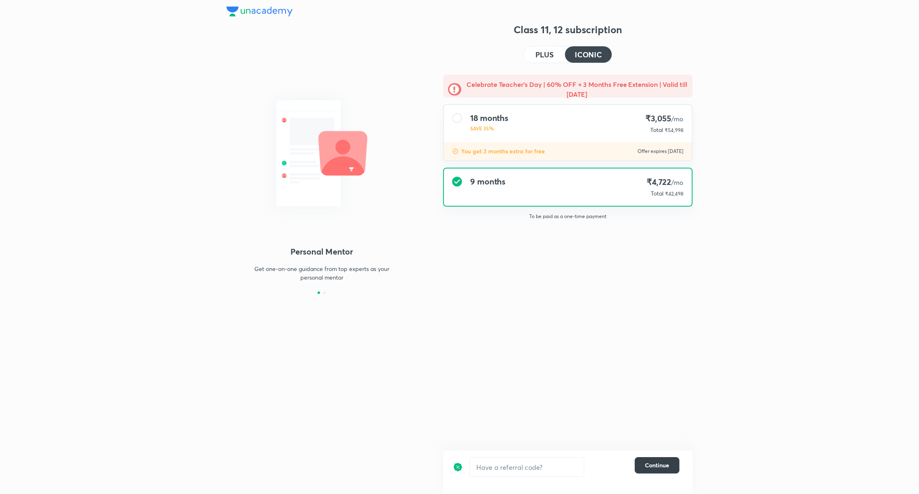
click at [653, 465] on span "Continue" at bounding box center [657, 465] width 24 height 8
click at [657, 465] on span "Continue" at bounding box center [657, 465] width 24 height 8
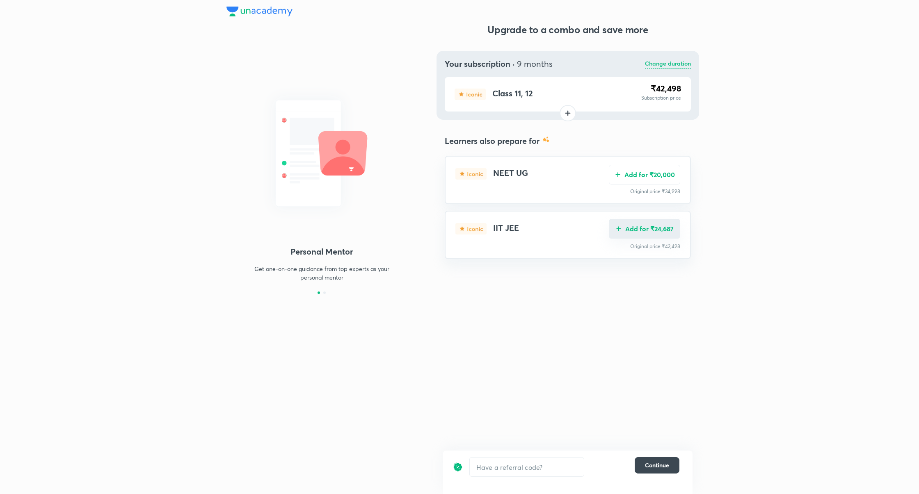
click at [651, 234] on button "Add for ₹24,687" at bounding box center [644, 229] width 71 height 20
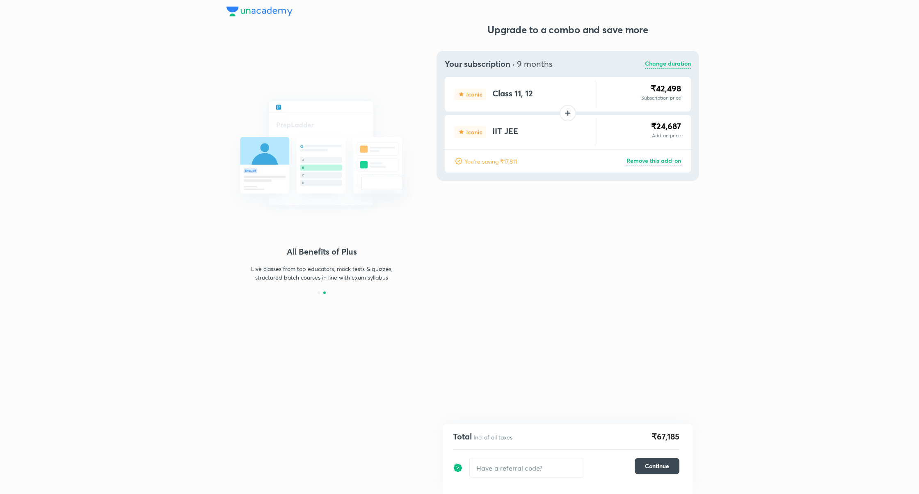
click at [676, 66] on p "Change duration" at bounding box center [668, 64] width 46 height 10
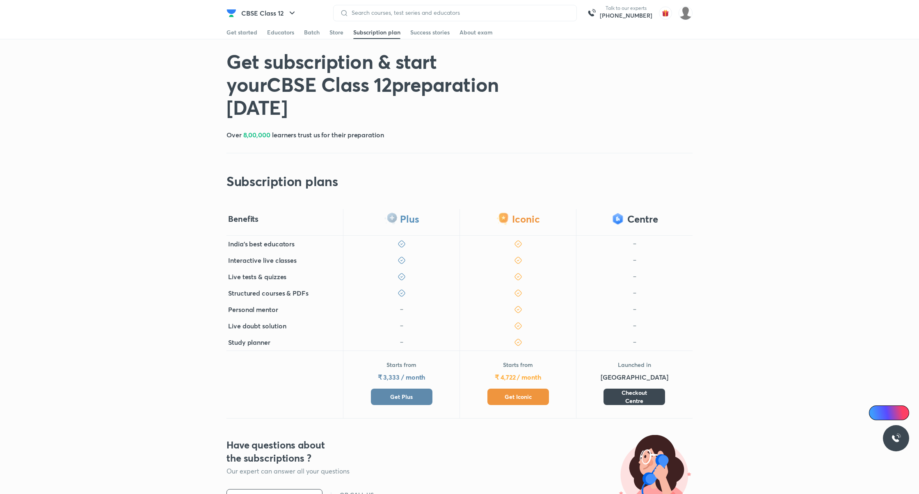
click at [411, 406] on div "Starts from ₹ 3,333 / month Get Plus" at bounding box center [401, 385] width 116 height 68
click at [420, 393] on button "Get Plus" at bounding box center [402, 397] width 62 height 16
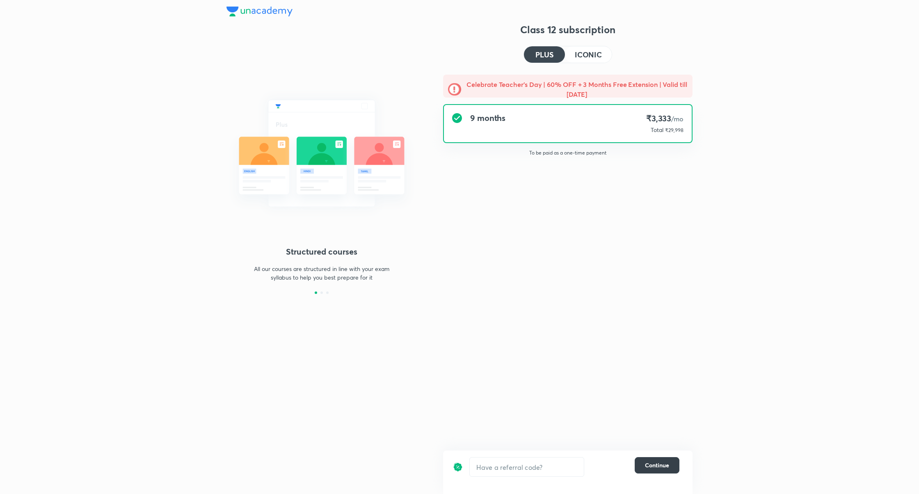
click at [657, 463] on span "Continue" at bounding box center [657, 465] width 24 height 8
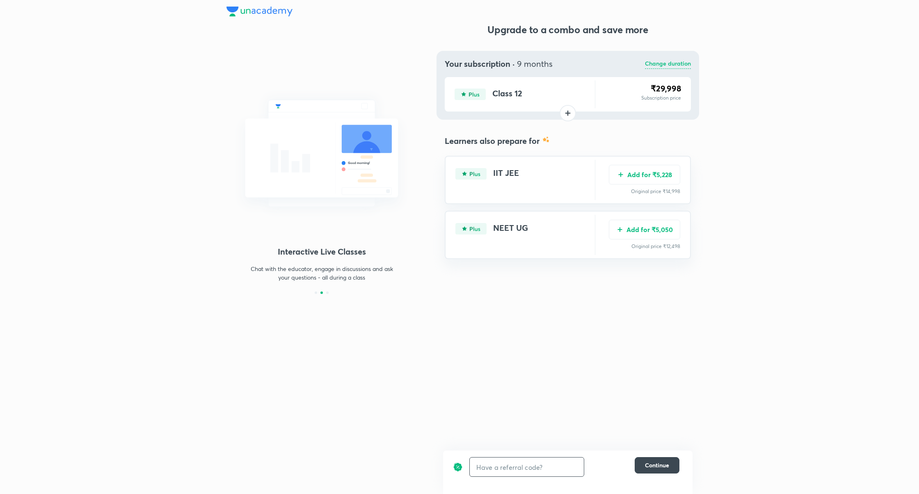
click at [557, 461] on input "text" at bounding box center [527, 467] width 114 height 19
type input "unlock"
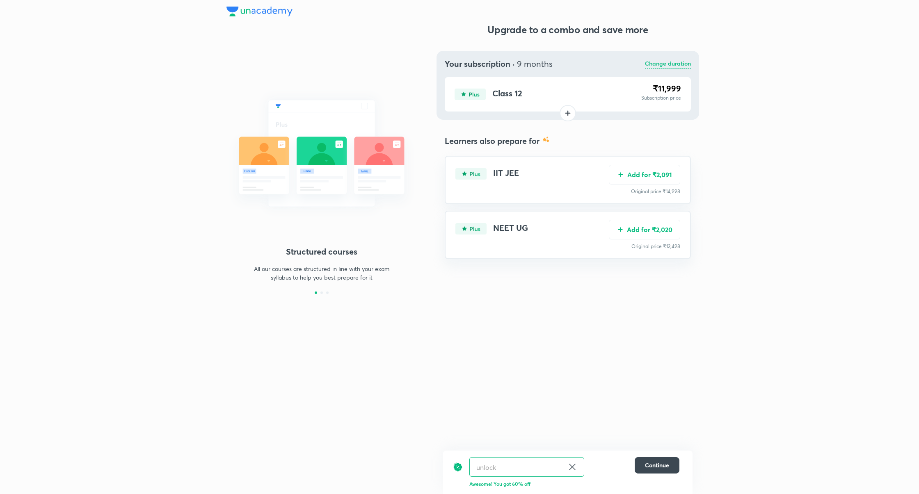
click at [573, 469] on icon at bounding box center [572, 467] width 10 height 10
click at [641, 179] on button "Add for ₹5,228" at bounding box center [644, 174] width 71 height 20
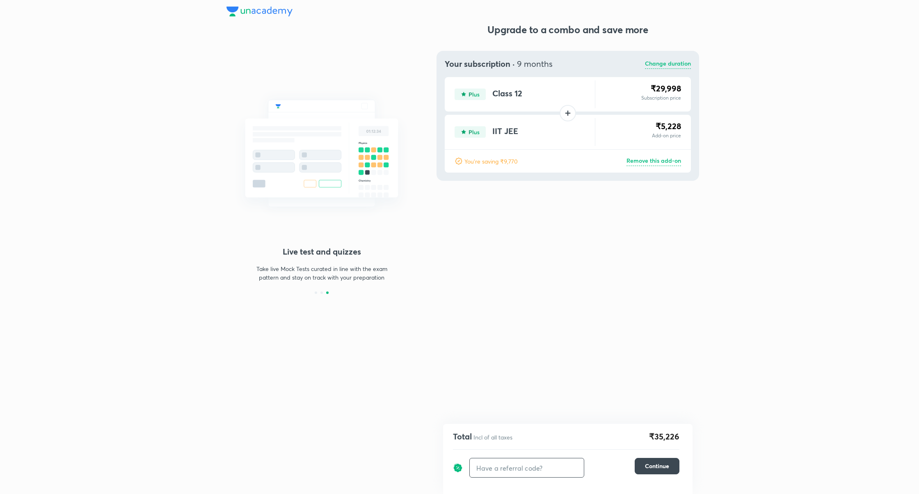
click at [667, 162] on p "Remove this add-on" at bounding box center [653, 161] width 55 height 10
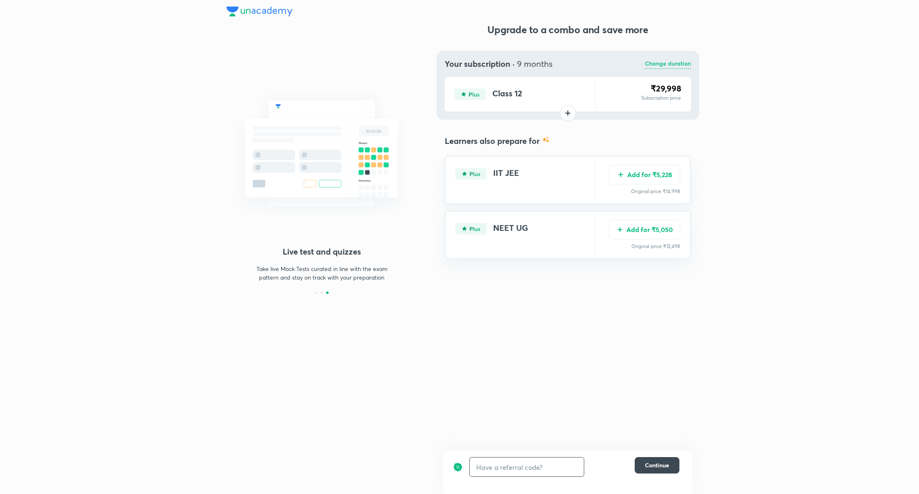
click at [660, 62] on p "Change duration" at bounding box center [668, 64] width 46 height 10
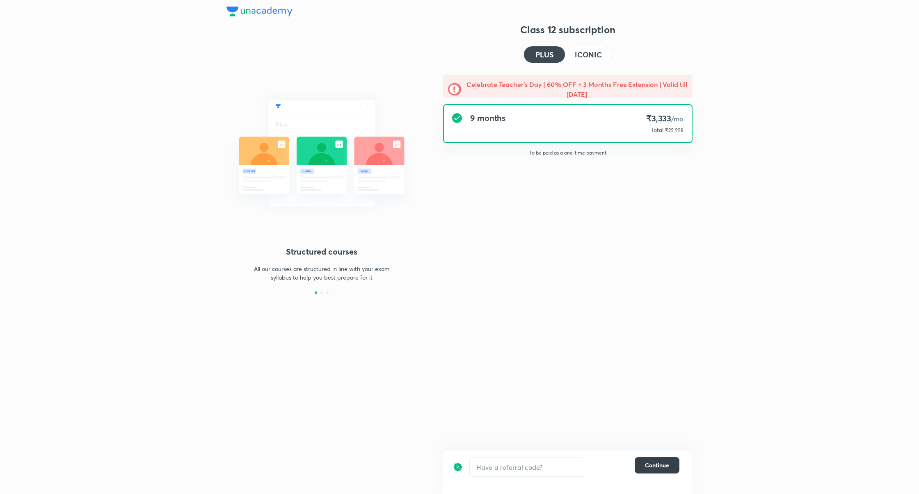
click at [660, 468] on span "Continue" at bounding box center [657, 465] width 24 height 8
click at [660, 467] on span "Continue" at bounding box center [657, 465] width 24 height 8
click at [655, 466] on span "Continue" at bounding box center [657, 465] width 24 height 8
click at [662, 469] on span "Continue" at bounding box center [657, 465] width 24 height 8
click at [644, 471] on button "Continue" at bounding box center [656, 465] width 45 height 16
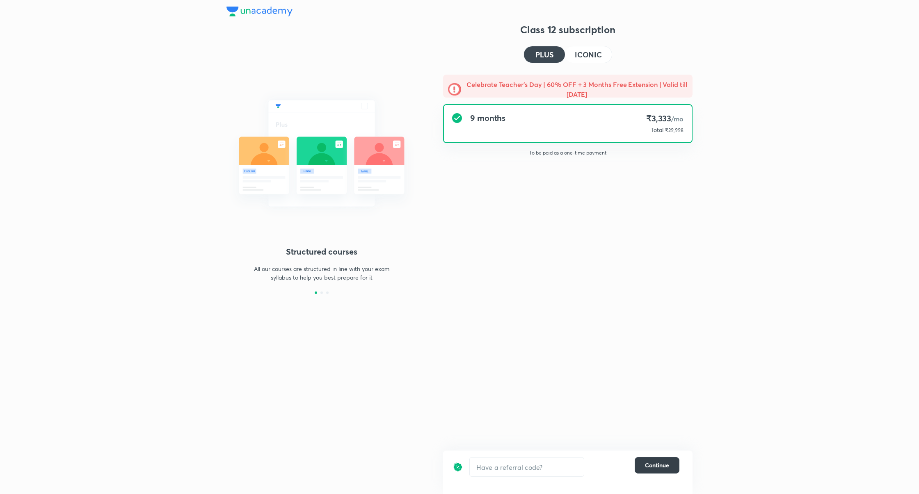
click at [666, 471] on button "Continue" at bounding box center [656, 465] width 45 height 16
click at [669, 466] on button "Continue" at bounding box center [656, 465] width 45 height 16
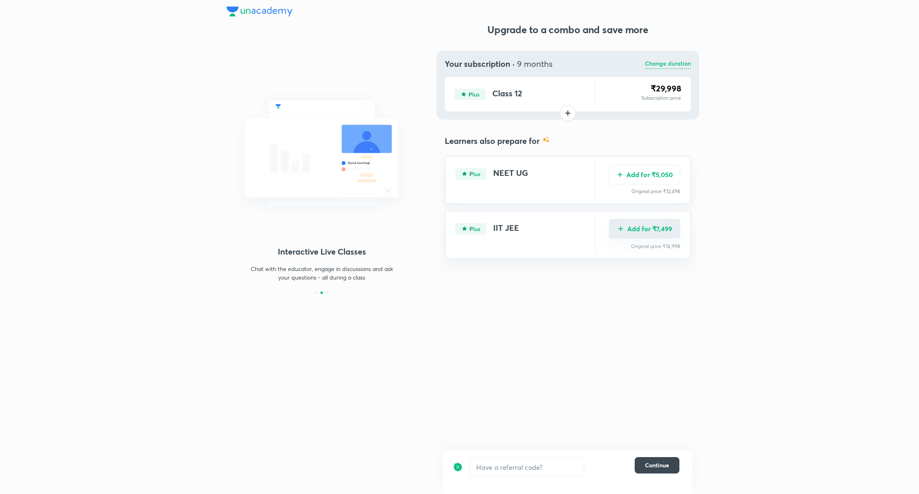
click at [664, 235] on button "Add for ₹7,499" at bounding box center [644, 229] width 71 height 20
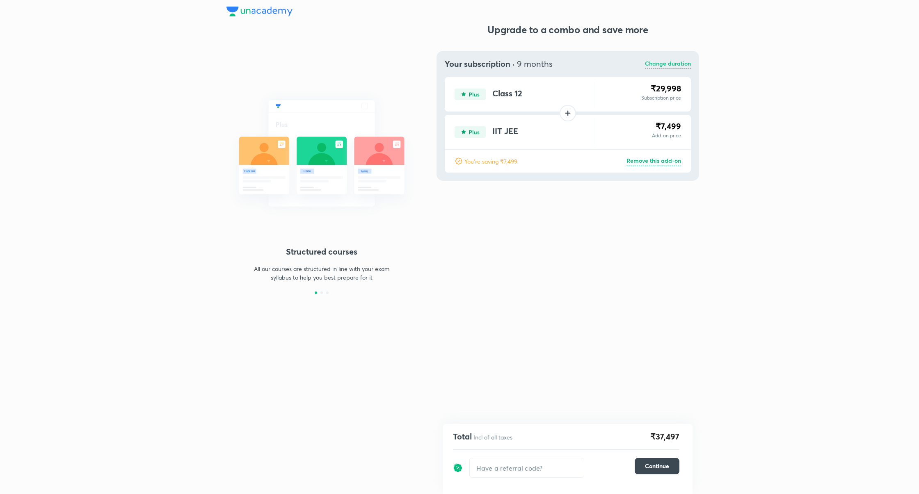
click at [664, 62] on p "Change duration" at bounding box center [668, 64] width 46 height 10
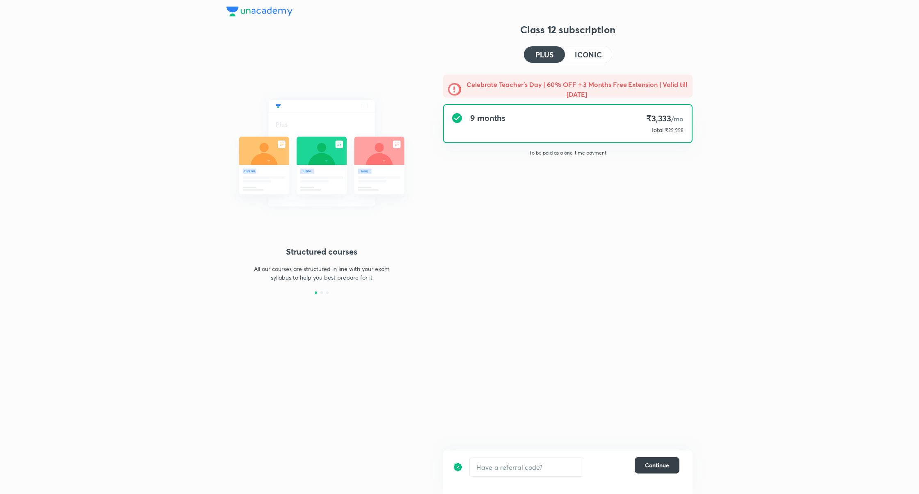
drag, startPoint x: 671, startPoint y: 470, endPoint x: 671, endPoint y: 460, distance: 9.9
click at [671, 470] on button "Continue" at bounding box center [656, 465] width 45 height 16
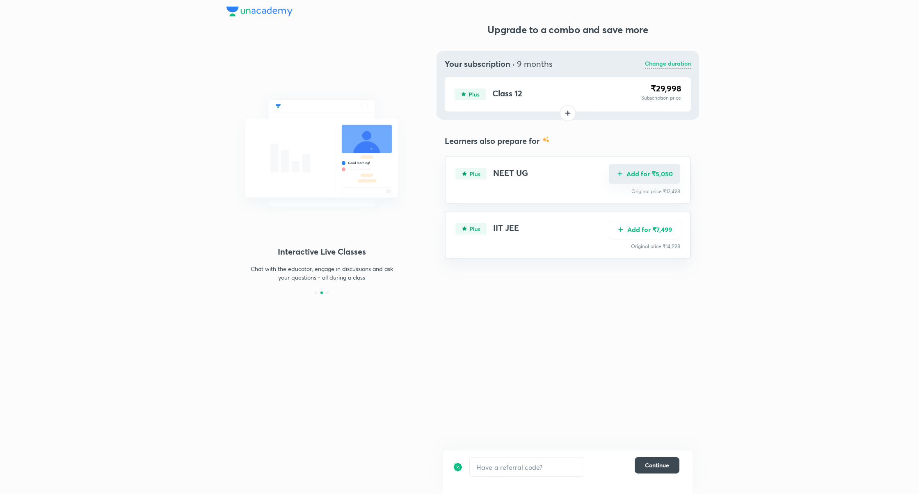
click at [643, 171] on button "Add for ₹5,050" at bounding box center [644, 174] width 71 height 20
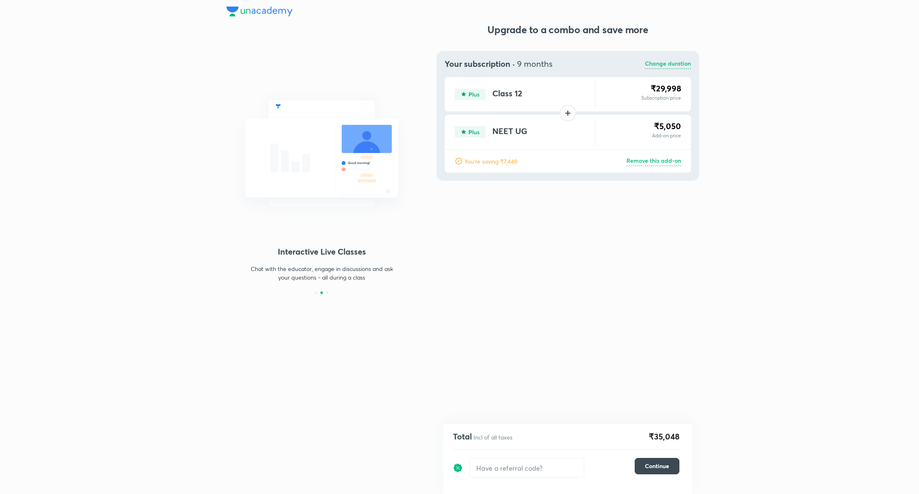
click at [671, 63] on p "Change duration" at bounding box center [668, 64] width 46 height 10
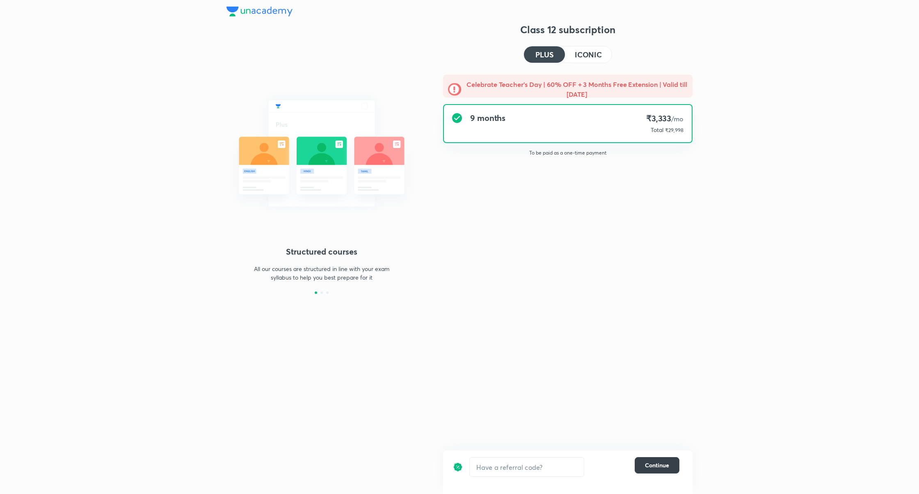
click at [659, 466] on span "Continue" at bounding box center [657, 465] width 24 height 8
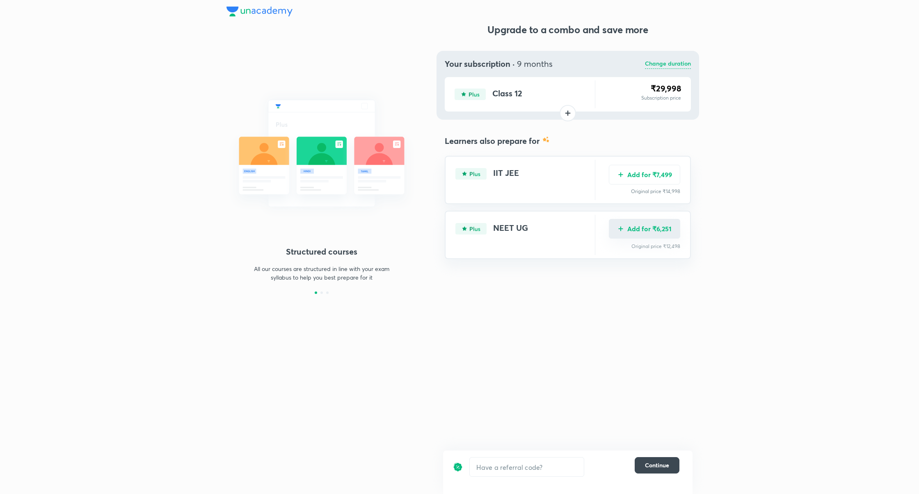
click at [646, 228] on button "Add for ₹6,251" at bounding box center [644, 229] width 71 height 20
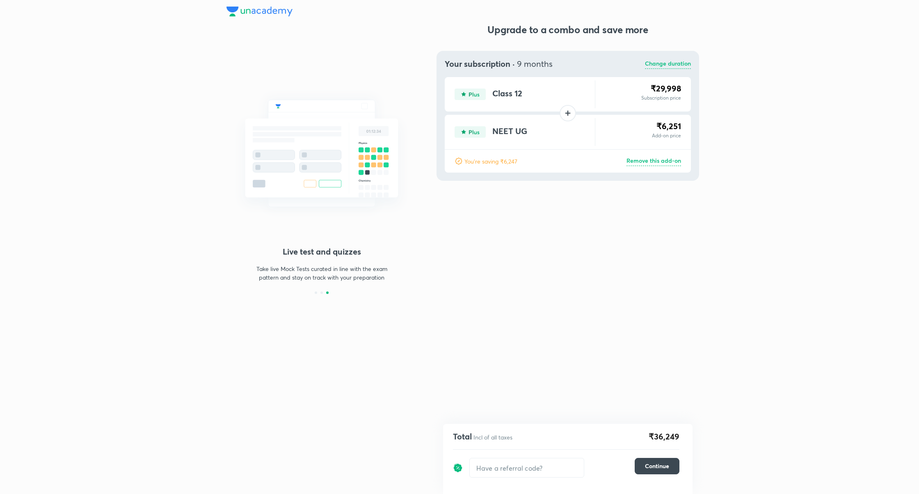
click at [658, 62] on p "Change duration" at bounding box center [668, 64] width 46 height 10
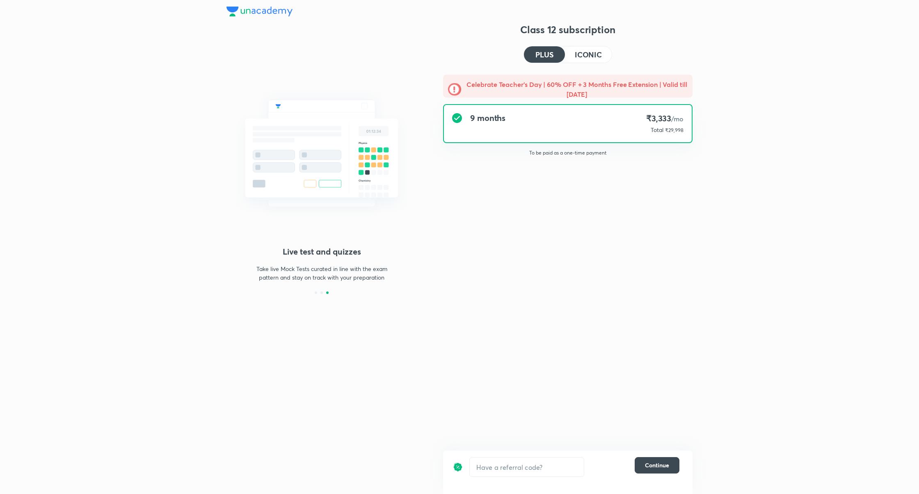
drag, startPoint x: 584, startPoint y: 48, endPoint x: 584, endPoint y: 70, distance: 21.3
click at [584, 48] on button "ICONIC" at bounding box center [588, 54] width 47 height 16
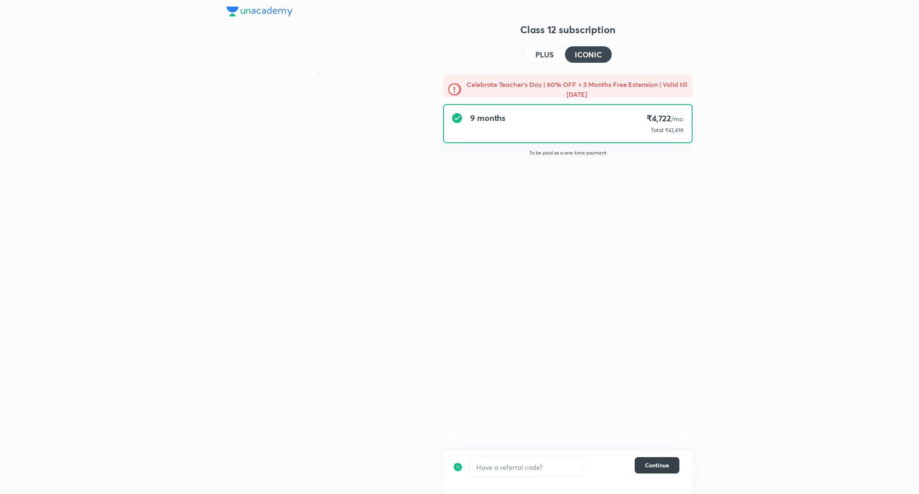
click at [661, 468] on span "Continue" at bounding box center [657, 465] width 24 height 8
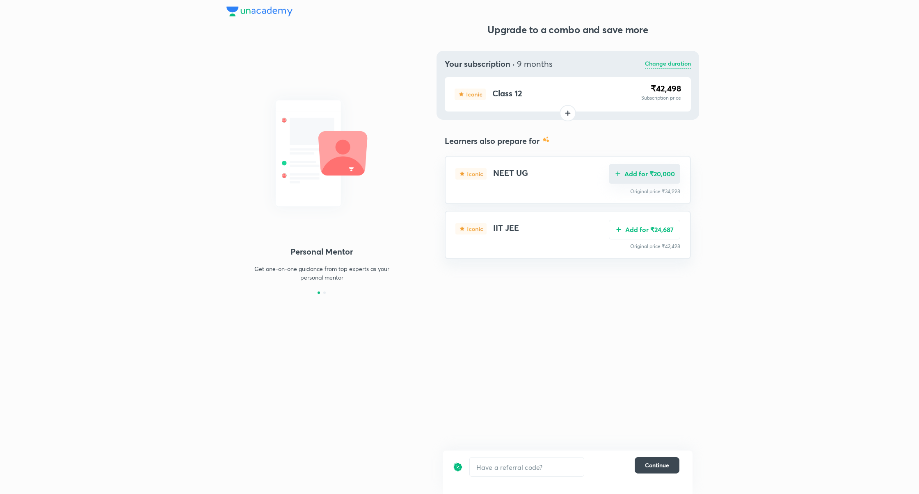
click at [669, 171] on button "Add for ₹20,000" at bounding box center [644, 174] width 71 height 20
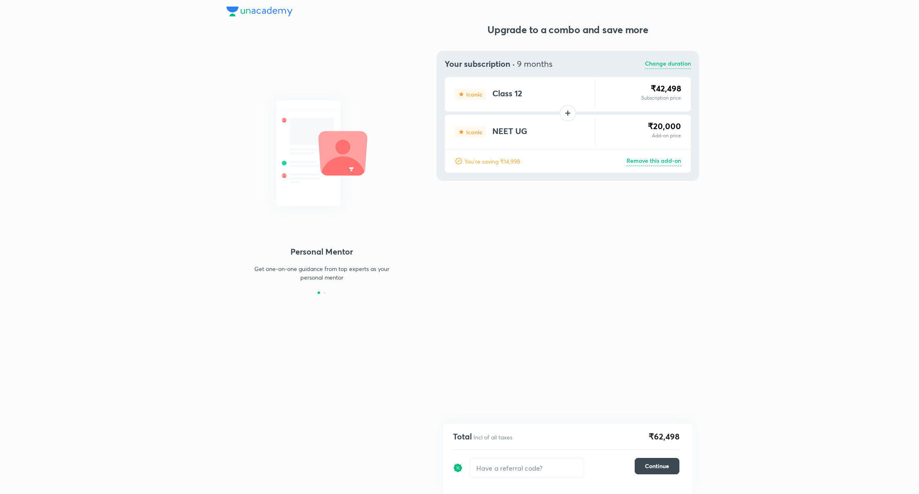
click at [678, 66] on p "Change duration" at bounding box center [668, 64] width 46 height 10
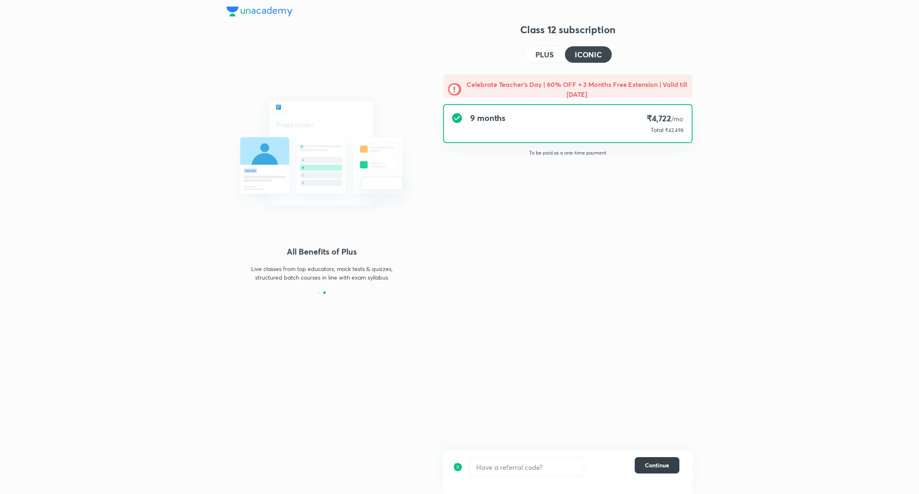
click at [659, 466] on span "Continue" at bounding box center [657, 465] width 24 height 8
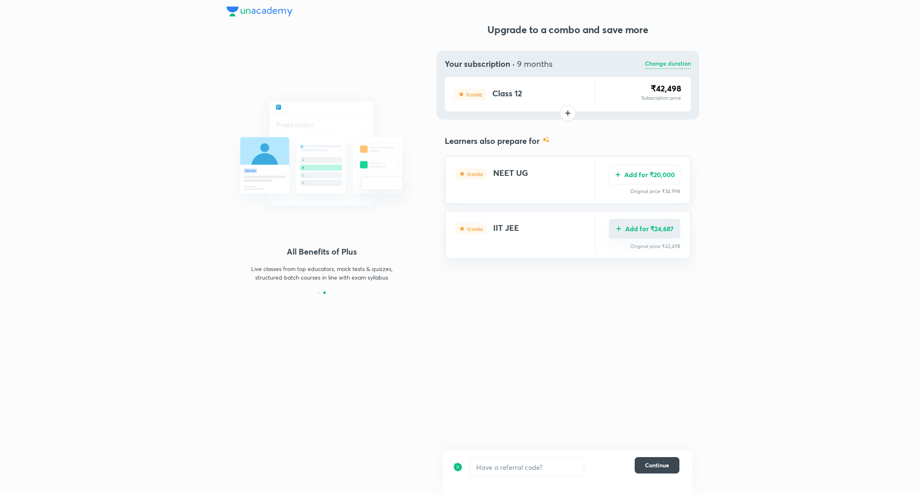
click at [653, 228] on button "Add for ₹24,687" at bounding box center [644, 229] width 71 height 20
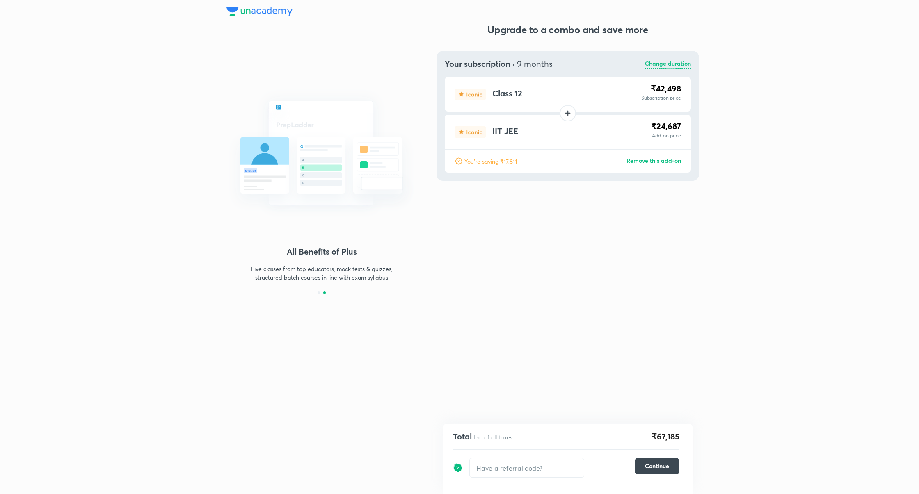
click at [666, 163] on p "Remove this add-on" at bounding box center [653, 161] width 55 height 10
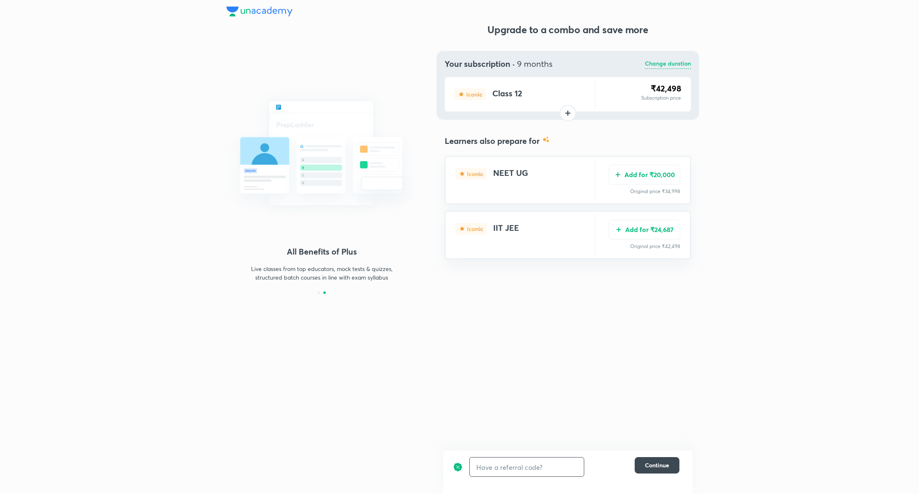
click at [528, 466] on input "text" at bounding box center [527, 467] width 114 height 19
type input "unlock"
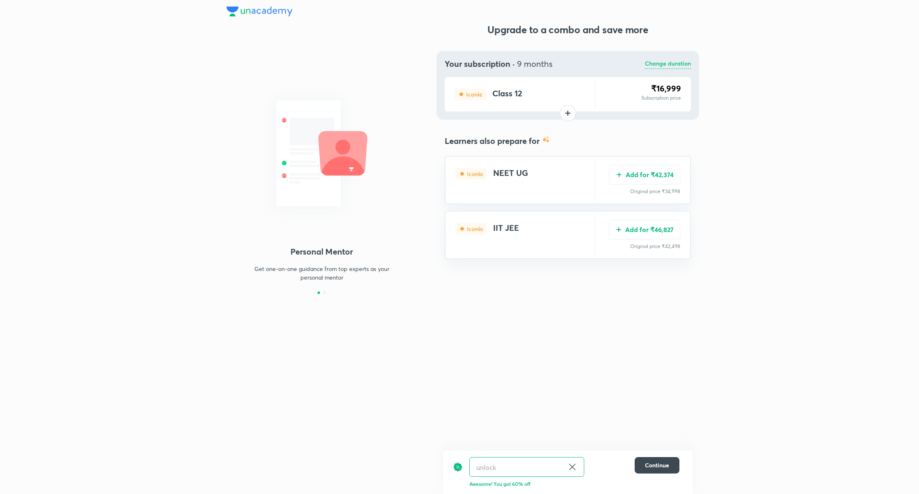
drag, startPoint x: 571, startPoint y: 466, endPoint x: 571, endPoint y: 437, distance: 29.5
click at [571, 466] on icon at bounding box center [572, 467] width 6 height 6
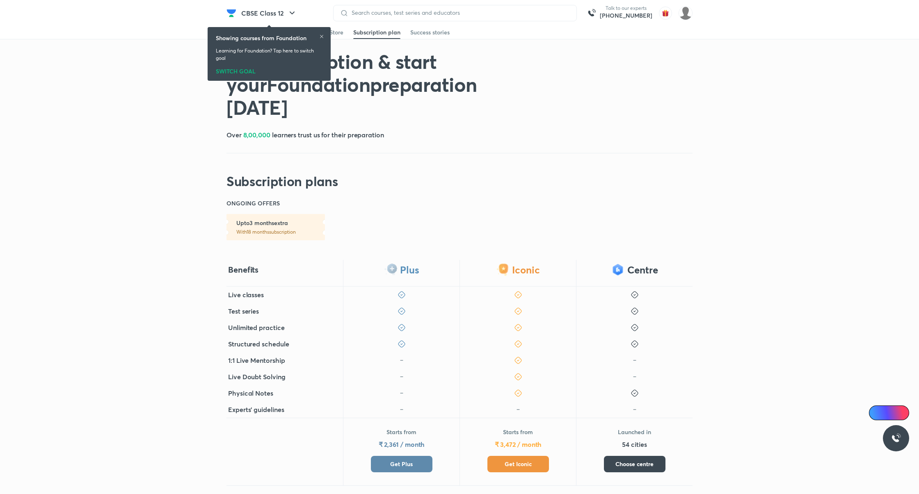
click at [406, 460] on span "Get Plus" at bounding box center [401, 464] width 23 height 8
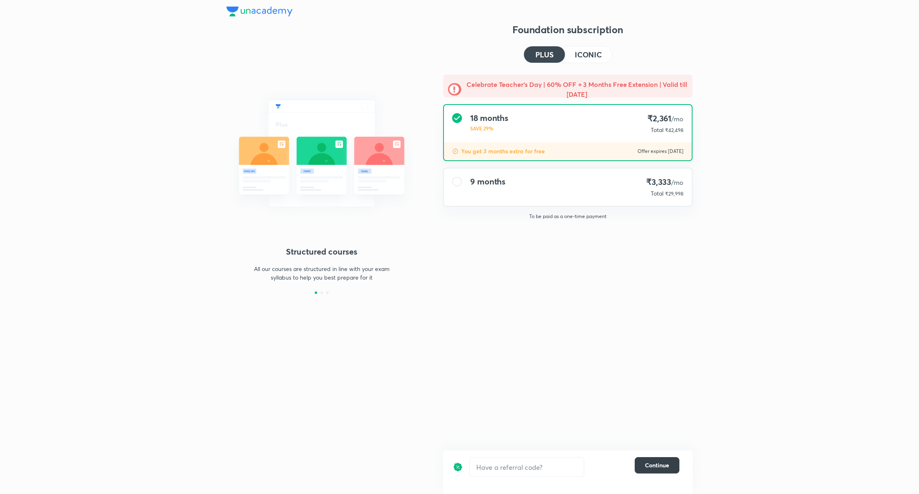
click at [651, 462] on span "Continue" at bounding box center [657, 465] width 24 height 8
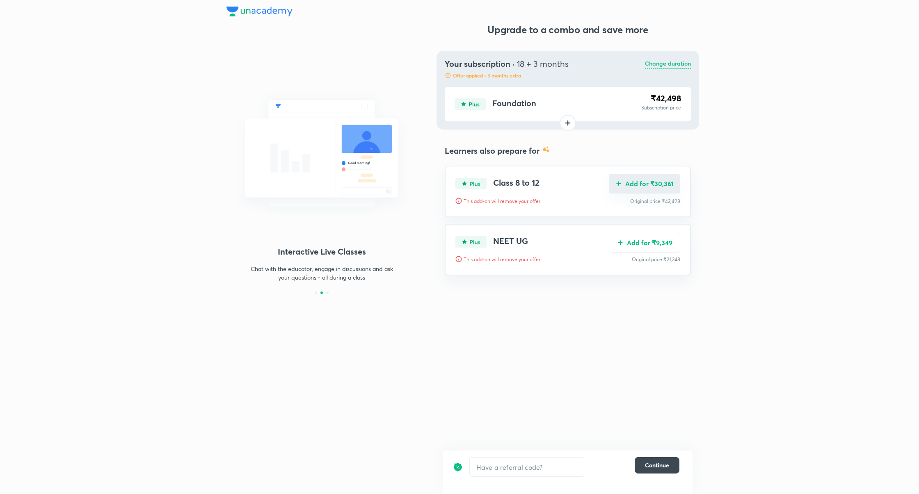
click at [651, 192] on button "Add for ₹30,361" at bounding box center [644, 184] width 71 height 20
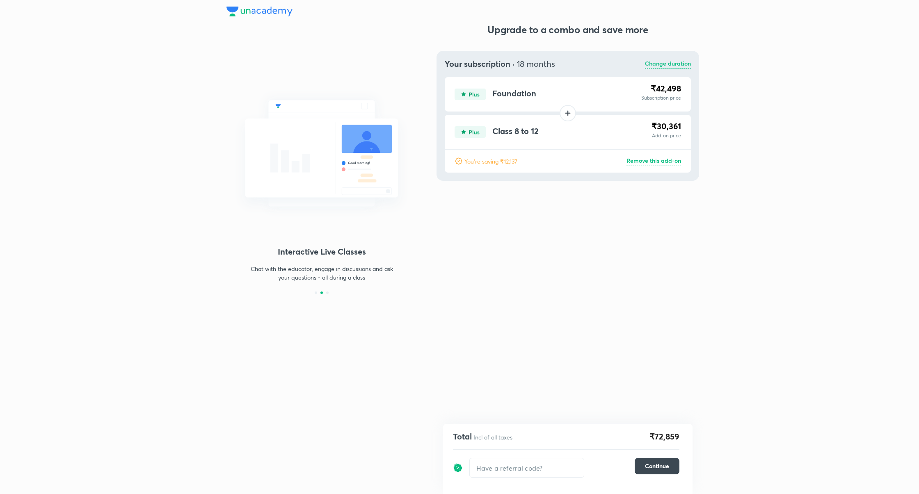
click at [669, 161] on p "Remove this add-on" at bounding box center [653, 161] width 55 height 10
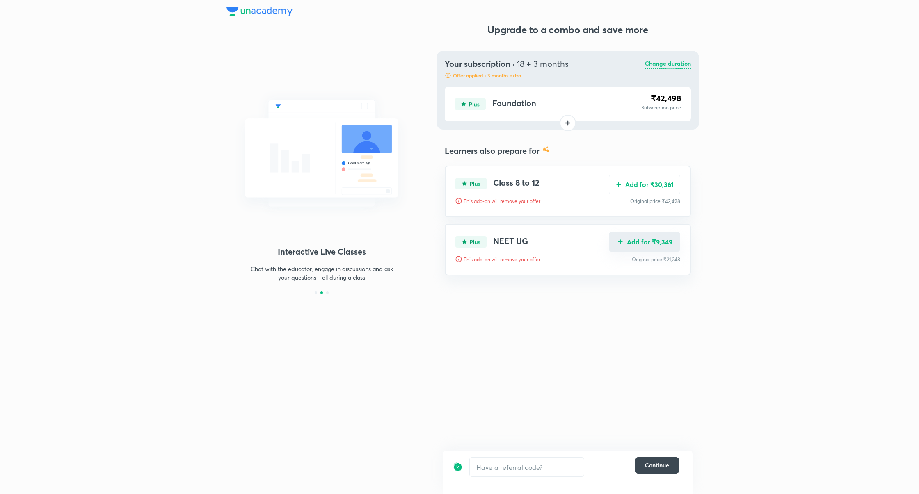
click at [660, 244] on button "Add for ₹9,349" at bounding box center [644, 242] width 71 height 20
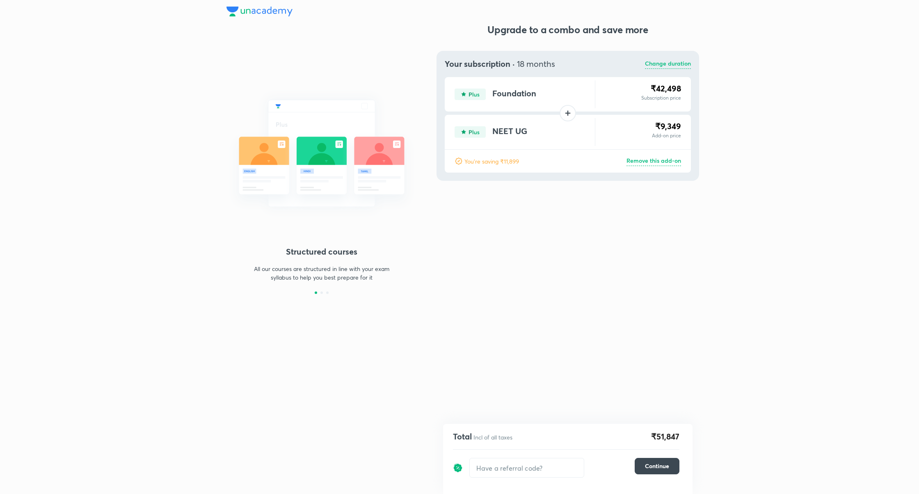
click at [667, 161] on p "Remove this add-on" at bounding box center [653, 161] width 55 height 10
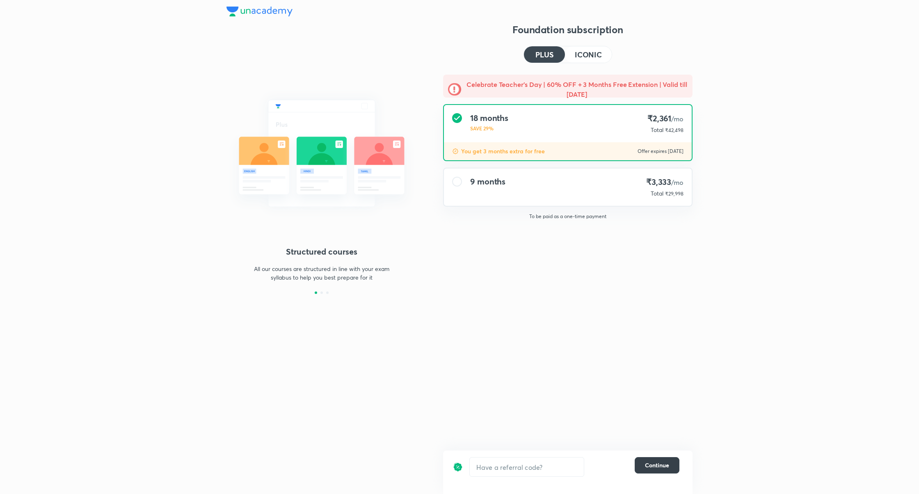
click at [667, 460] on button "Continue" at bounding box center [656, 465] width 45 height 16
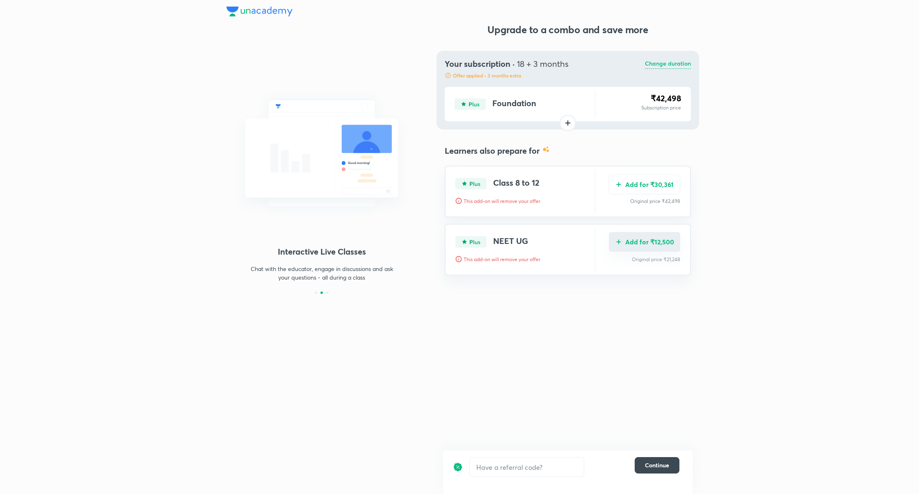
click at [649, 239] on button "Add for ₹12,500" at bounding box center [644, 242] width 71 height 20
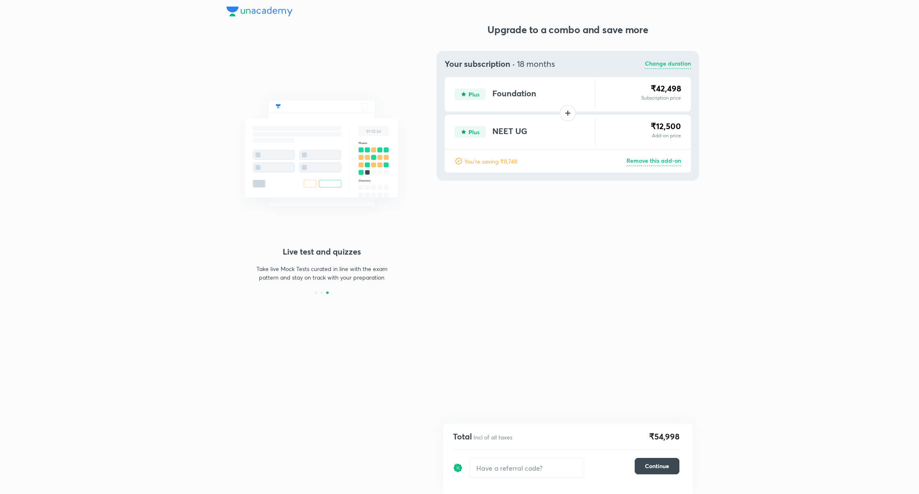
click at [657, 163] on p "Remove this add-on" at bounding box center [653, 161] width 55 height 10
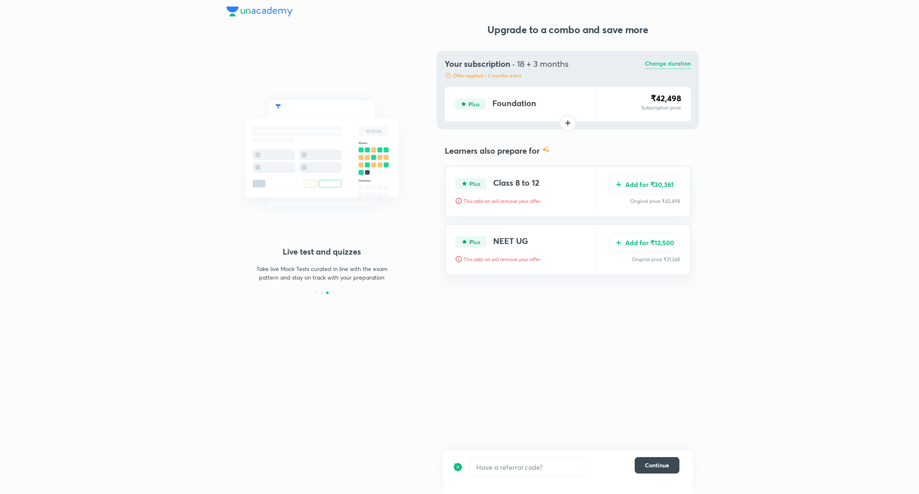
click at [654, 61] on p "Change duration" at bounding box center [668, 64] width 46 height 10
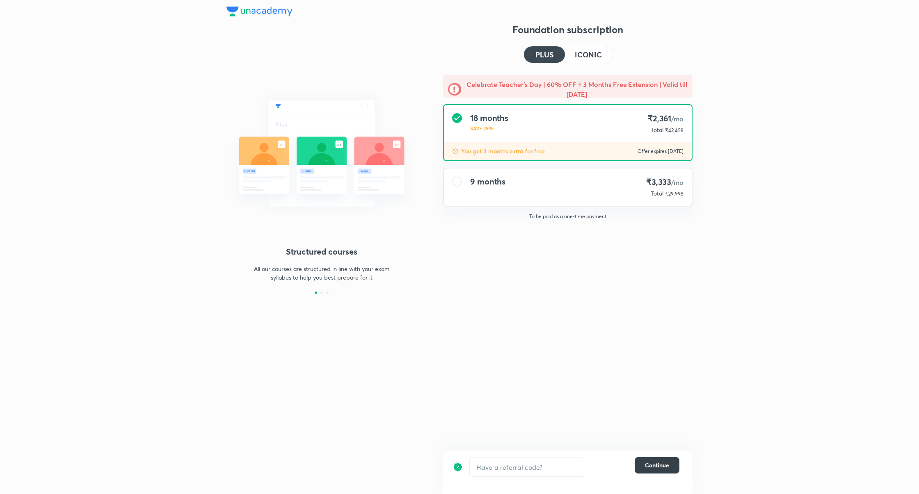
click at [668, 468] on span "Continue" at bounding box center [657, 465] width 24 height 8
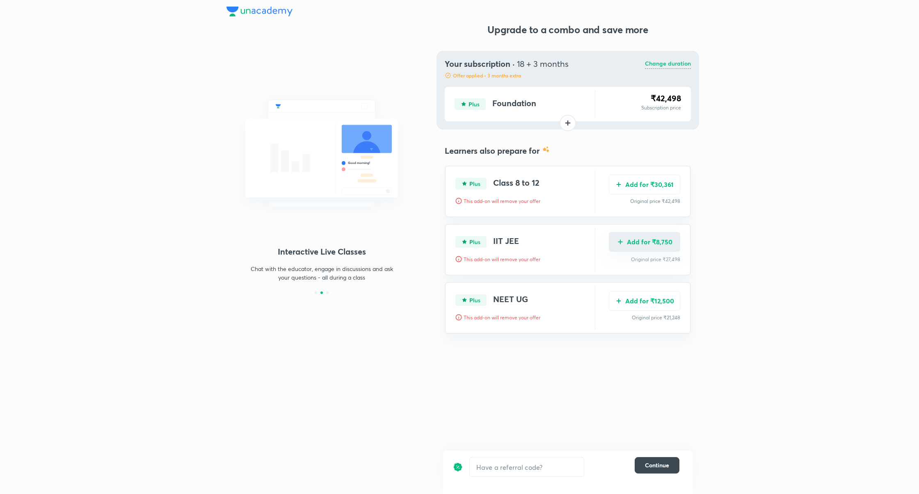
click at [662, 244] on button "Add for ₹8,750" at bounding box center [644, 242] width 71 height 20
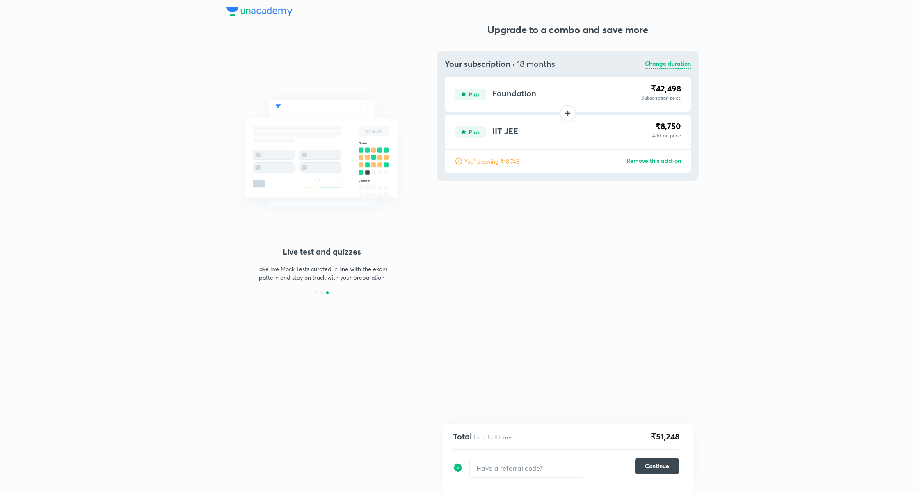
click at [667, 162] on p "Remove this add-on" at bounding box center [653, 161] width 55 height 10
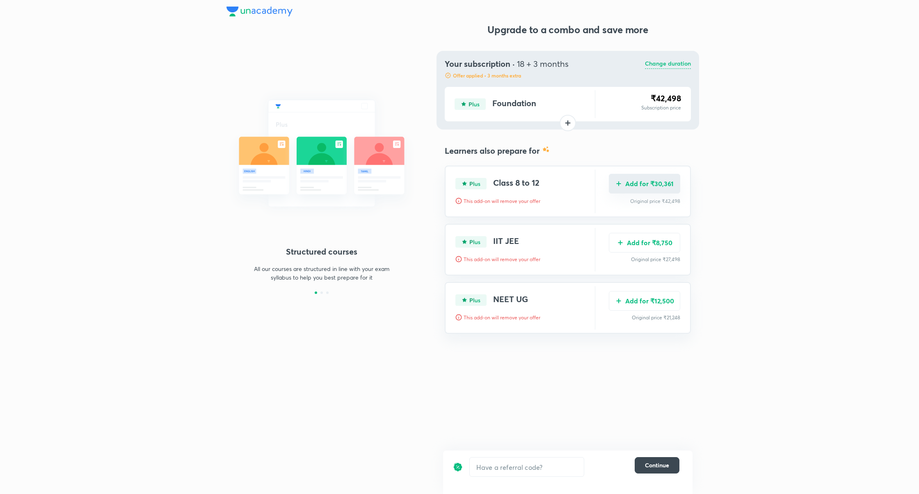
click at [649, 184] on button "Add for ₹30,361" at bounding box center [644, 184] width 71 height 20
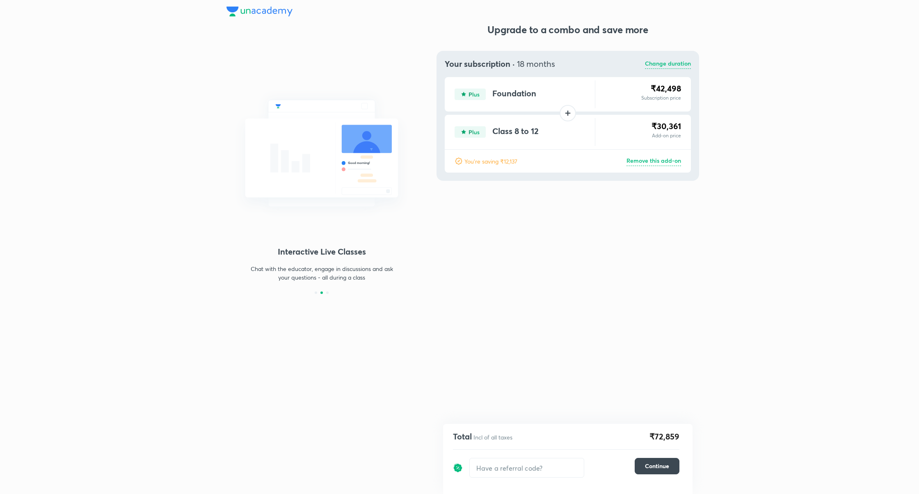
click at [669, 63] on p "Change duration" at bounding box center [668, 64] width 46 height 10
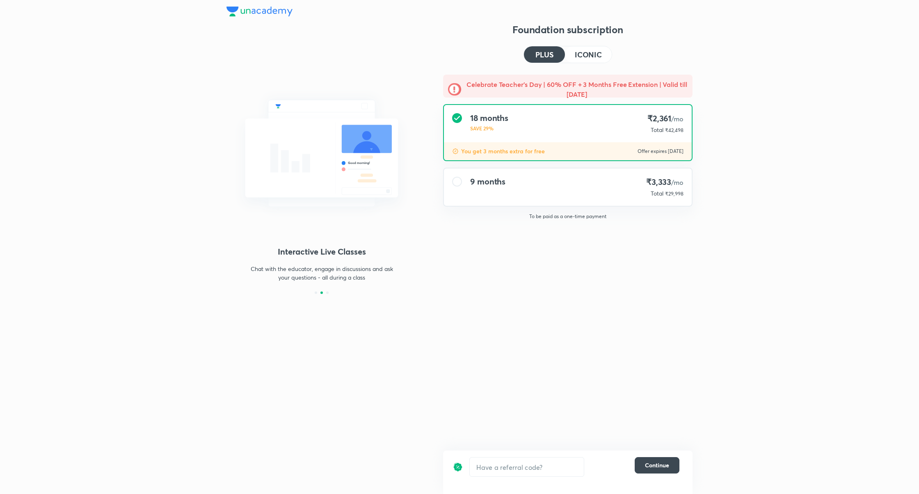
click at [577, 192] on div "9 months ₹3,333 /mo Total ₹29,998" at bounding box center [568, 187] width 248 height 37
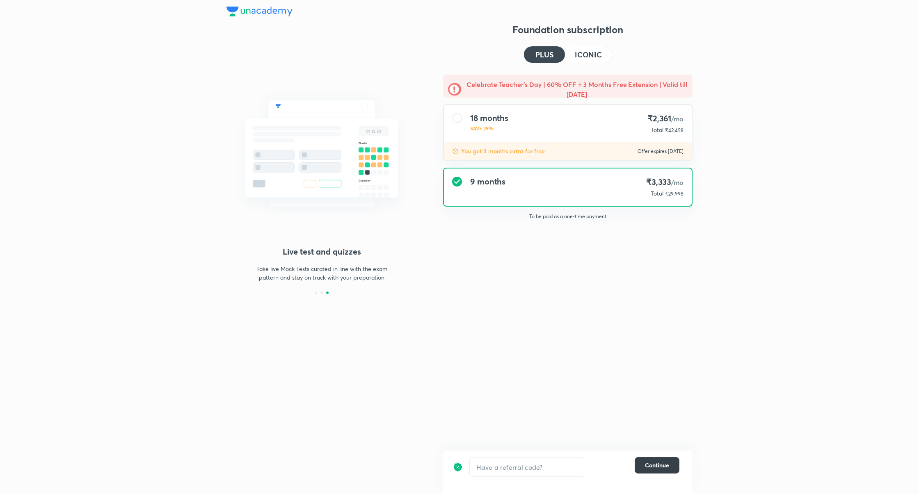
click at [665, 469] on span "Continue" at bounding box center [657, 465] width 24 height 8
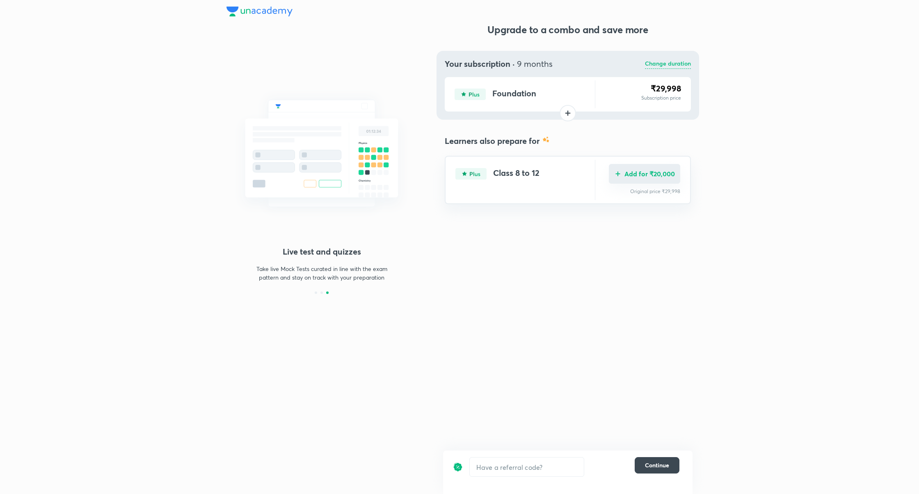
click at [650, 175] on button "Add for ₹20,000" at bounding box center [644, 174] width 71 height 20
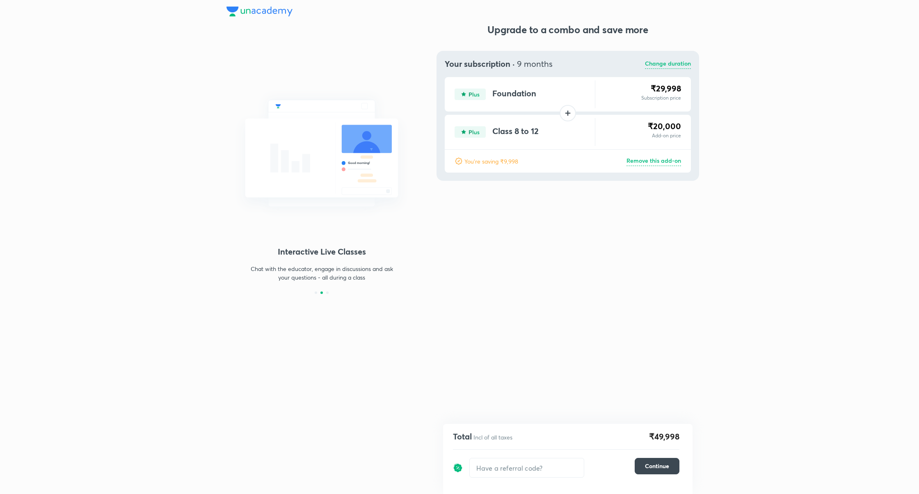
click at [666, 61] on p "Change duration" at bounding box center [668, 64] width 46 height 10
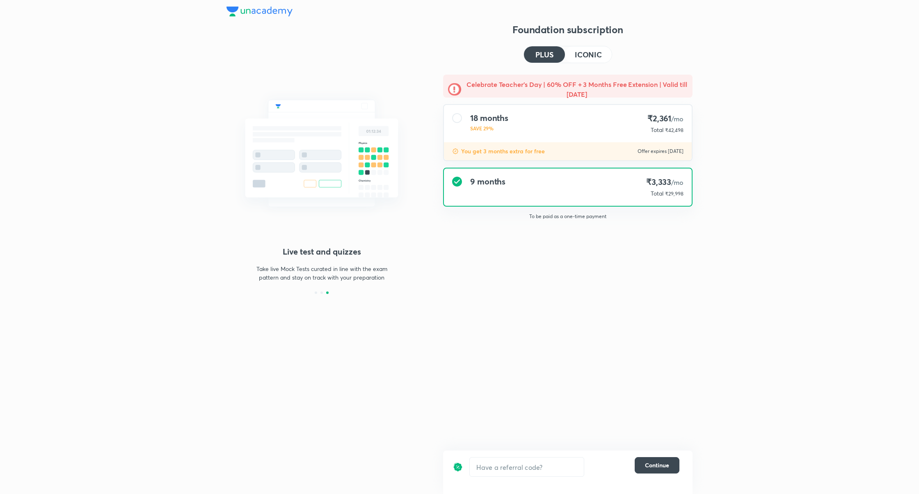
click at [587, 57] on h4 "ICONIC" at bounding box center [588, 54] width 27 height 7
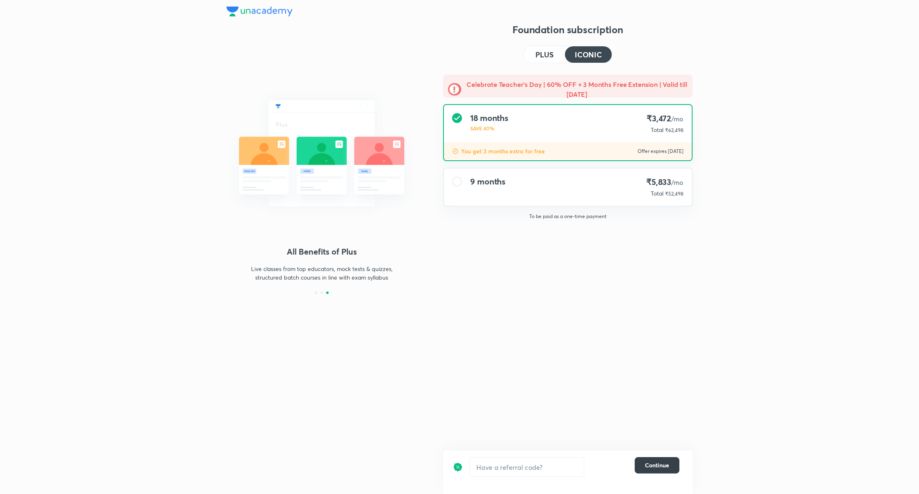
click at [663, 471] on button "Continue" at bounding box center [656, 465] width 45 height 16
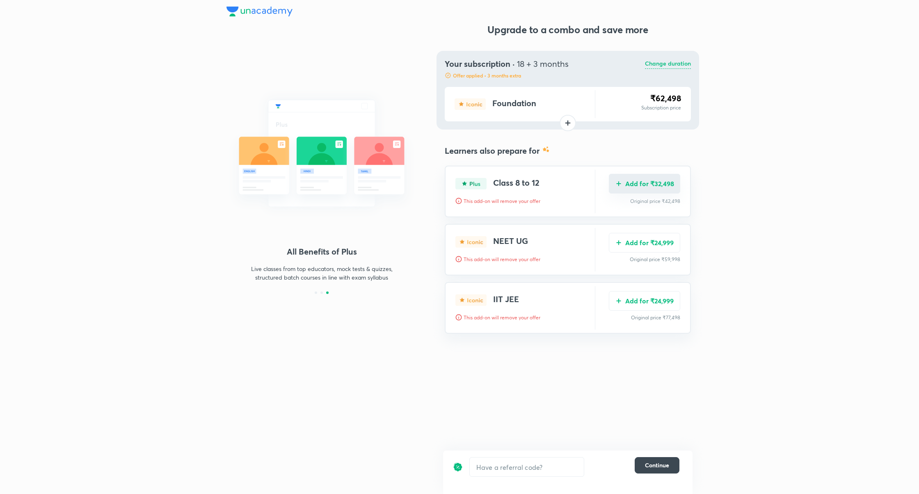
click at [648, 190] on button "Add for ₹32,498" at bounding box center [644, 184] width 71 height 20
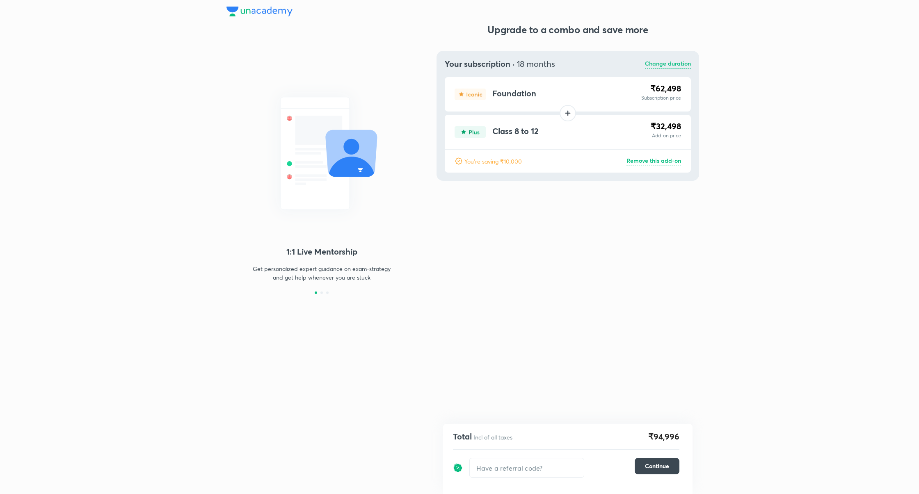
click at [663, 68] on p "Change duration" at bounding box center [668, 64] width 46 height 10
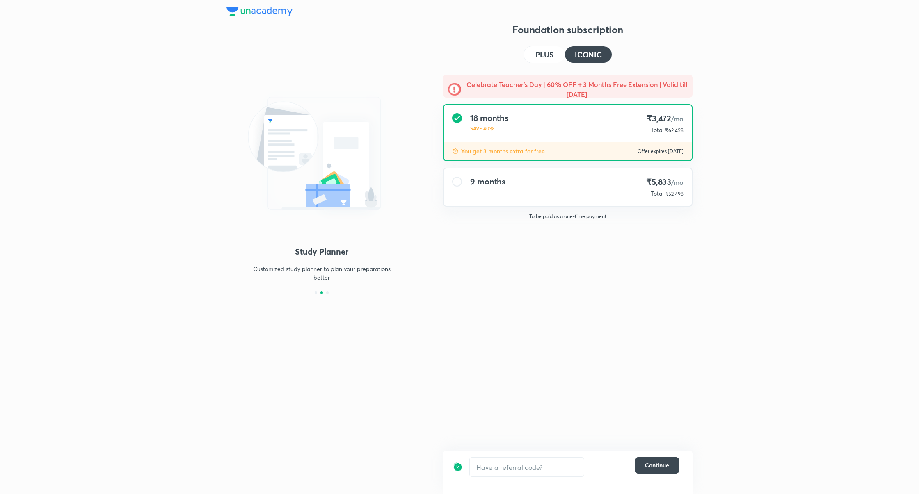
drag, startPoint x: 550, startPoint y: 60, endPoint x: 550, endPoint y: 81, distance: 20.9
click at [550, 60] on button "PLUS" at bounding box center [544, 54] width 41 height 16
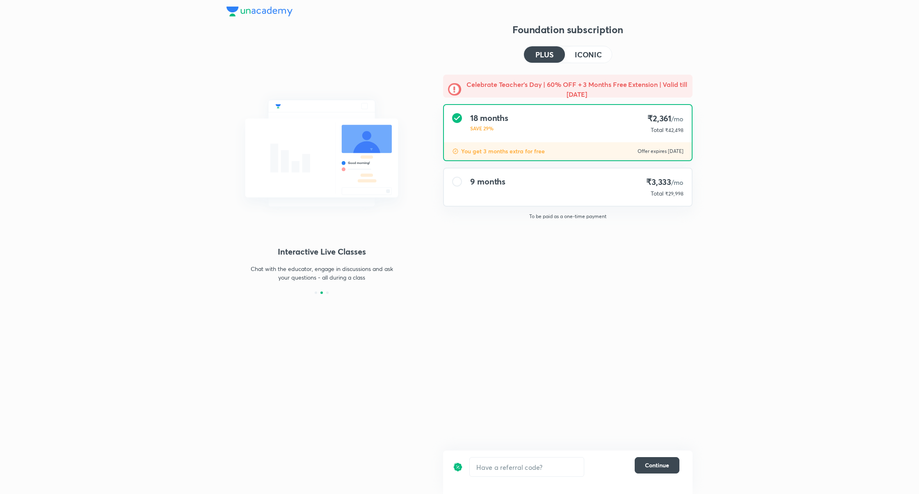
click at [650, 456] on div "​ Continue" at bounding box center [567, 472] width 249 height 43
click at [652, 464] on span "Continue" at bounding box center [657, 465] width 24 height 8
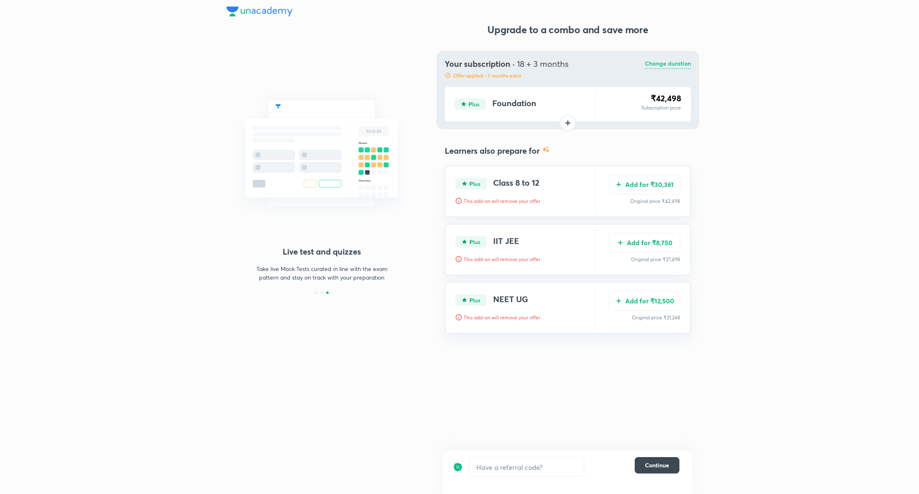
click at [662, 65] on p "Change duration" at bounding box center [668, 64] width 46 height 10
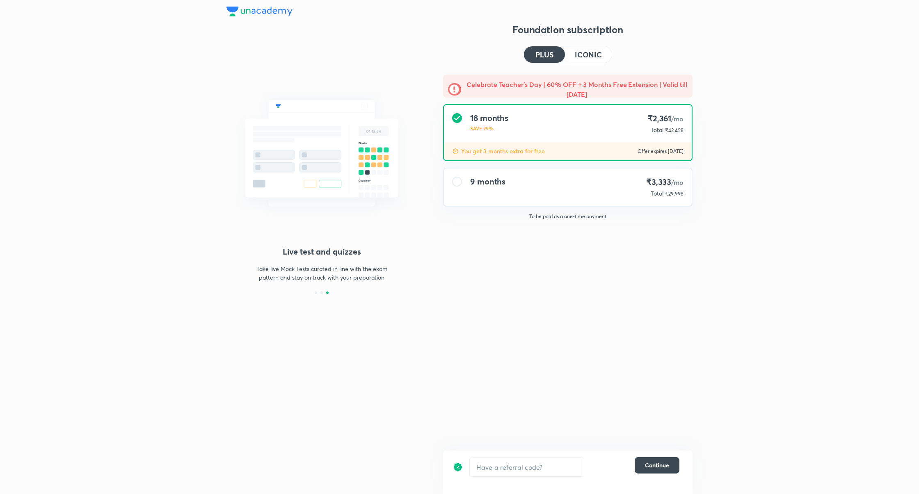
click at [593, 52] on h4 "ICONIC" at bounding box center [588, 54] width 27 height 7
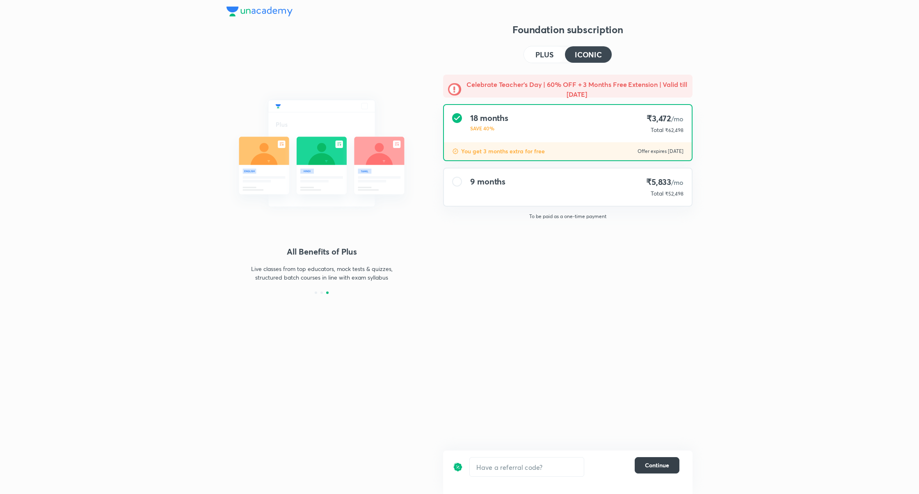
click at [656, 467] on span "Continue" at bounding box center [657, 465] width 24 height 8
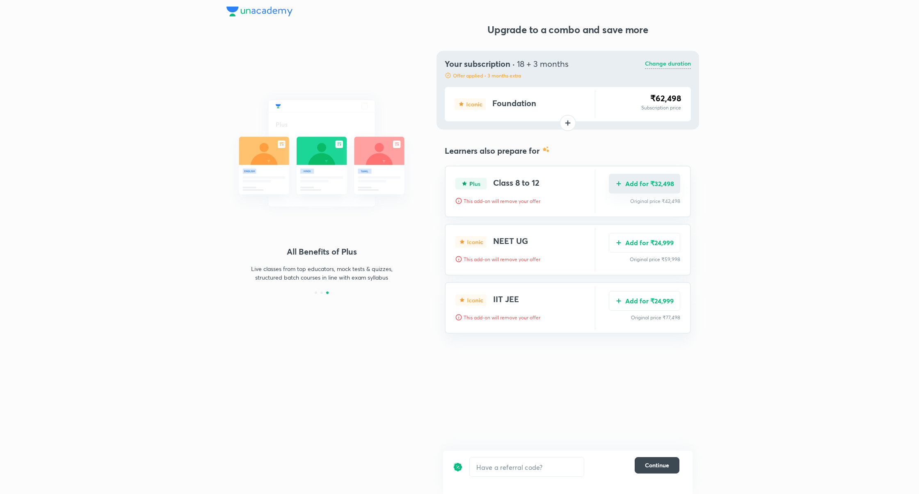
click at [663, 185] on button "Add for ₹32,498" at bounding box center [644, 184] width 71 height 20
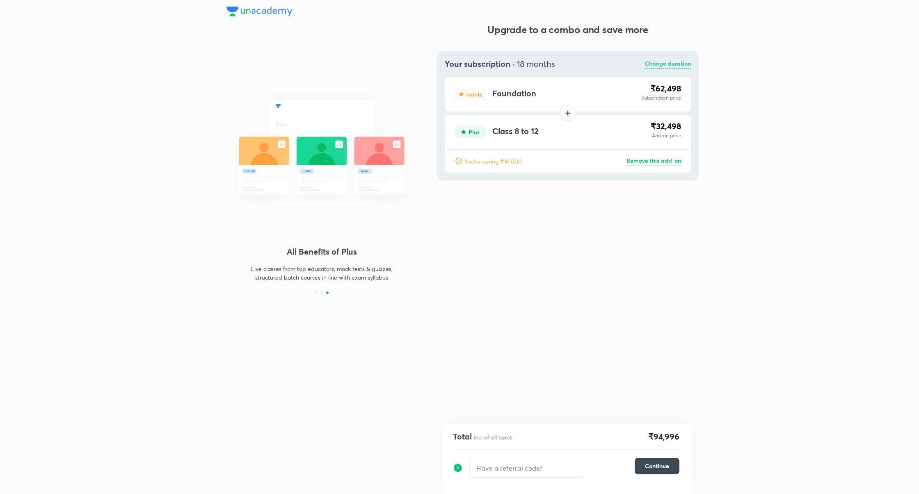
click at [661, 163] on p "Remove this add-on" at bounding box center [653, 161] width 55 height 10
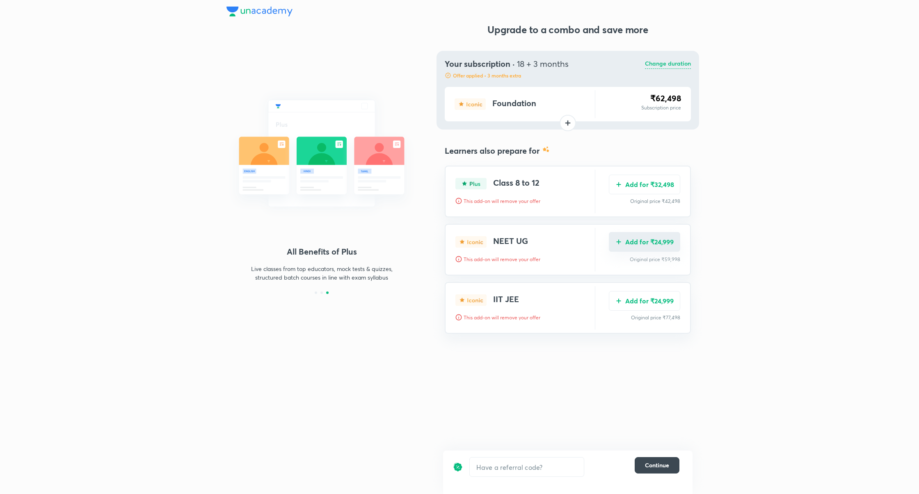
click at [660, 244] on button "Add for ₹24,999" at bounding box center [644, 242] width 71 height 20
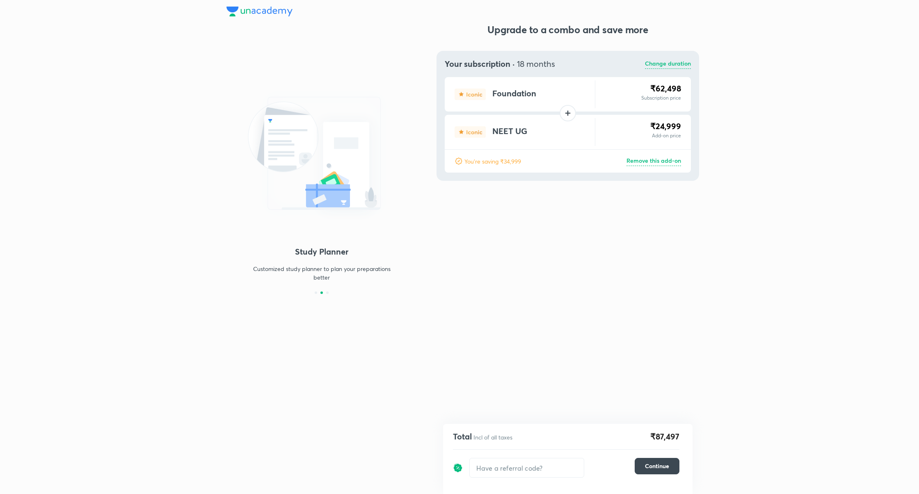
click at [660, 165] on p "Remove this add-on" at bounding box center [653, 161] width 55 height 10
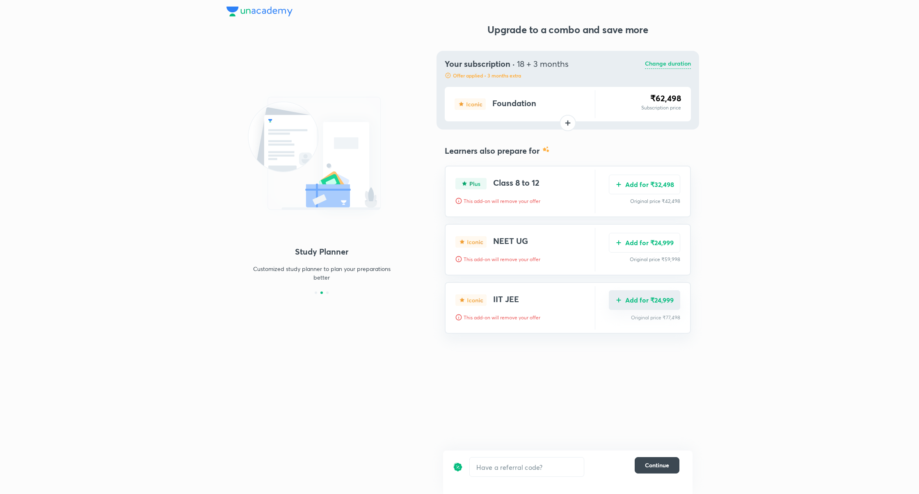
click at [646, 307] on button "Add for ₹24,999" at bounding box center [644, 300] width 71 height 20
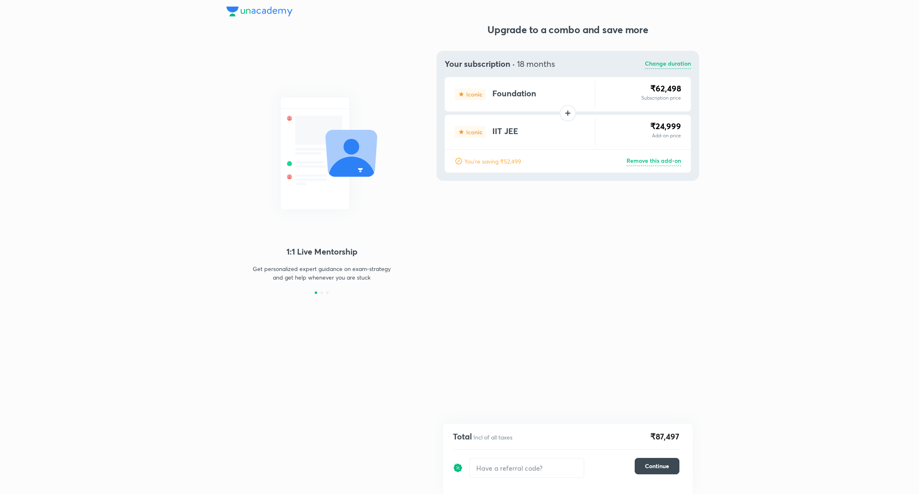
click at [655, 164] on p "Remove this add-on" at bounding box center [653, 161] width 55 height 10
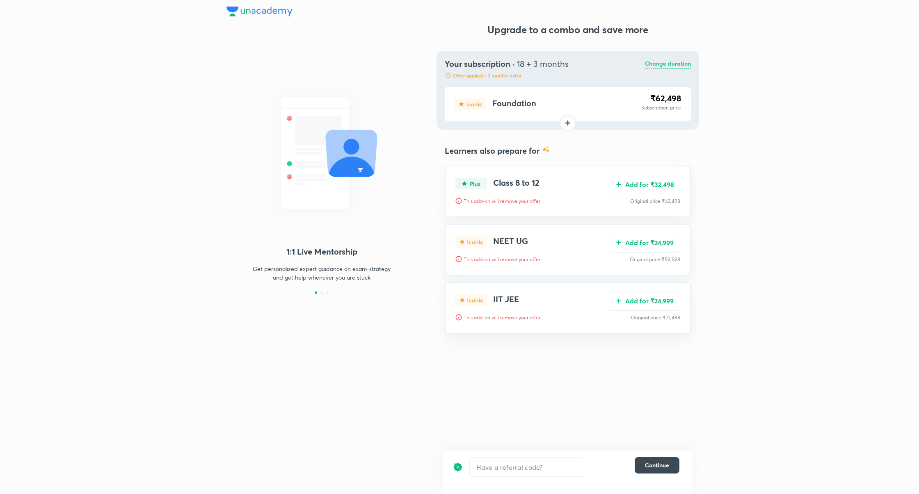
click at [671, 66] on p "Change duration" at bounding box center [668, 64] width 46 height 10
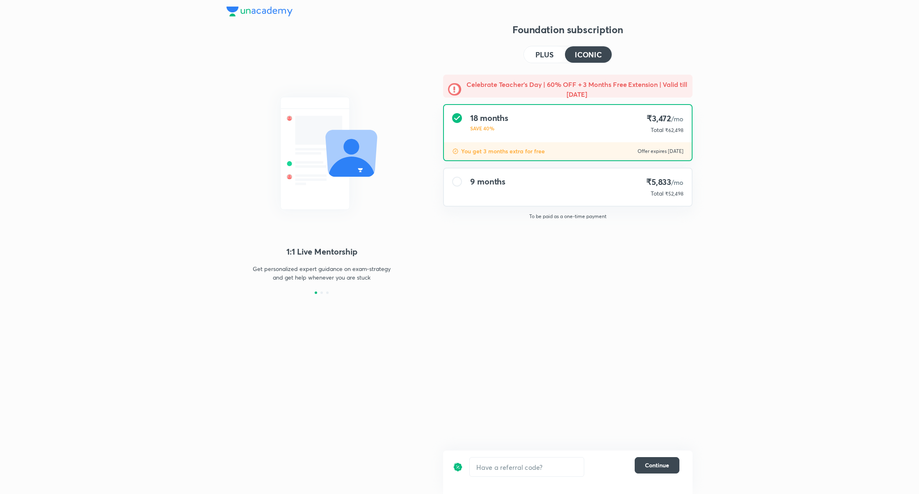
click at [629, 196] on div "9 months ₹5,833 /mo Total ₹52,498" at bounding box center [568, 187] width 248 height 37
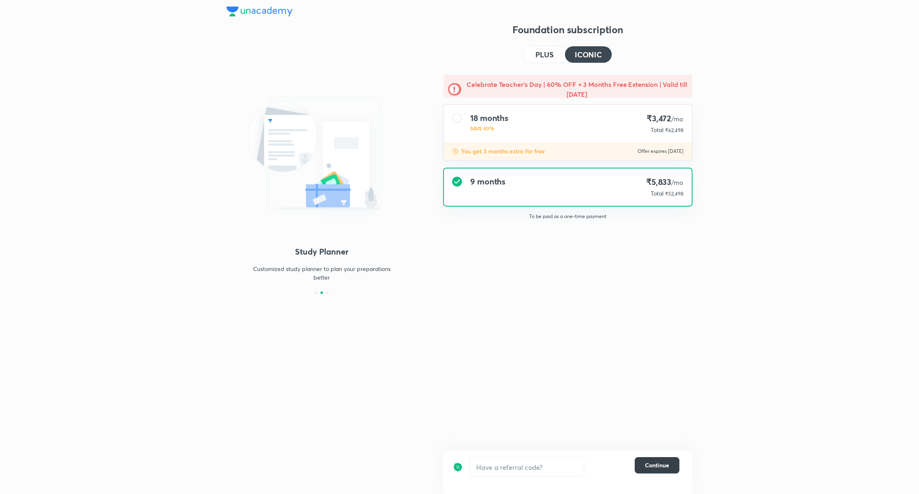
click at [664, 469] on span "Continue" at bounding box center [657, 465] width 24 height 8
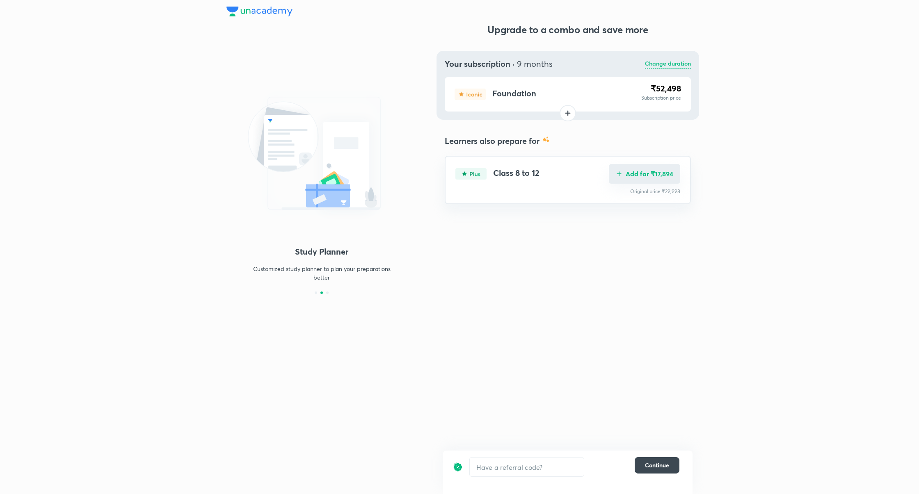
click at [657, 174] on button "Add for ₹17,894" at bounding box center [644, 174] width 71 height 20
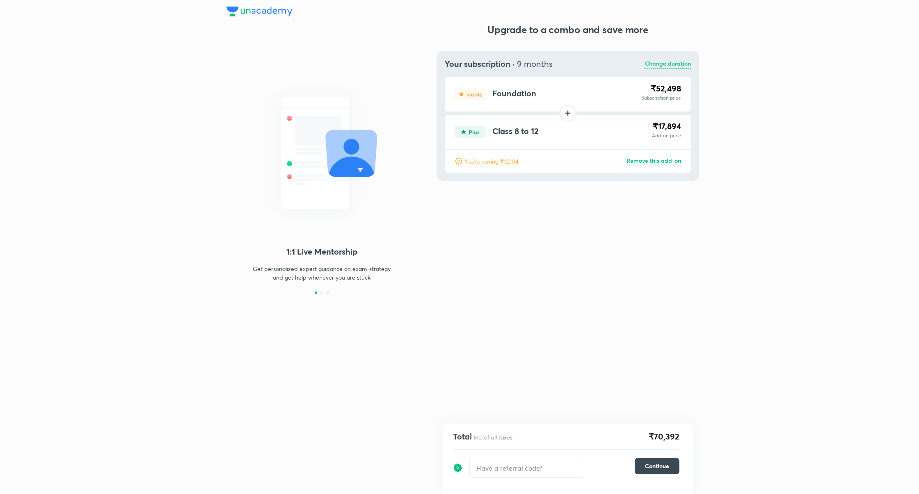
click at [664, 164] on p "Remove this add-on" at bounding box center [653, 161] width 55 height 10
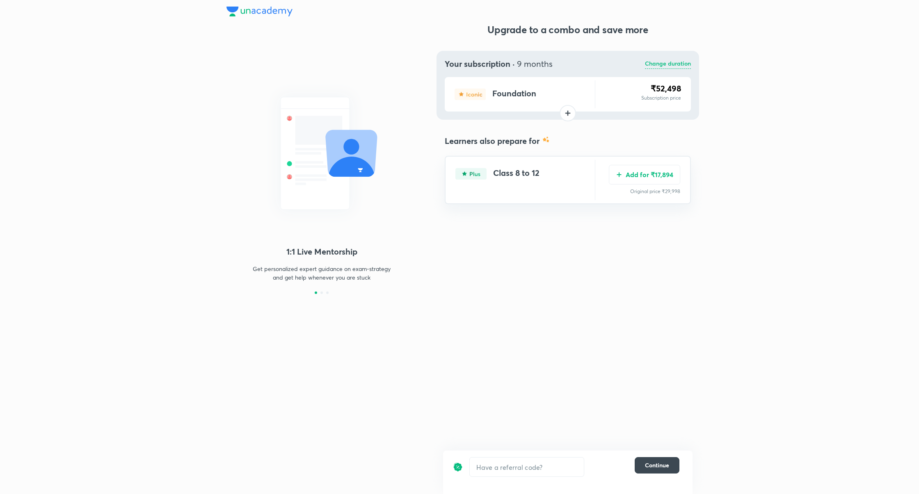
click at [665, 59] on p "Change duration" at bounding box center [668, 64] width 46 height 10
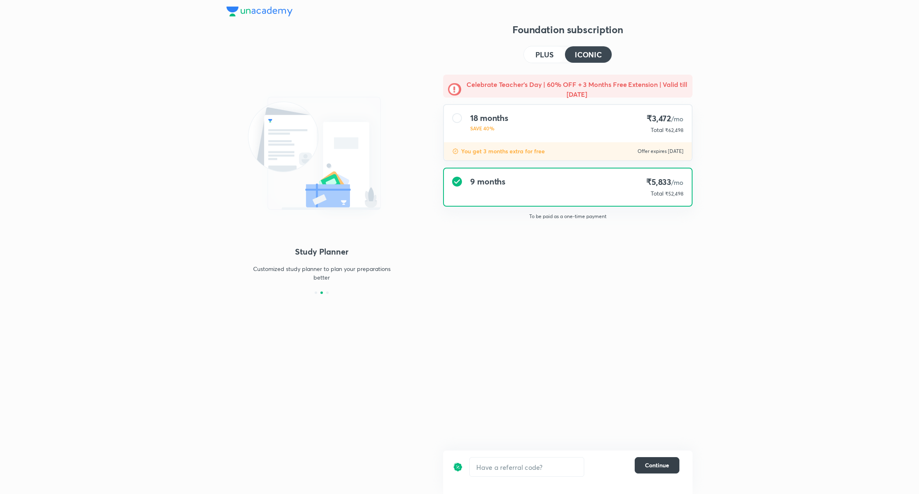
click at [655, 468] on span "Continue" at bounding box center [657, 465] width 24 height 8
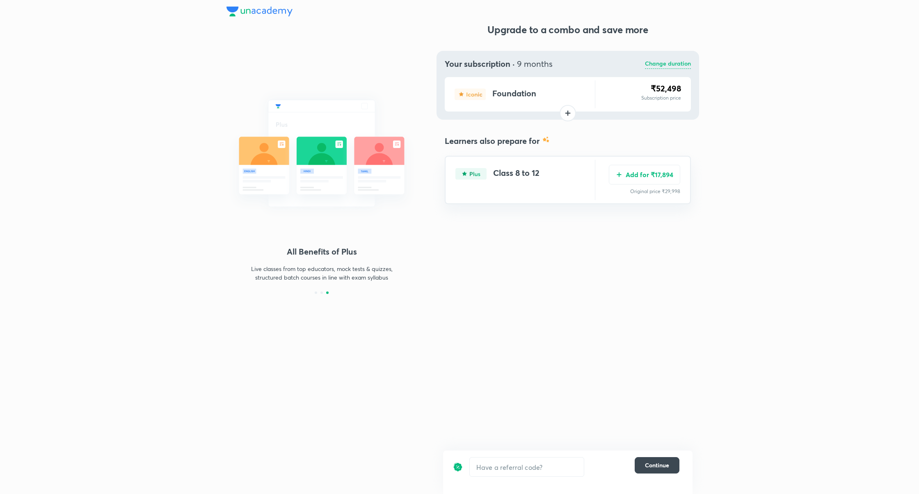
click at [672, 68] on p "Change duration" at bounding box center [668, 64] width 46 height 10
